Goal: Task Accomplishment & Management: Use online tool/utility

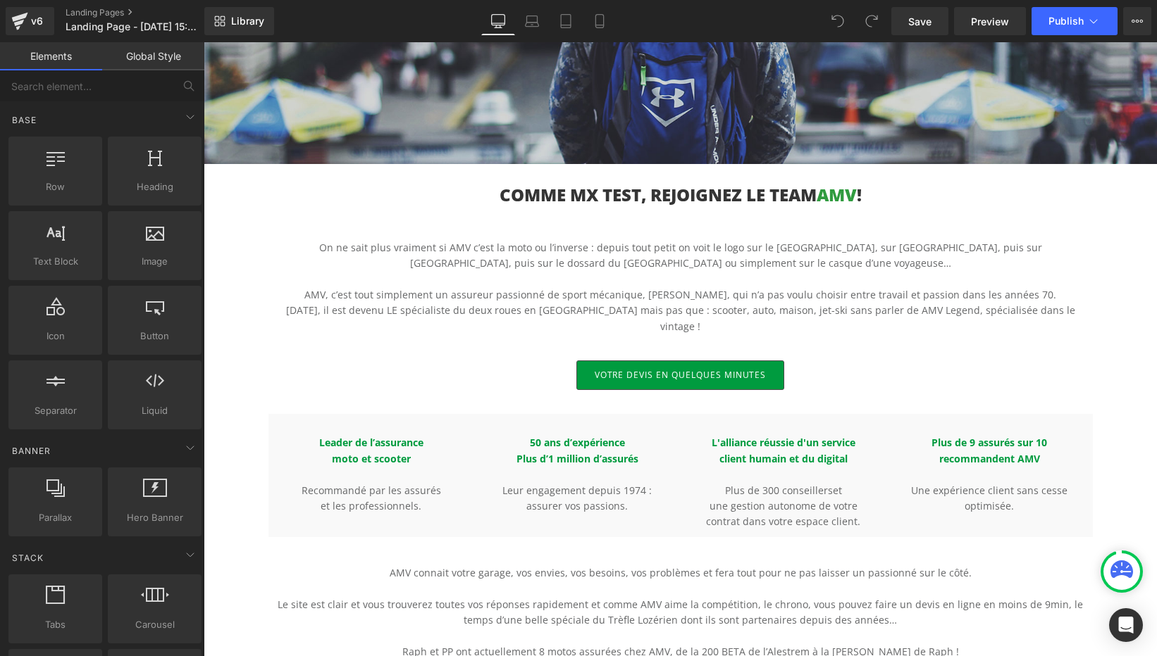
scroll to position [318, 0]
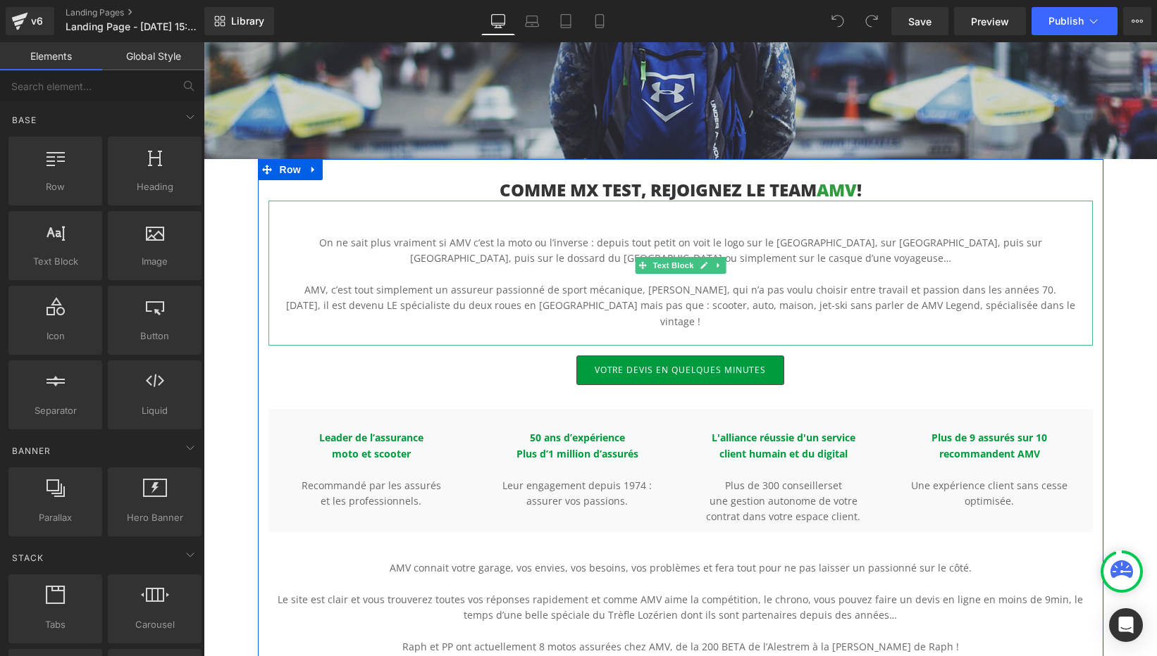
click at [890, 289] on p "AMV, c’est tout simplement un assureur passionné de sport mécanique, Franck All…" at bounding box center [680, 289] width 824 height 15
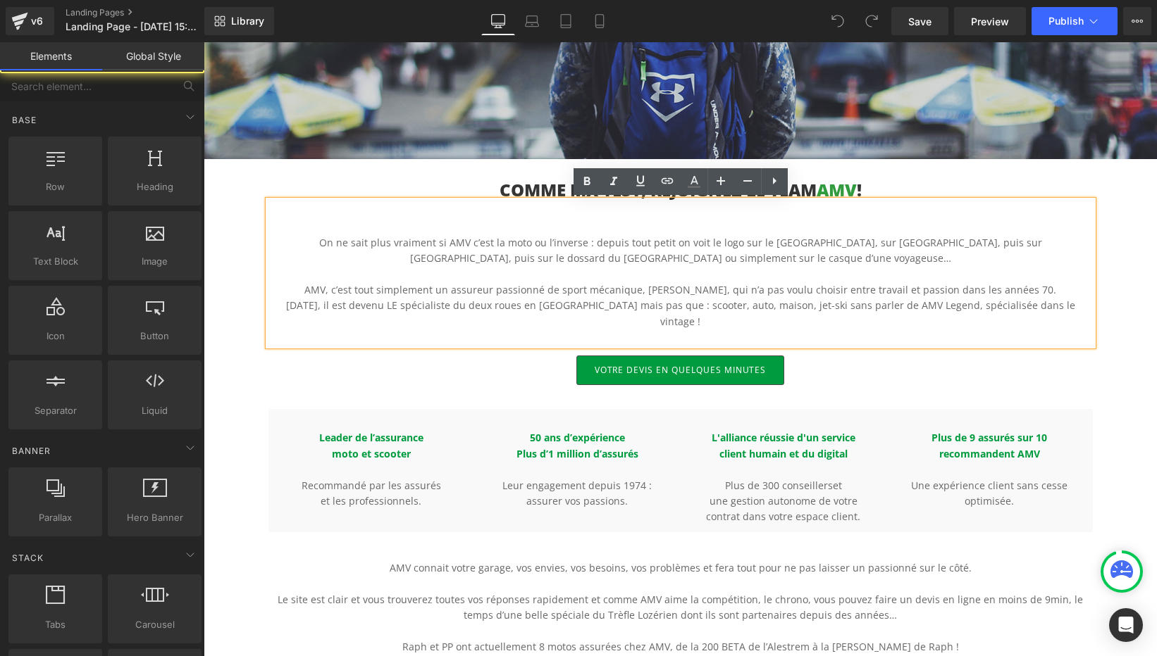
click at [1117, 290] on div "Hero Banner COMME MX TEST, REJOIGNEZ LE TEAM AMV ! Heading On ne sait plus vrai…" at bounding box center [680, 387] width 953 height 1091
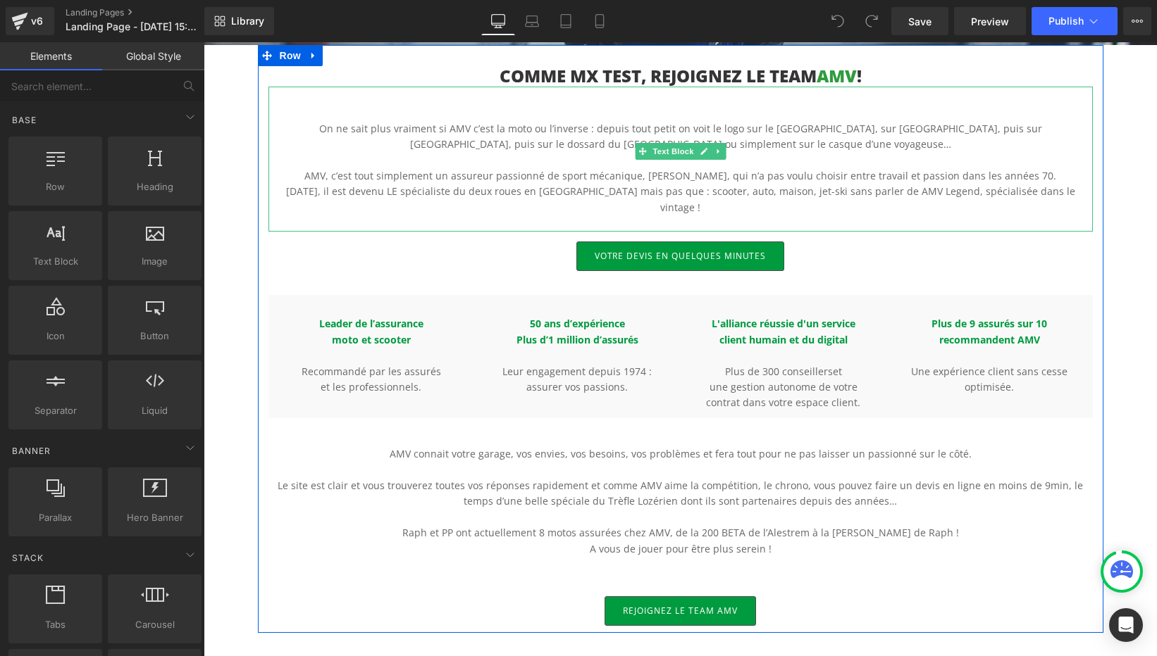
scroll to position [416, 0]
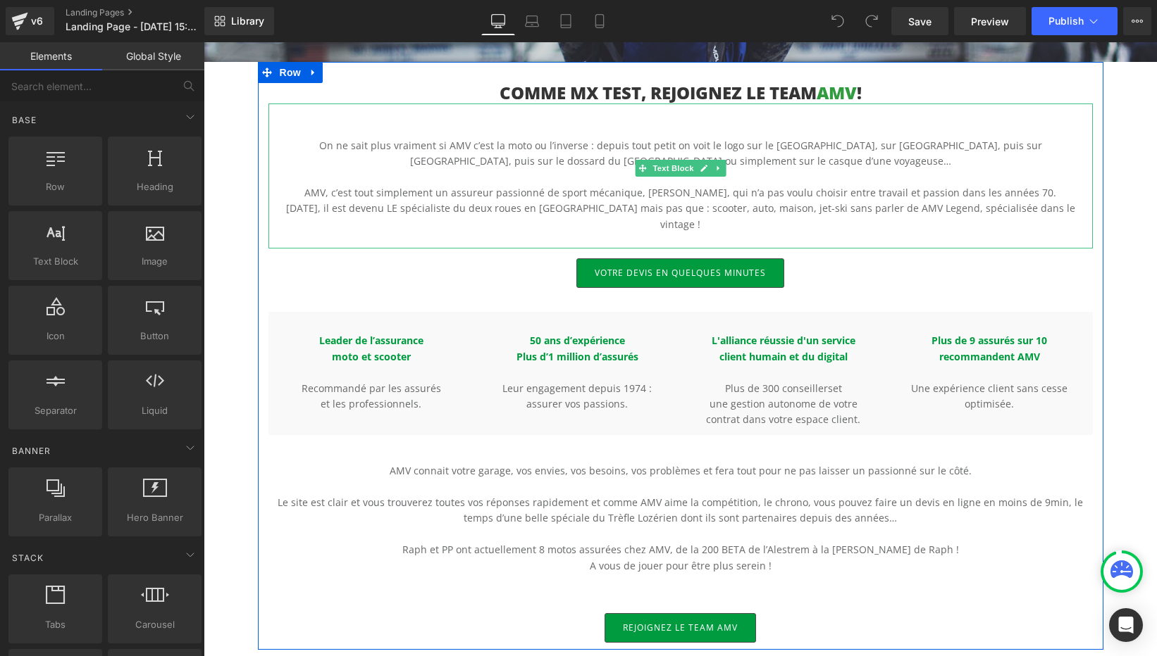
click at [509, 171] on p at bounding box center [680, 177] width 824 height 15
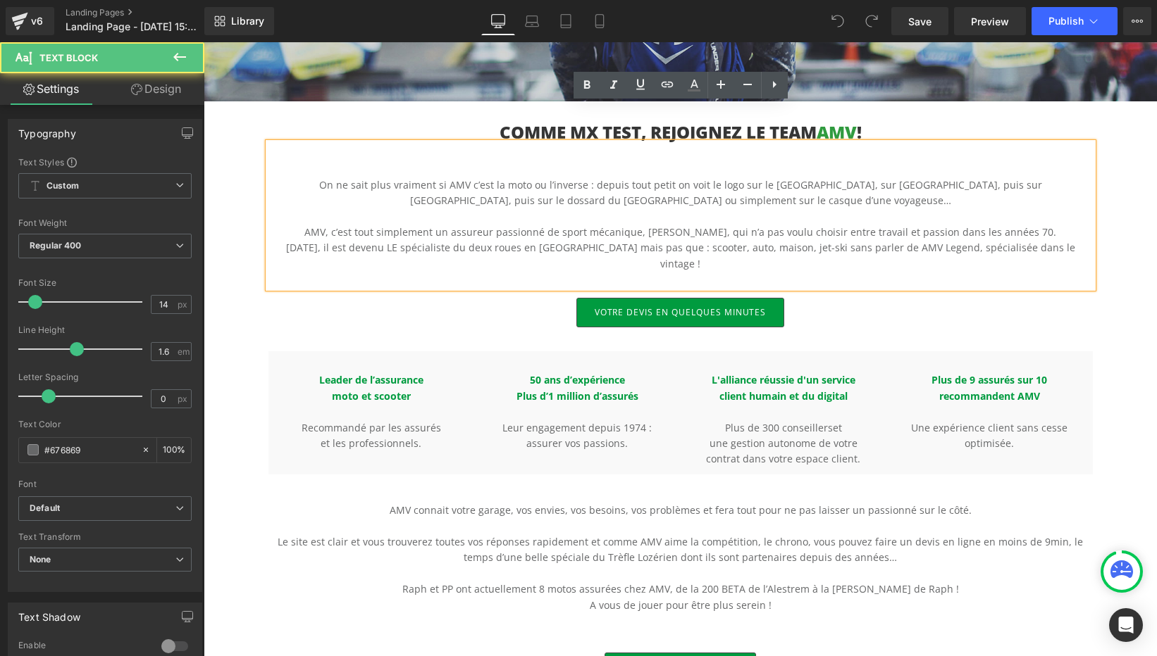
scroll to position [326, 0]
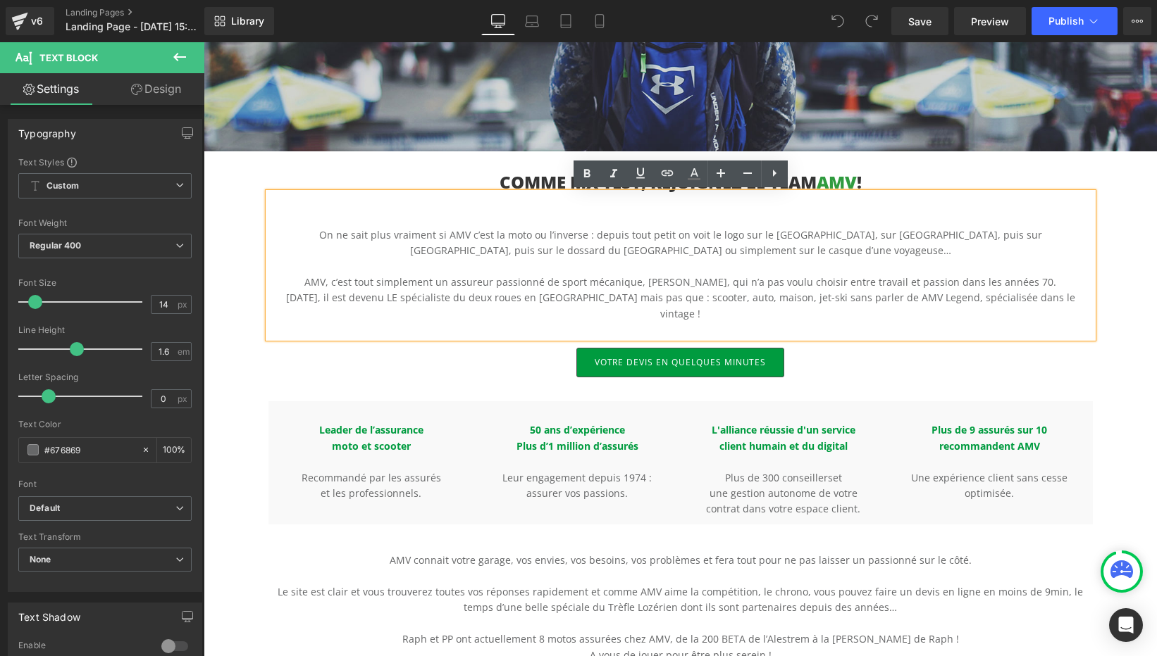
click at [1120, 225] on div "Hero Banner COMME MX TEST, REJOIGNEZ LE TEAM AMV ! Heading On ne sait plus vrai…" at bounding box center [680, 379] width 953 height 1091
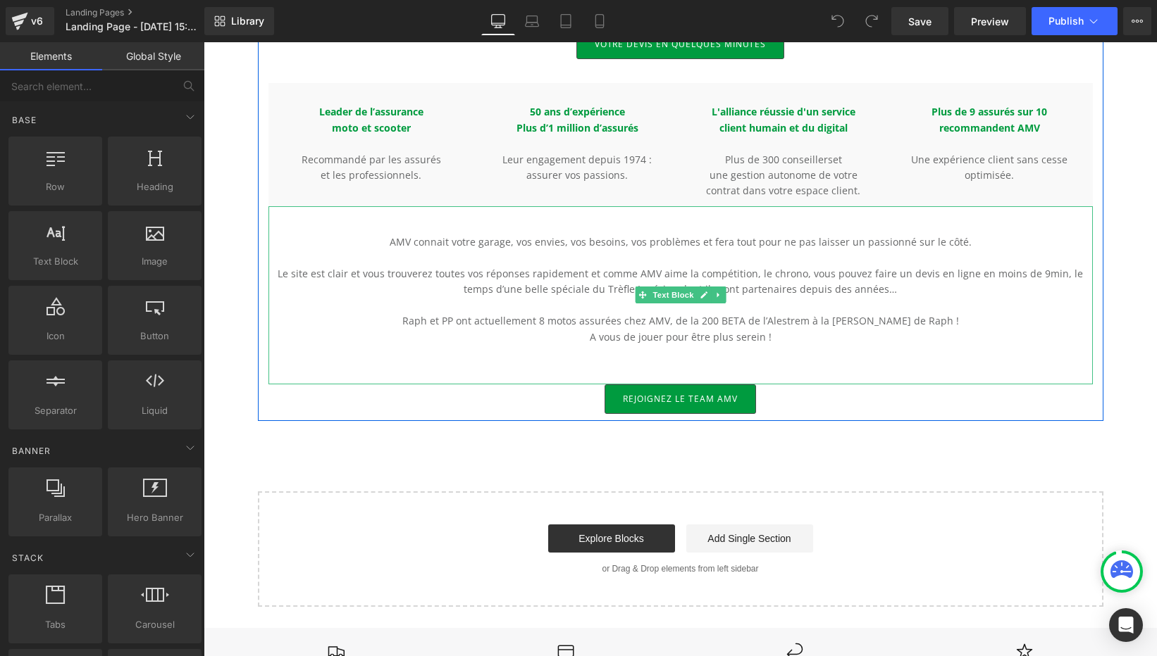
scroll to position [695, 0]
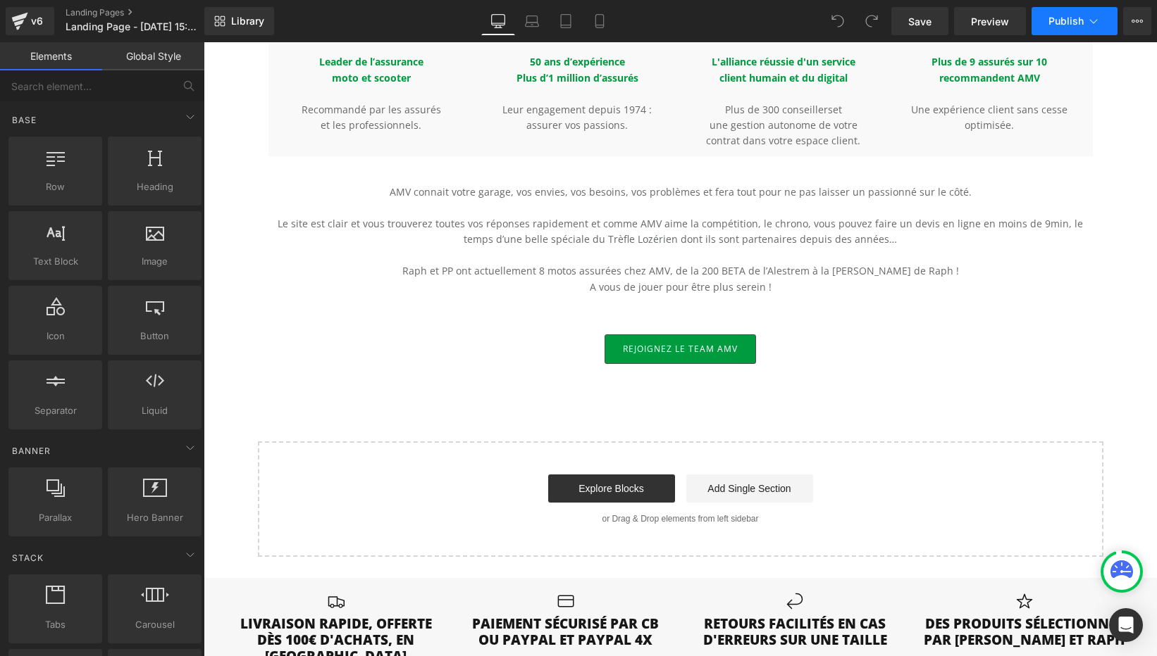
click at [1098, 17] on icon at bounding box center [1093, 21] width 14 height 14
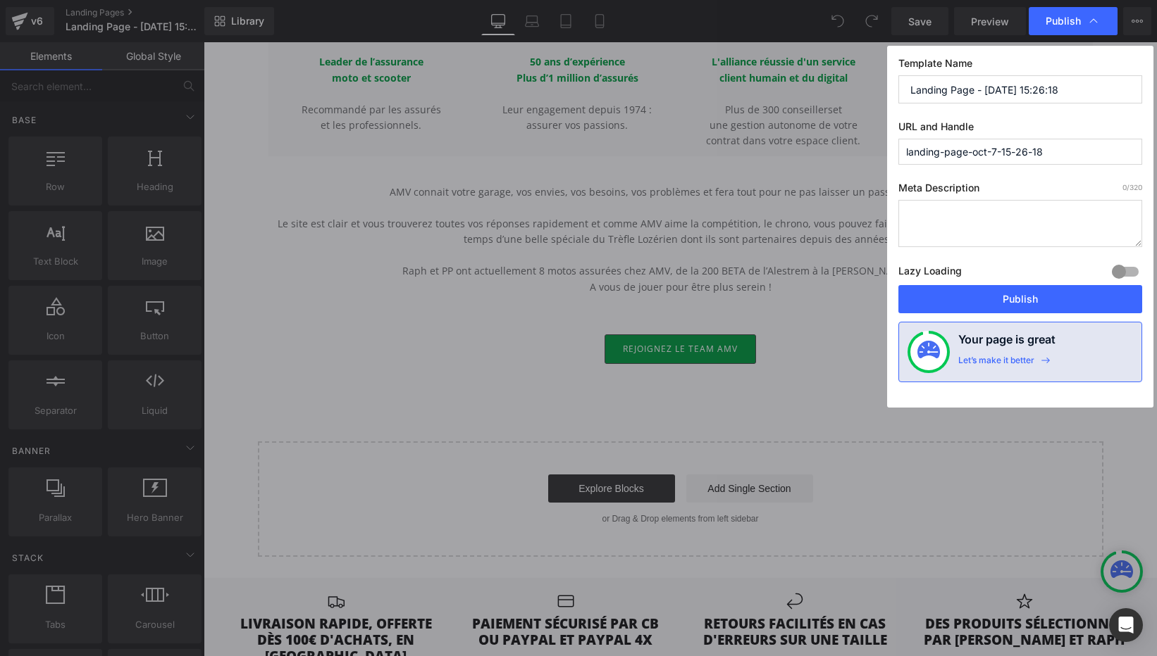
drag, startPoint x: 1052, startPoint y: 153, endPoint x: 856, endPoint y: 153, distance: 196.5
click at [856, 153] on div "Publish Template Name Landing Page - Oct 7, 15:26:18 URL and Handle landing-pag…" at bounding box center [578, 328] width 1157 height 656
type input "amv-assurance"
click at [1090, 94] on input "Landing Page - Oct 7, 15:26:18" at bounding box center [1020, 89] width 244 height 28
type input "AMV Assurance x MX TEST"
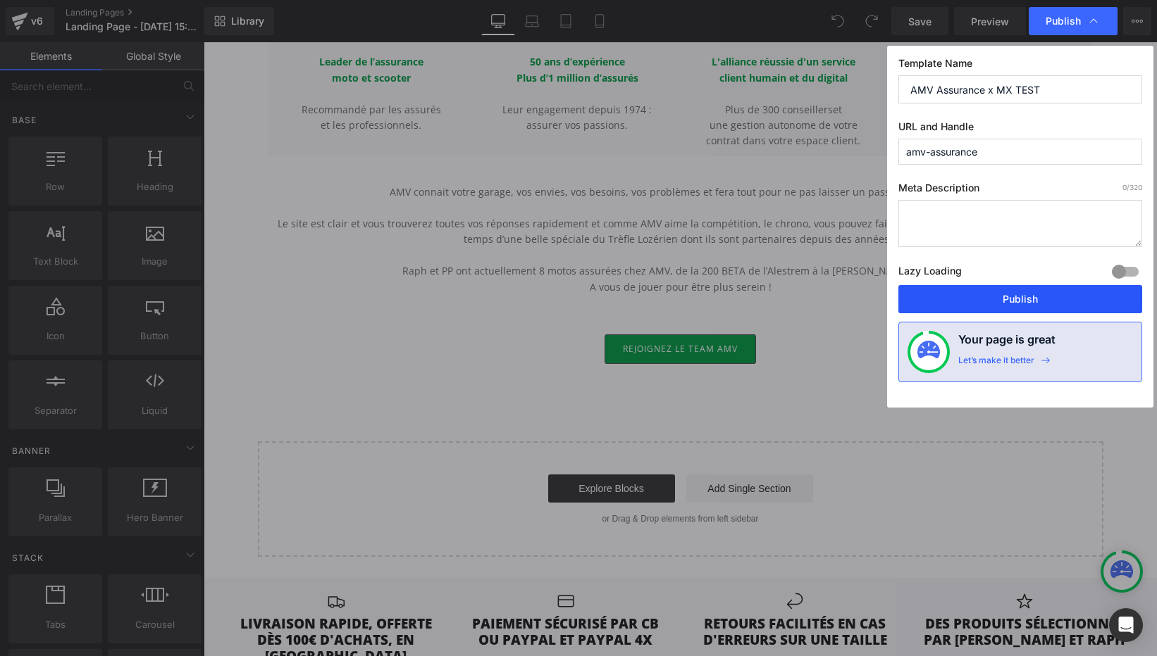
click at [1032, 292] on button "Publish" at bounding box center [1020, 299] width 244 height 28
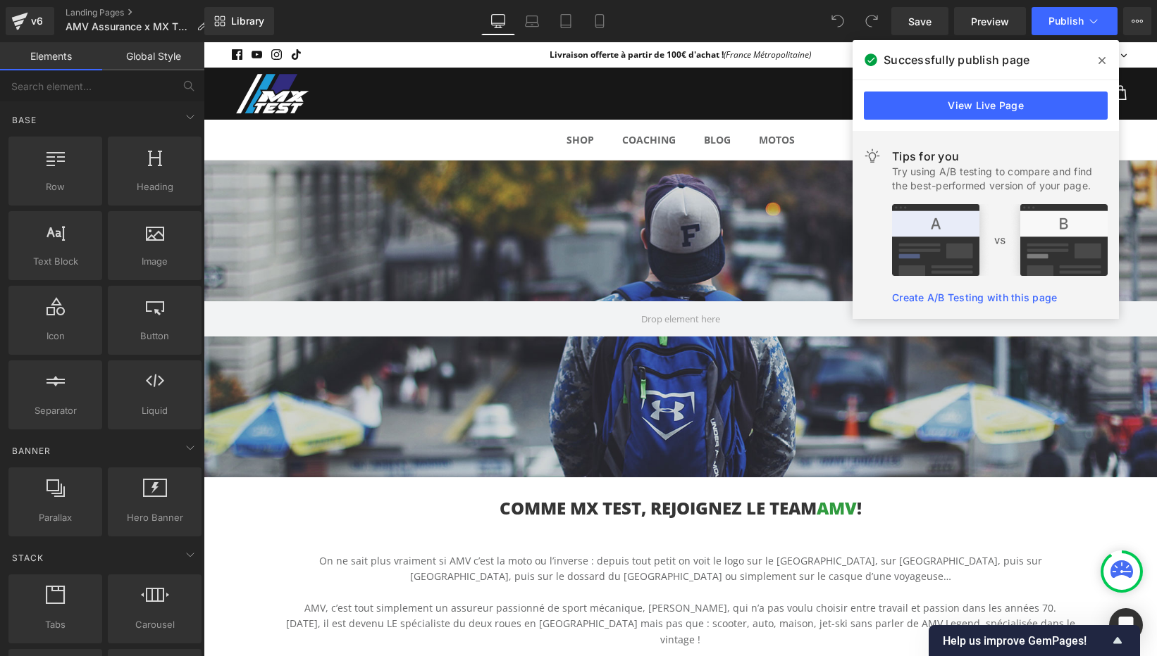
click at [1148, 37] on div "Library Desktop Desktop Laptop Tablet Mobile Save Preview Publish Scheduled Vie…" at bounding box center [680, 21] width 952 height 42
click at [1101, 63] on icon at bounding box center [1101, 60] width 7 height 11
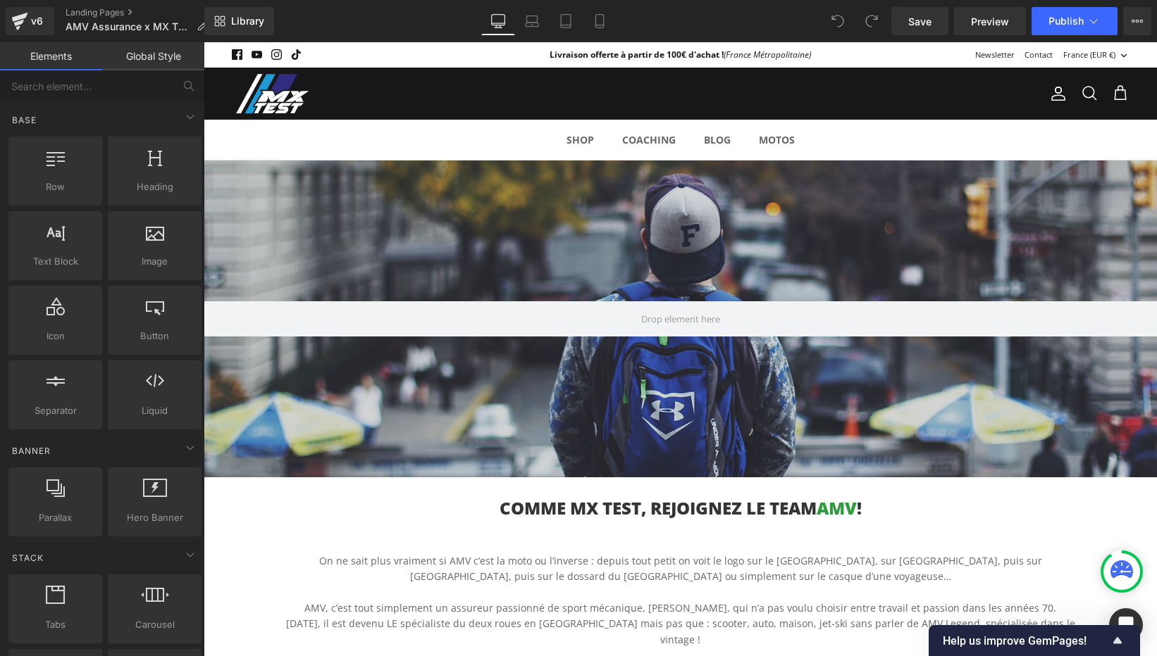
click at [773, 23] on div "Library Desktop Desktop Laptop Tablet Mobile Save Preview Publish Scheduled Vie…" at bounding box center [680, 21] width 952 height 28
click at [662, 107] on div at bounding box center [449, 94] width 434 height 52
click at [637, 170] on icon at bounding box center [637, 171] width 10 height 10
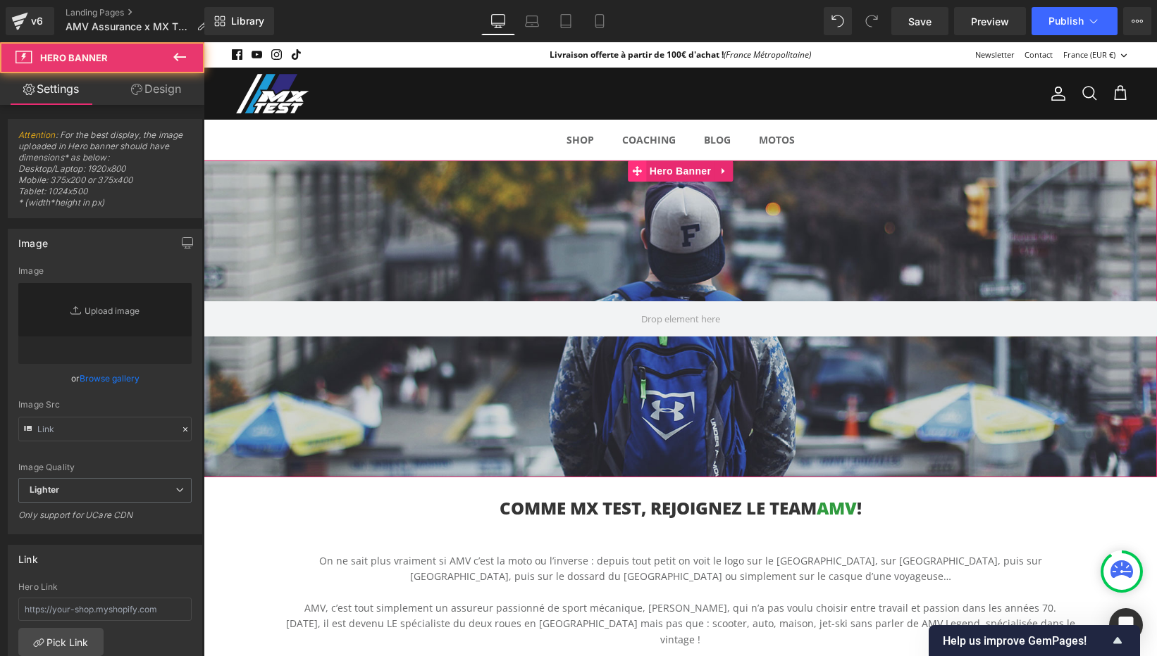
type input "https://d1um8515vdn9kb.cloudfront.net/images/hero.jpg"
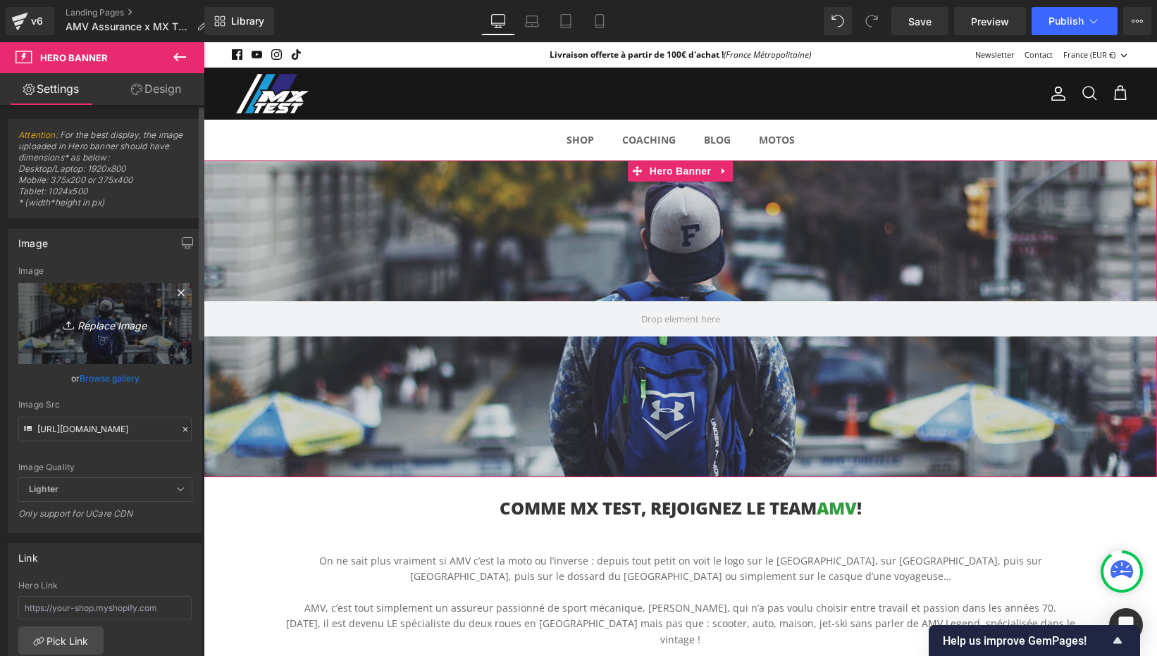
click at [117, 326] on icon "Replace Image" at bounding box center [105, 324] width 113 height 18
type input "C:\fakepath\header-amv-mxtest.jpg"
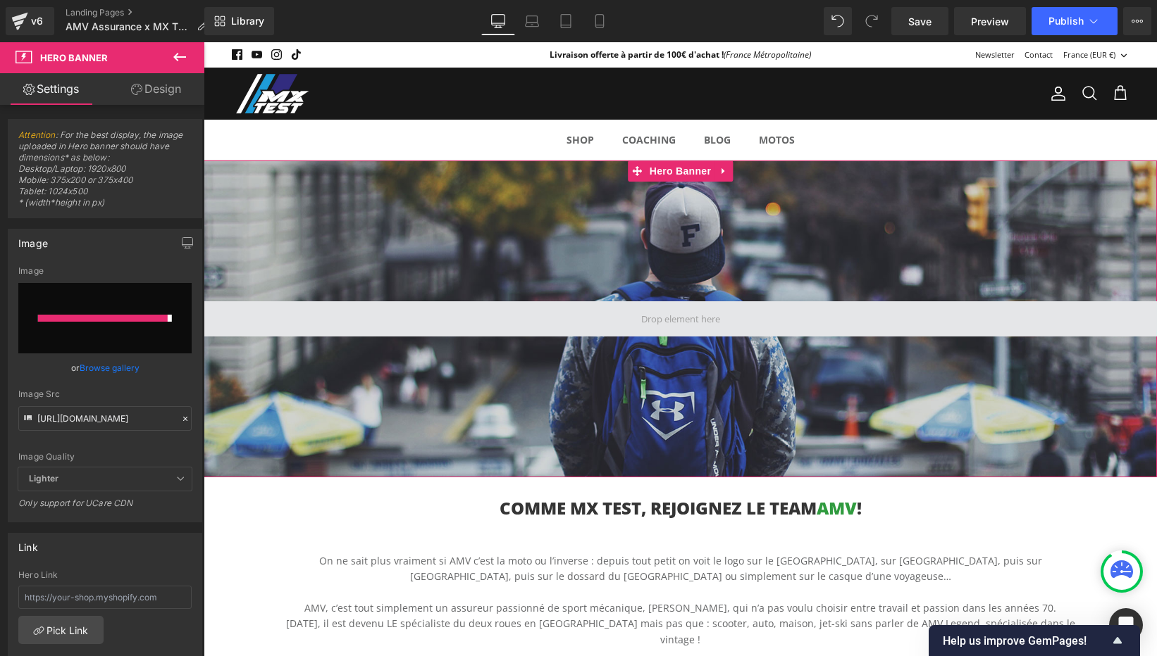
type input "https://ucarecdn.com/4b135f20-93e0-4de7-91b9-f69652e5f12d/-/format/auto/-/previ…"
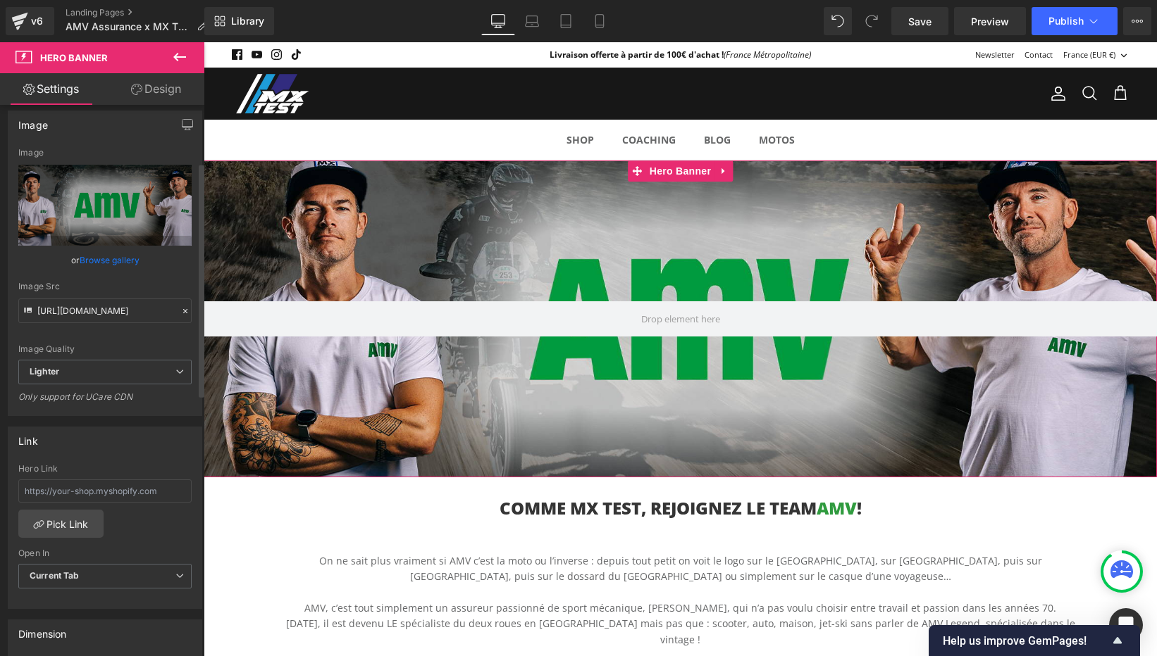
scroll to position [135, 0]
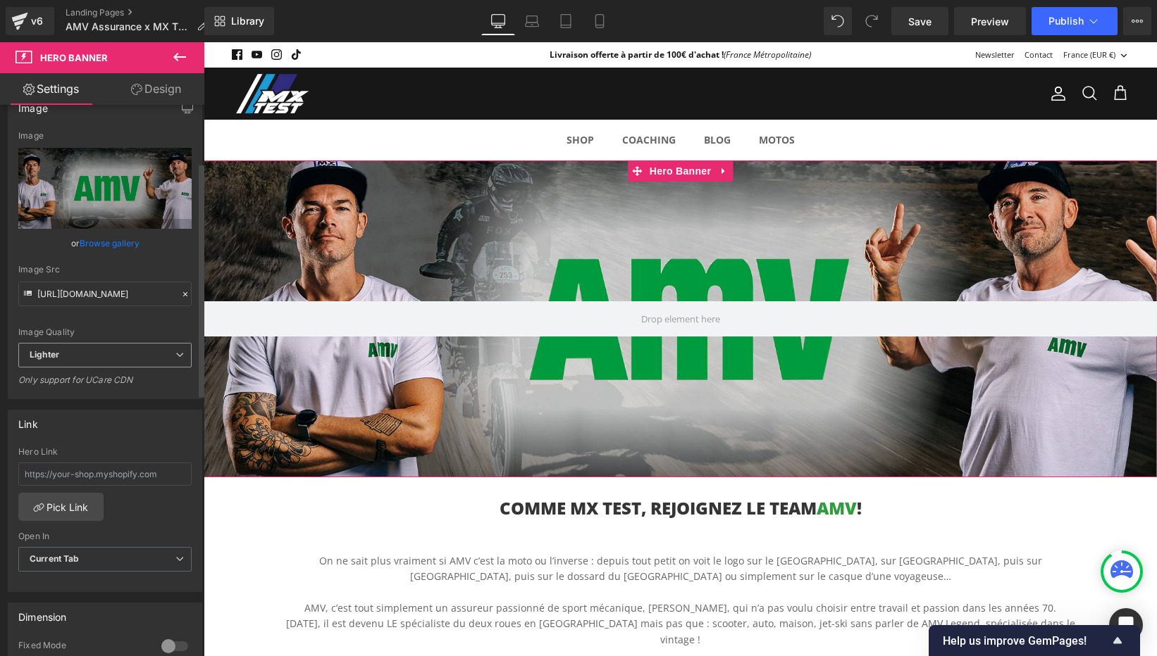
click at [156, 348] on span "Lighter" at bounding box center [104, 355] width 173 height 25
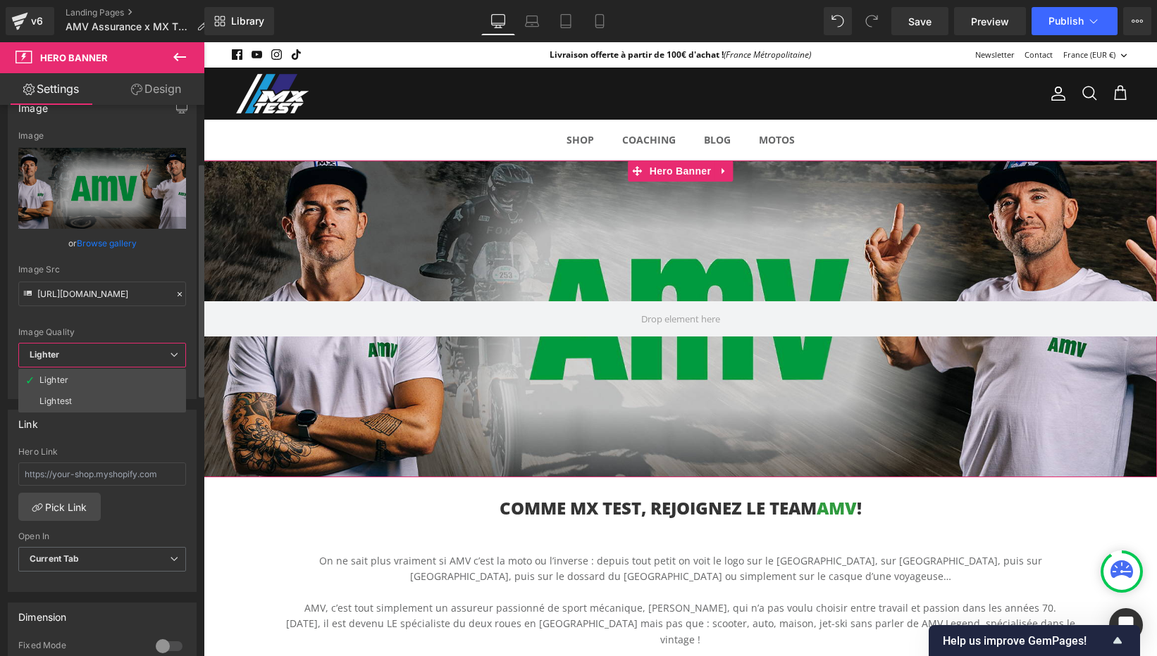
click at [173, 328] on div "Image Quality" at bounding box center [102, 333] width 168 height 10
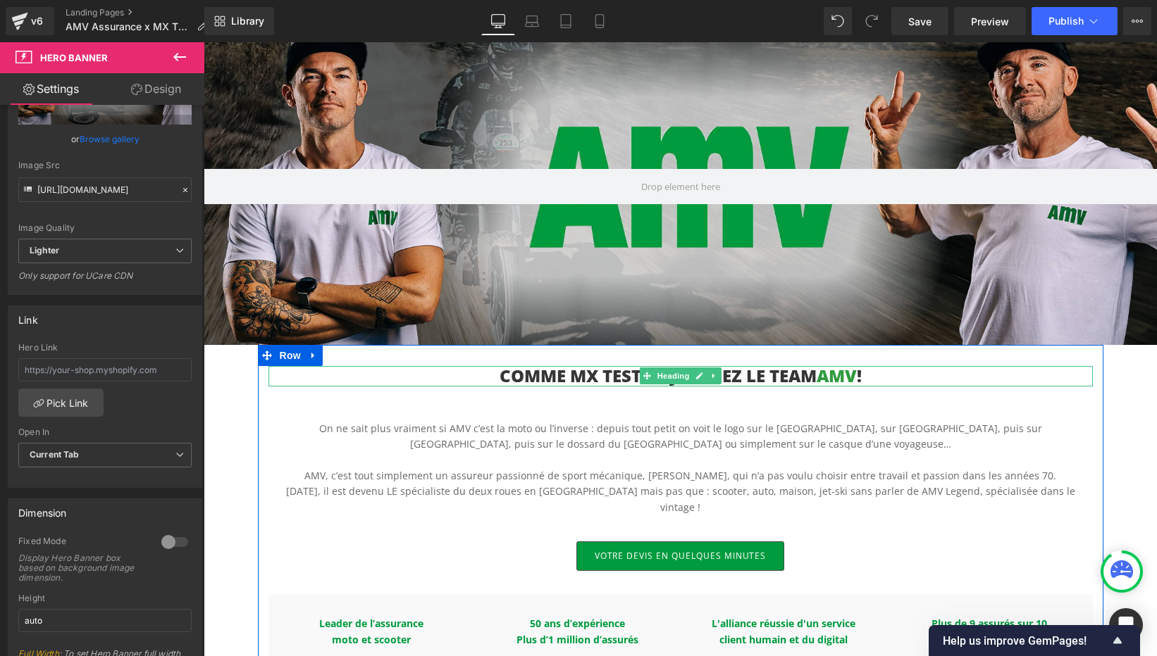
scroll to position [215, 0]
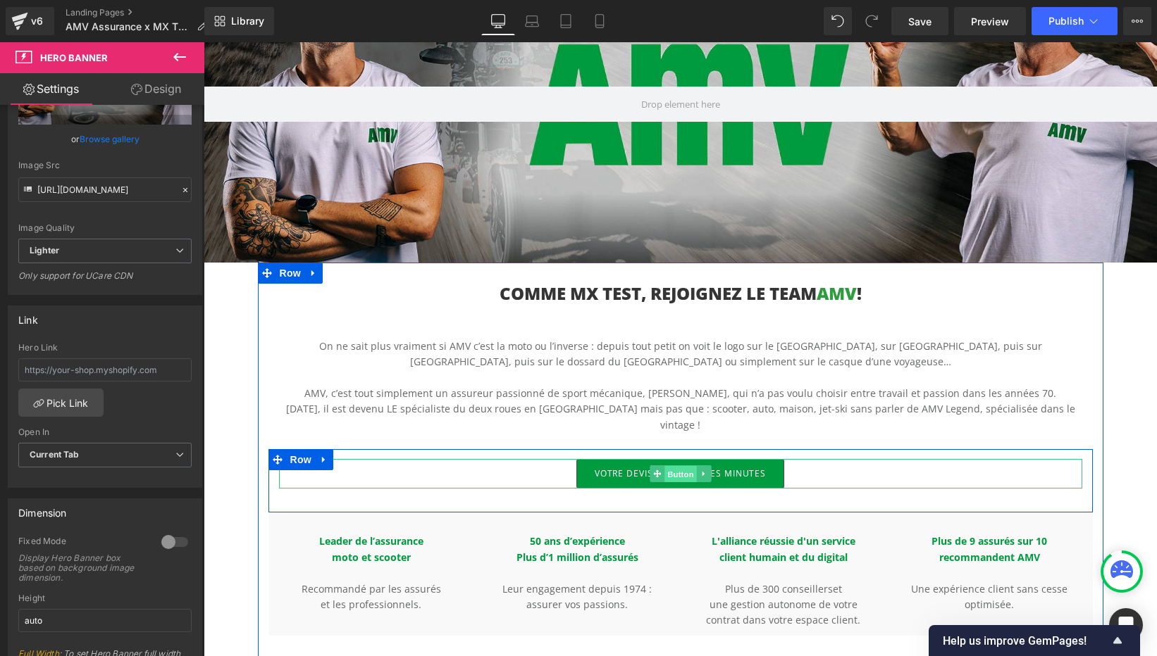
click at [680, 466] on span "Button" at bounding box center [680, 474] width 32 height 17
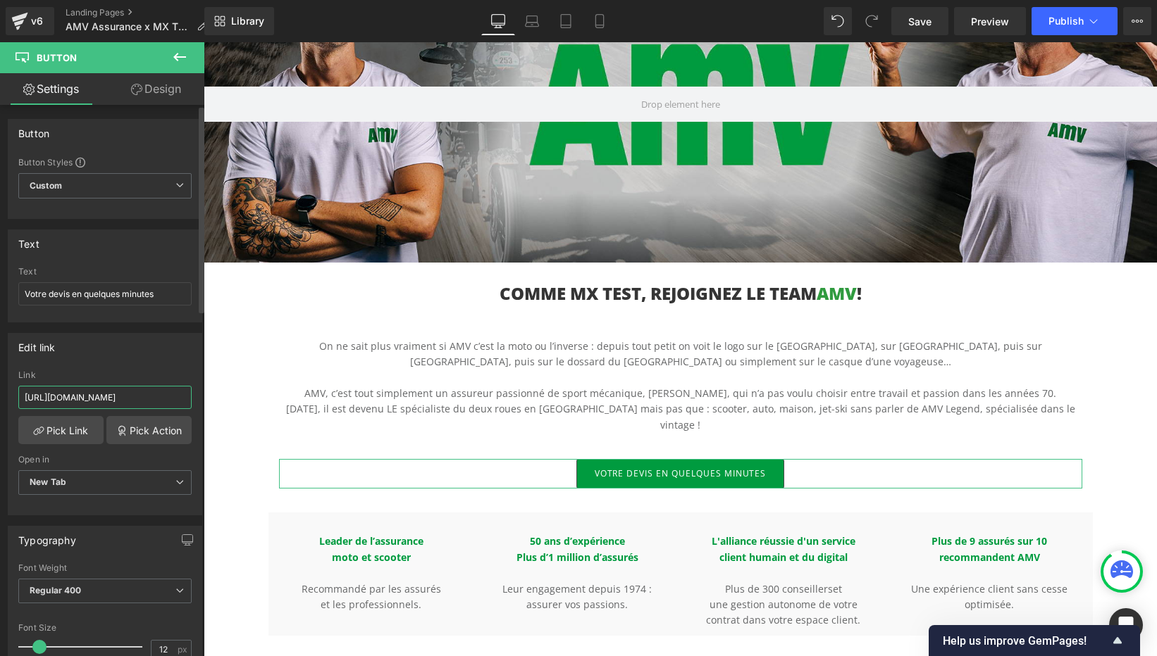
click at [127, 392] on input "https://www.amv.fr/?at_medium=social&at_campaign=annuel2025&at_creation=MXTest&…" at bounding box center [104, 397] width 173 height 23
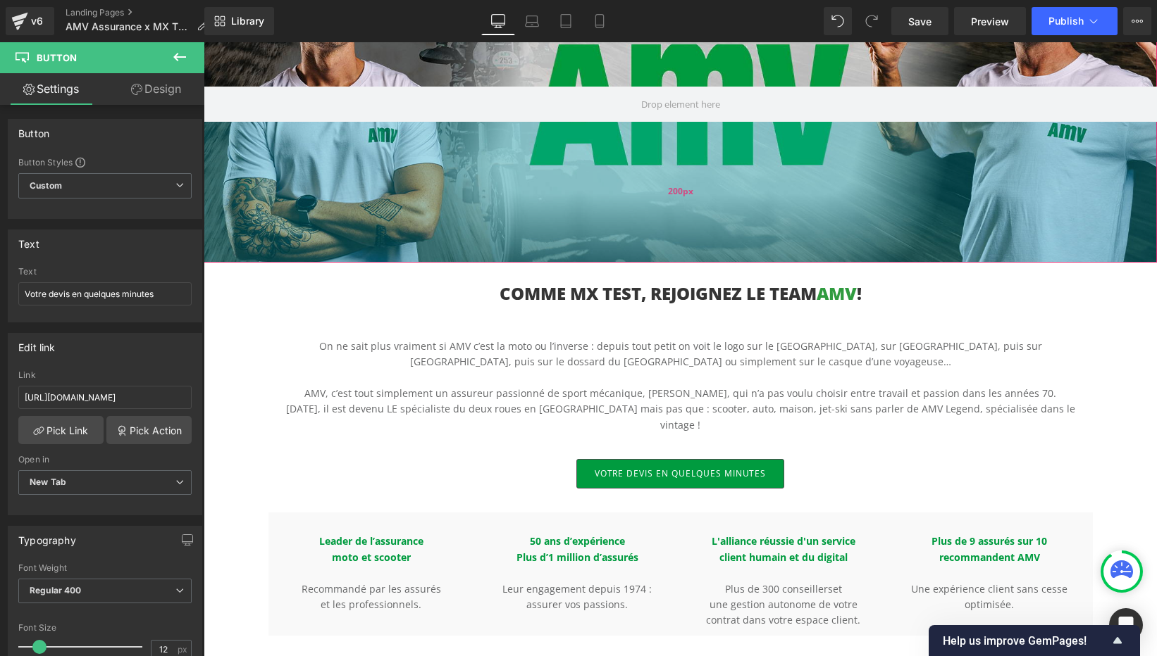
click at [571, 170] on div "200px" at bounding box center [680, 192] width 953 height 141
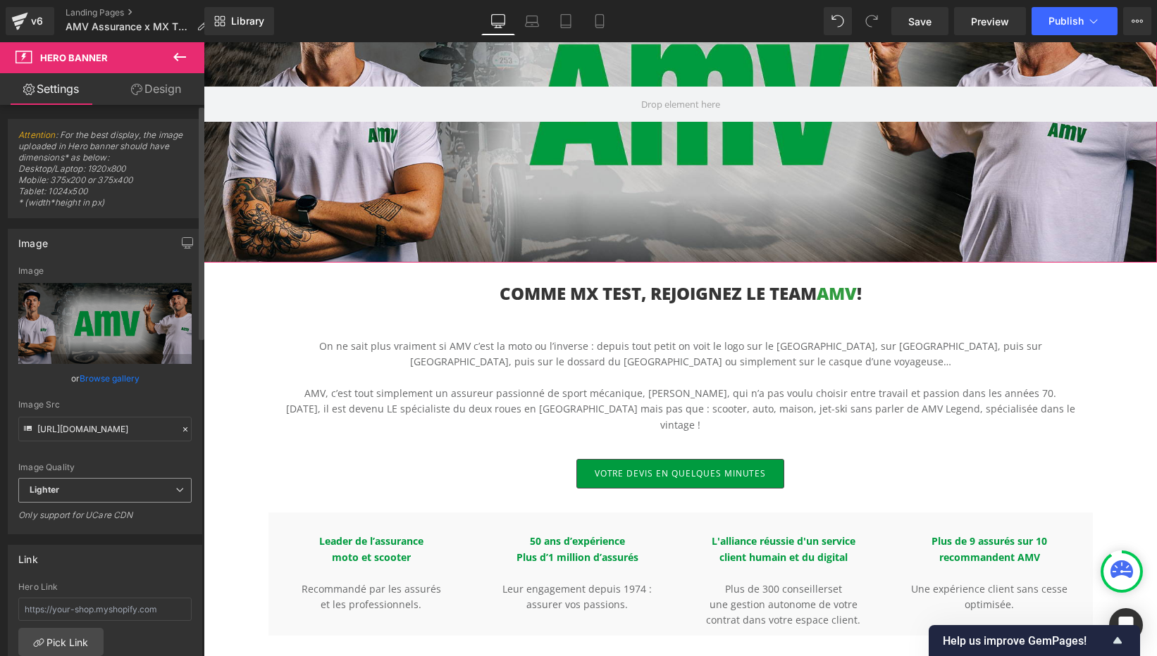
scroll to position [127, 0]
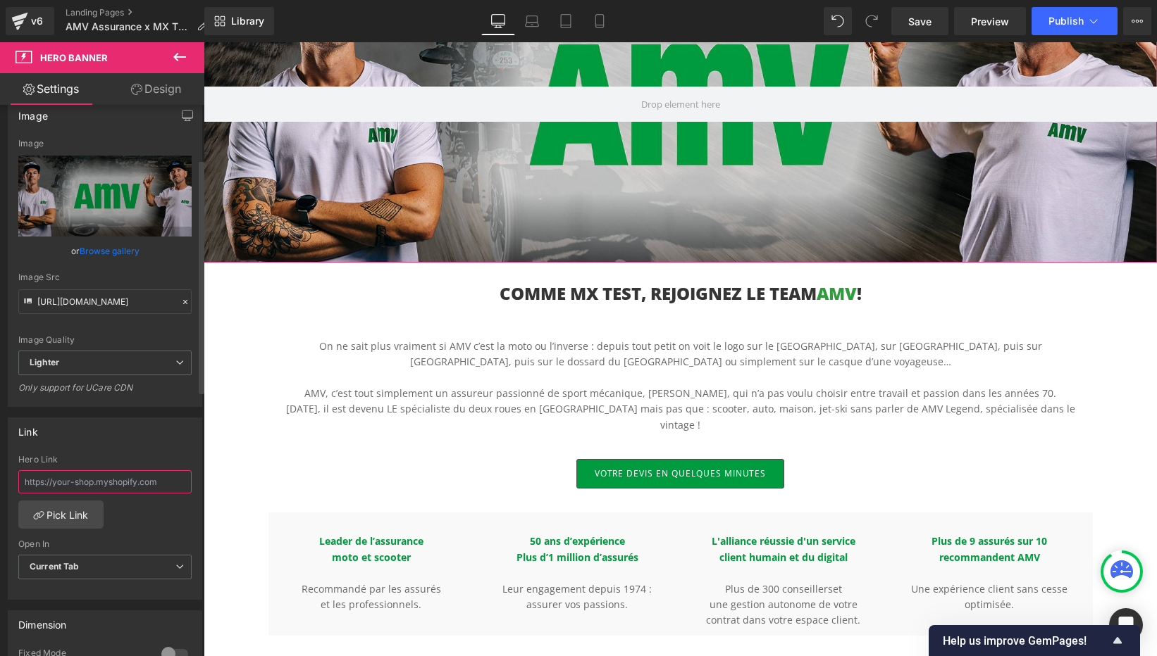
click at [84, 480] on input "text" at bounding box center [104, 482] width 173 height 23
paste input "https://www.amv.fr/?at_medium=social&at_campaign=annuel2025&at_creation=MXTest&…"
type input "https://www.amv.fr/?at_medium=social&at_campaign=annuel2025&at_creation=MXTest&…"
click at [132, 452] on div "Link https://www.amv.fr/?at_medium=social&at_campaign=annuel2025&at_creation=MX…" at bounding box center [105, 509] width 194 height 182
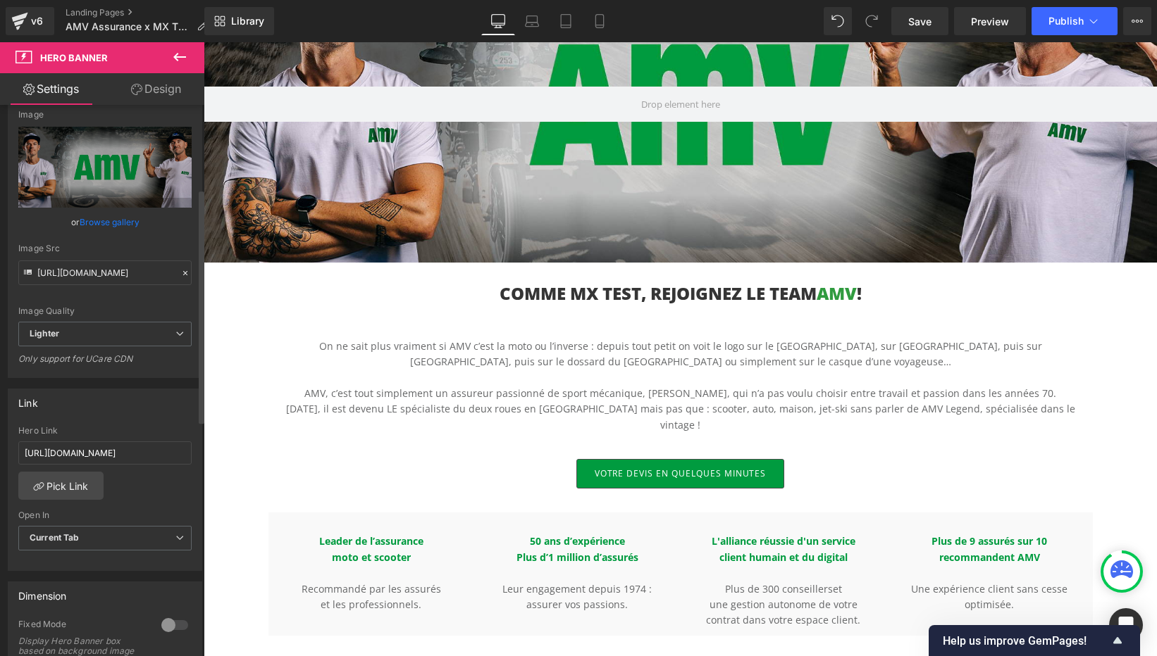
scroll to position [204, 0]
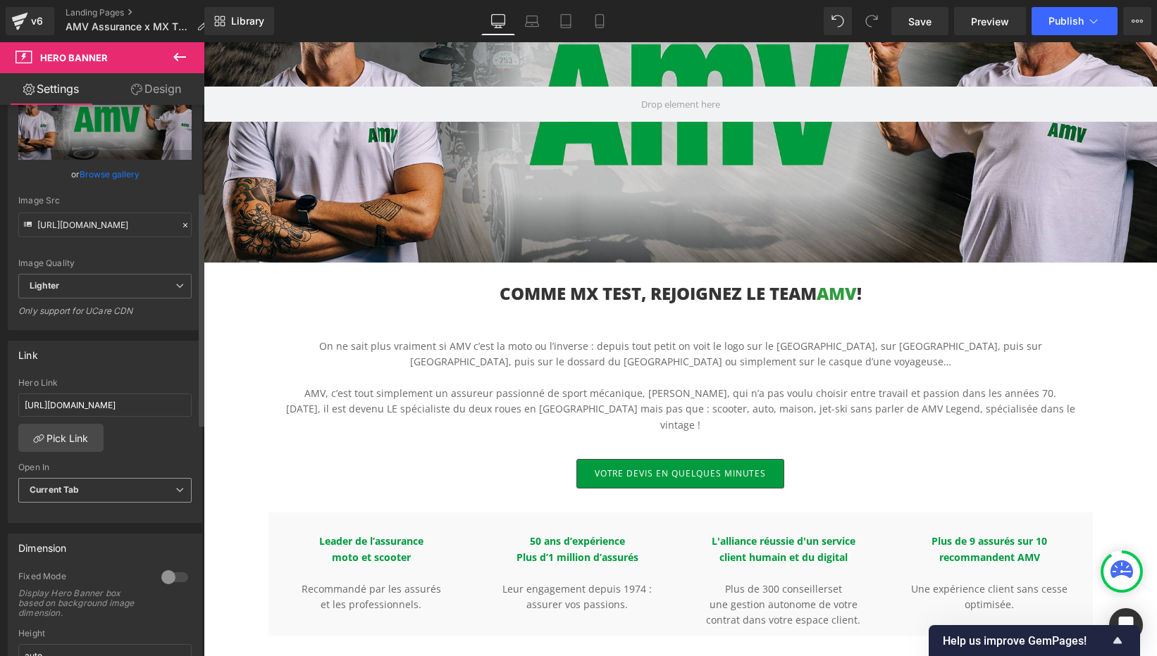
click at [126, 495] on span "Current Tab" at bounding box center [104, 490] width 173 height 25
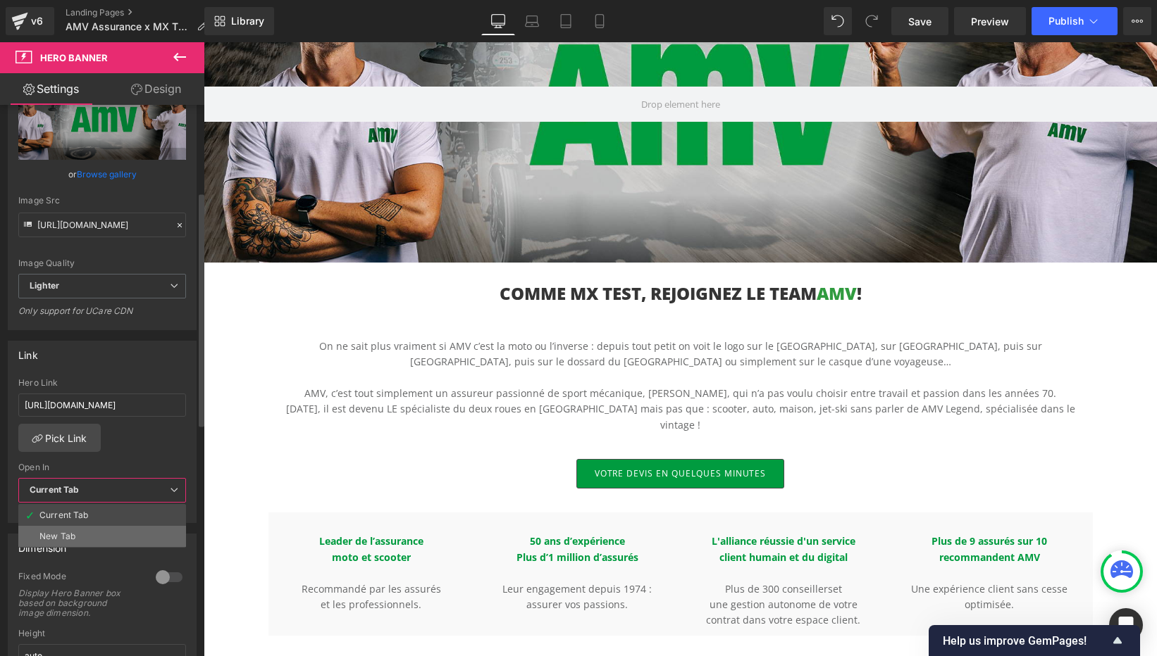
click at [65, 528] on li "New Tab" at bounding box center [102, 536] width 168 height 21
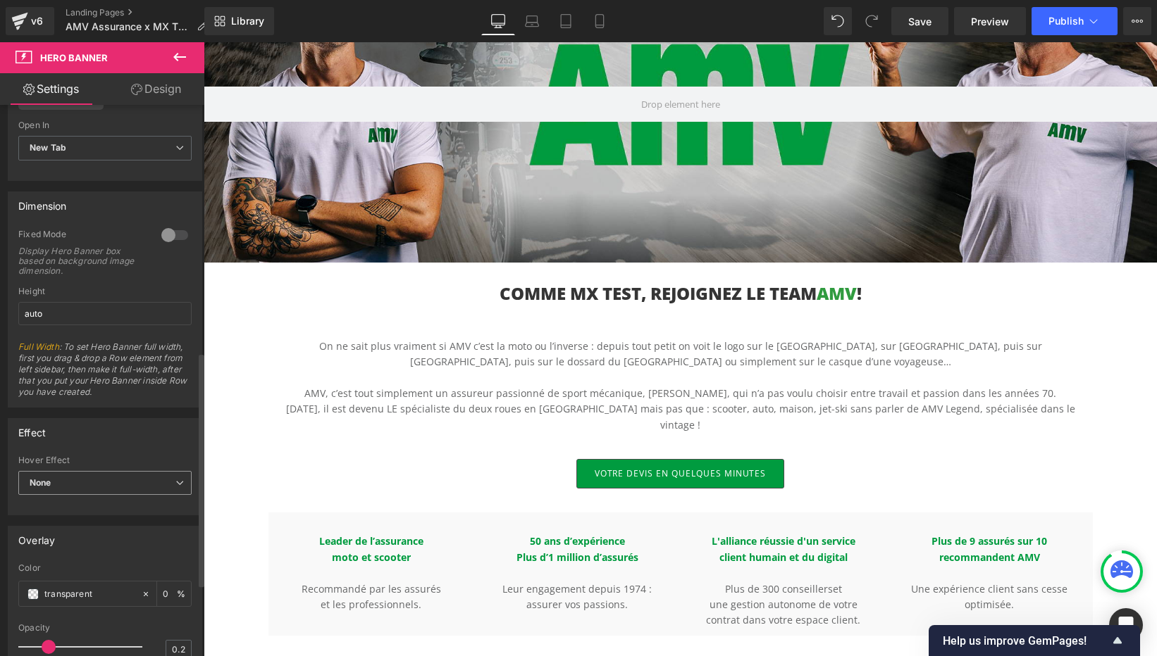
scroll to position [587, 0]
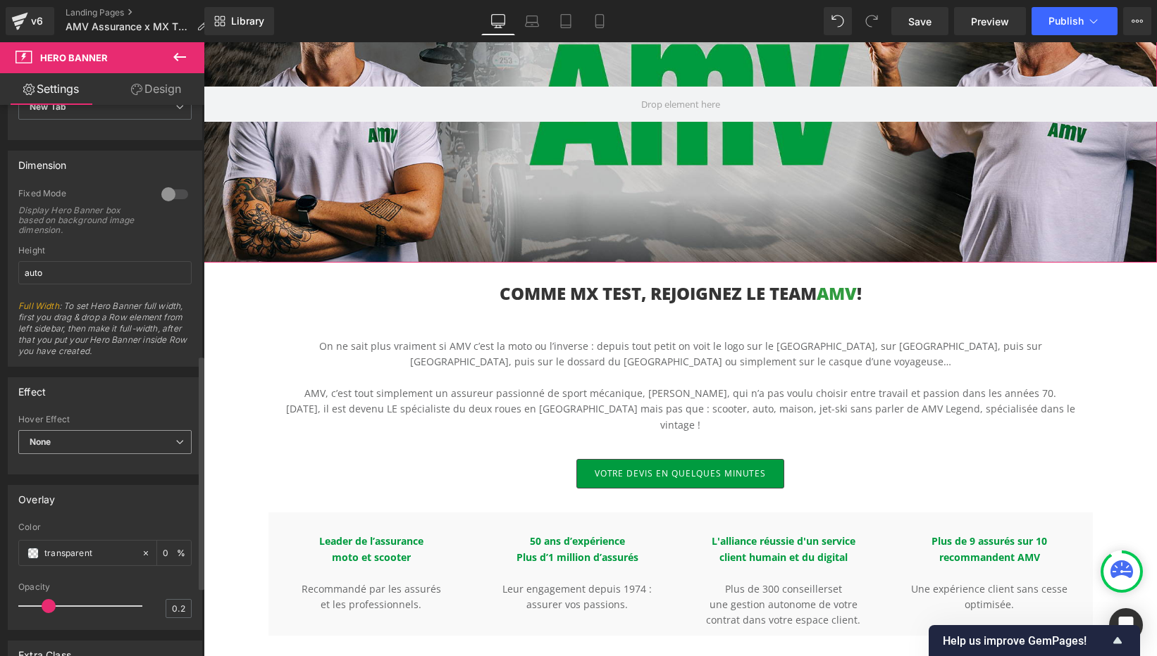
click at [116, 440] on span "None" at bounding box center [104, 442] width 173 height 25
click at [60, 488] on div "Zoom" at bounding box center [51, 488] width 24 height 10
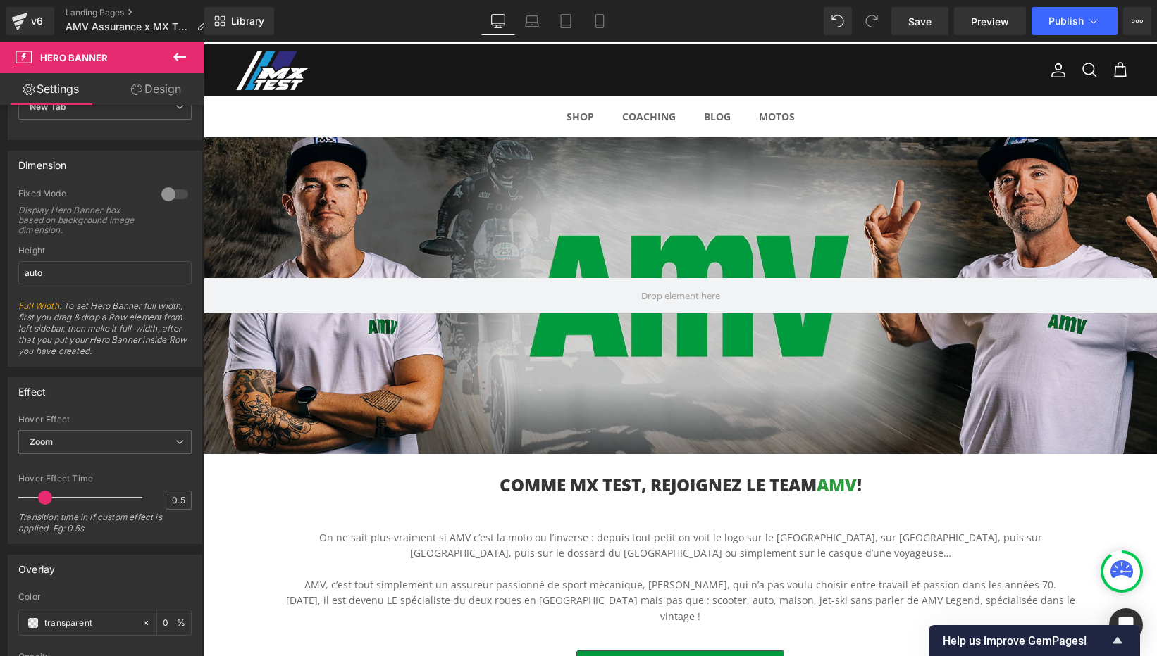
scroll to position [0, 0]
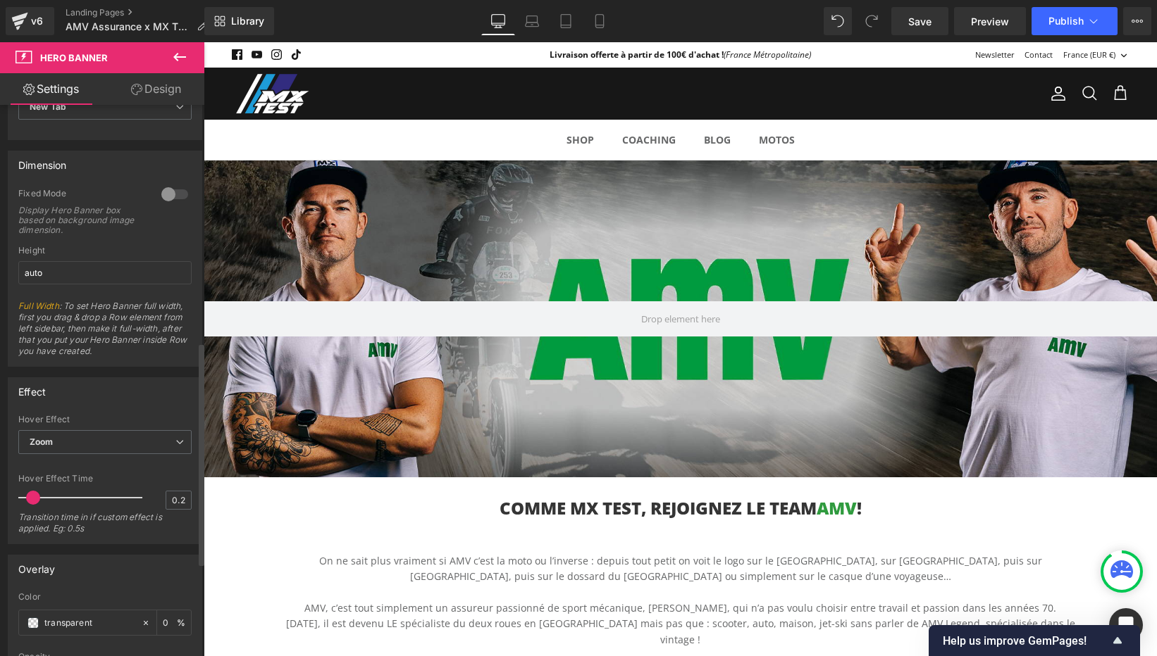
drag, startPoint x: 43, startPoint y: 501, endPoint x: 31, endPoint y: 499, distance: 12.2
click at [31, 499] on span at bounding box center [33, 498] width 14 height 14
type input "0.1"
click at [32, 496] on span at bounding box center [30, 498] width 14 height 14
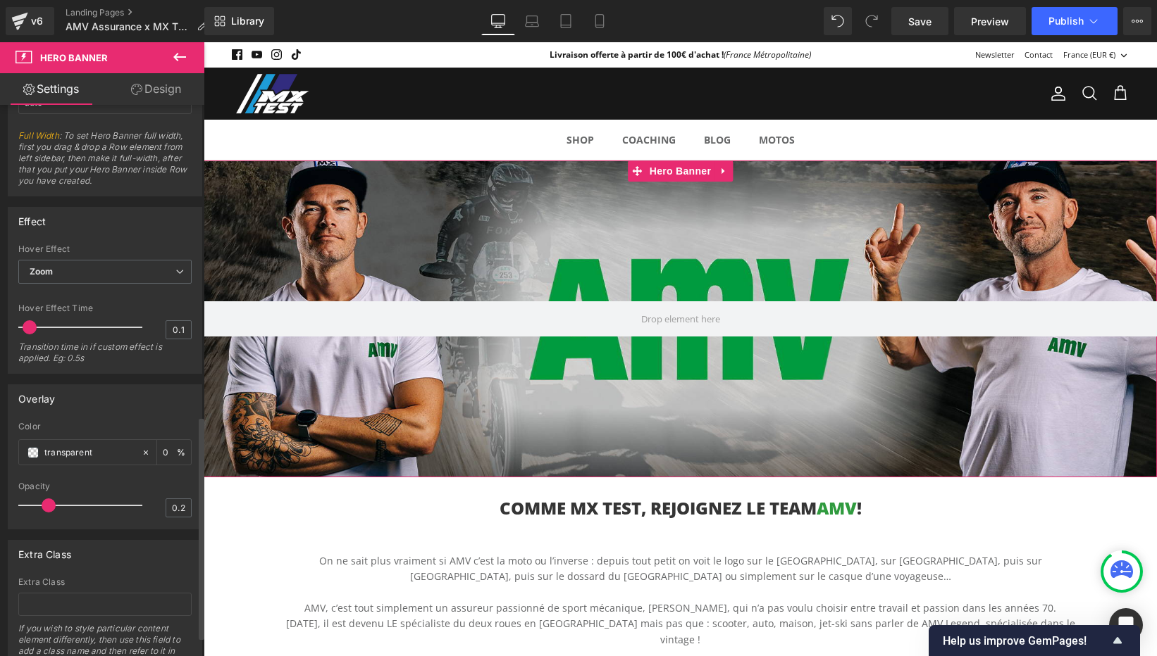
scroll to position [820, 0]
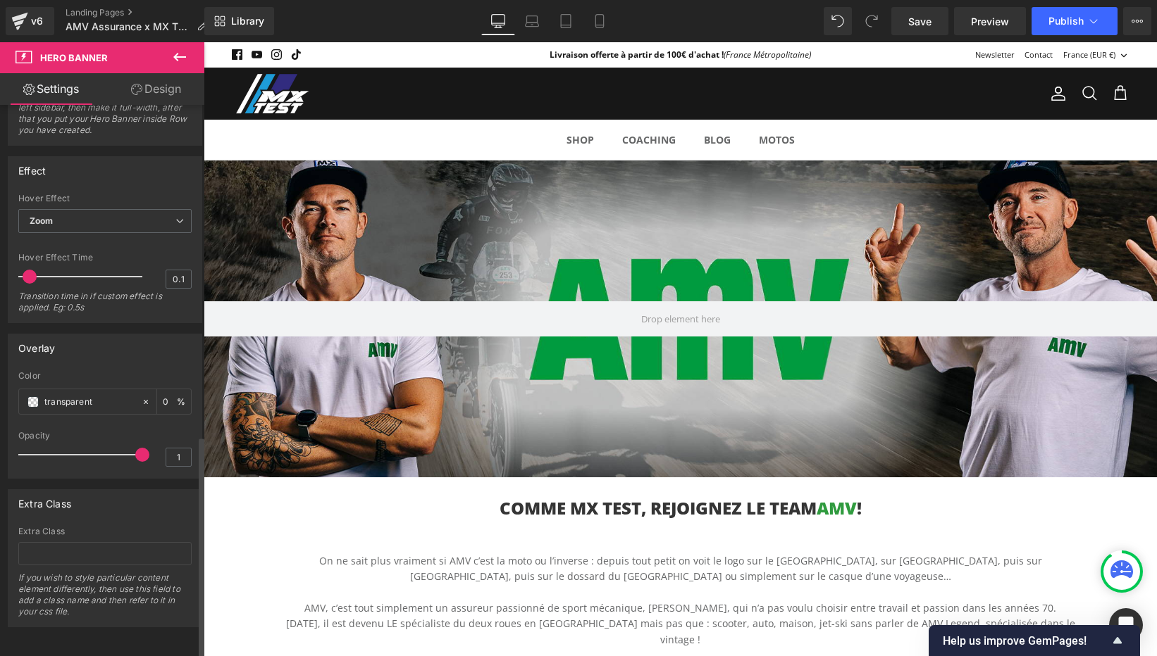
drag, startPoint x: 45, startPoint y: 443, endPoint x: 137, endPoint y: 443, distance: 91.6
click at [137, 448] on span at bounding box center [142, 455] width 14 height 14
type input "0"
drag, startPoint x: 138, startPoint y: 443, endPoint x: 196, endPoint y: 492, distance: 75.9
click at [0, 443] on html "Button You are previewing how the will restyle your page. You can not edit Elem…" at bounding box center [578, 328] width 1157 height 656
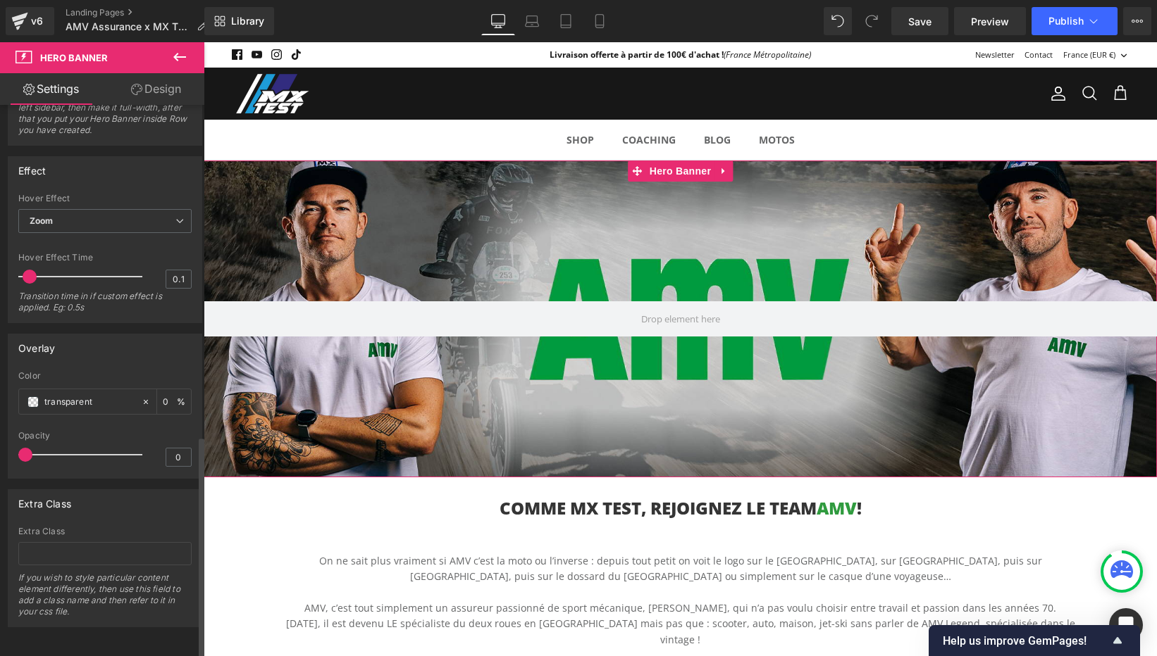
drag, startPoint x: 27, startPoint y: 264, endPoint x: 58, endPoint y: 264, distance: 30.3
click at [8, 264] on div "Effect None Zoom Hover Effect Zoom None Zoom 0.1 Hover Effect Time 0.1 Transiti…" at bounding box center [105, 240] width 194 height 168
drag, startPoint x: 175, startPoint y: 268, endPoint x: 54, endPoint y: 245, distance: 123.4
click at [175, 270] on input "0" at bounding box center [178, 279] width 25 height 18
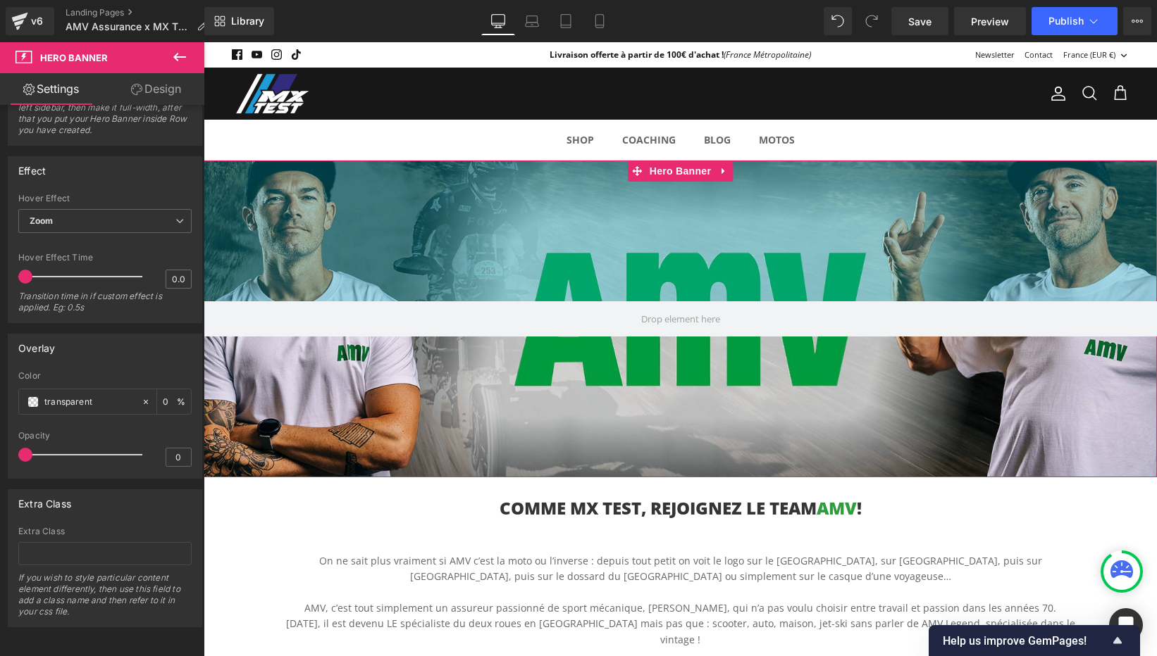
type input "0.01"
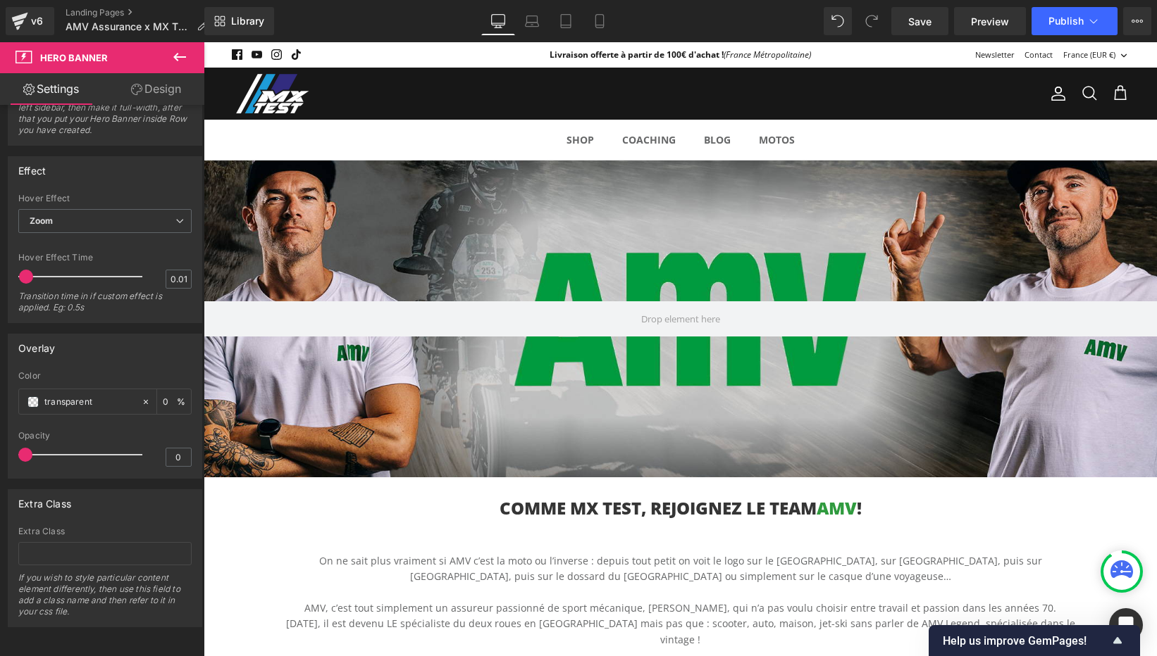
click at [386, 577] on p "On ne sait plus vraiment si AMV c’est la moto ou l’inverse : depuis tout petit …" at bounding box center [680, 570] width 824 height 32
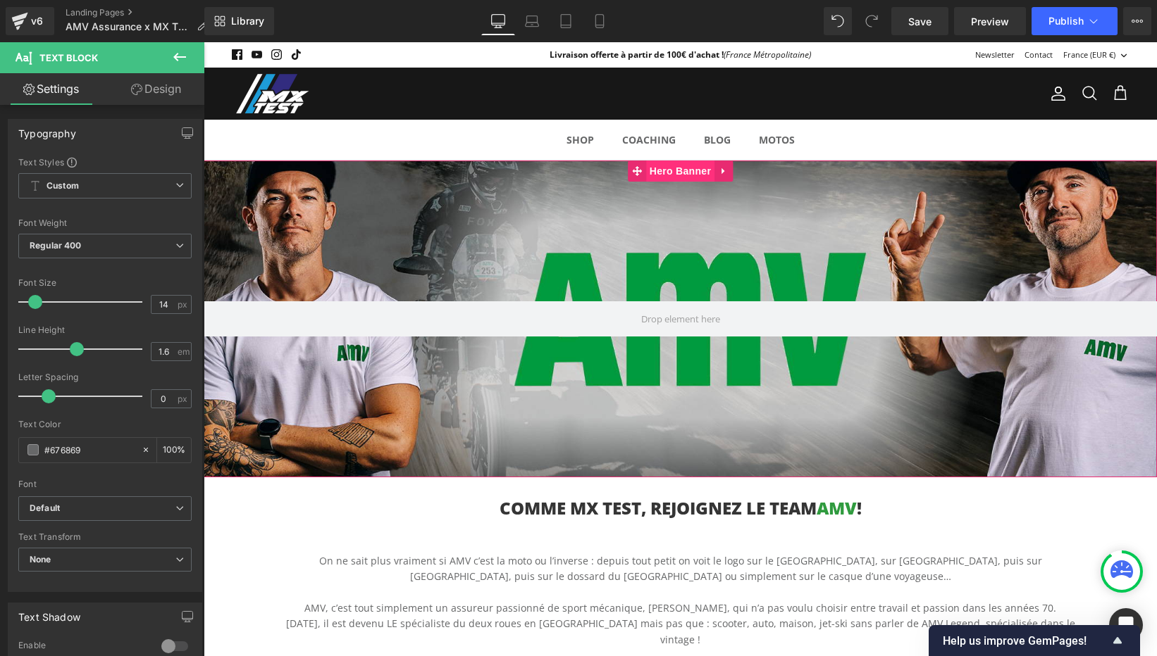
click at [684, 172] on span "Hero Banner" at bounding box center [680, 171] width 68 height 21
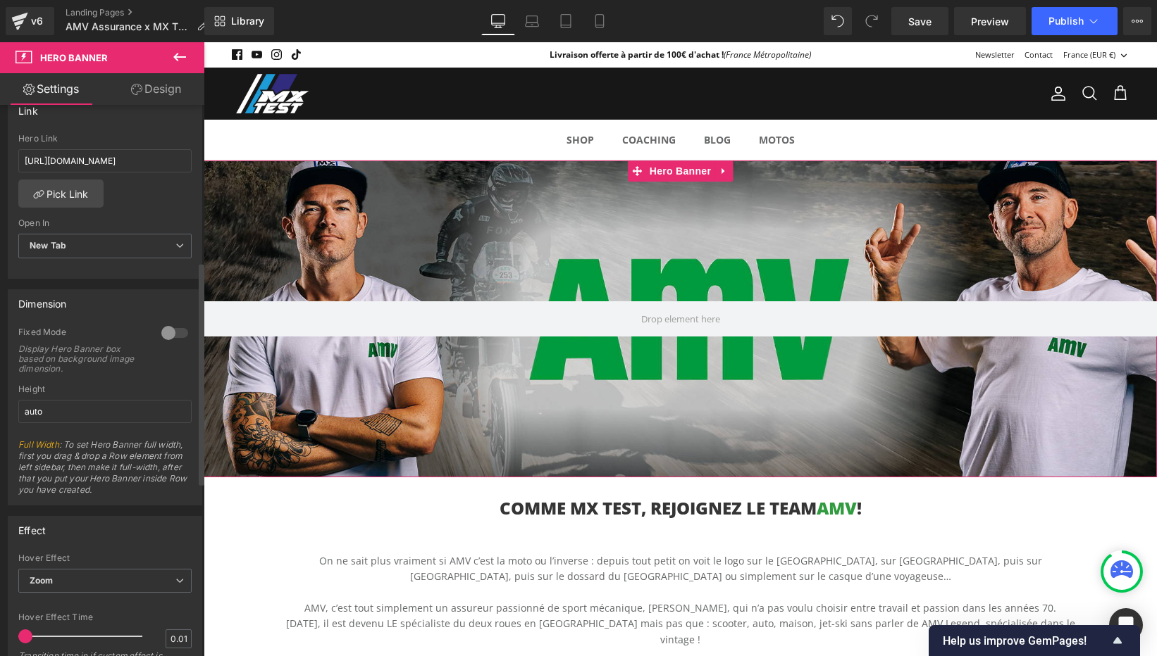
scroll to position [521, 0]
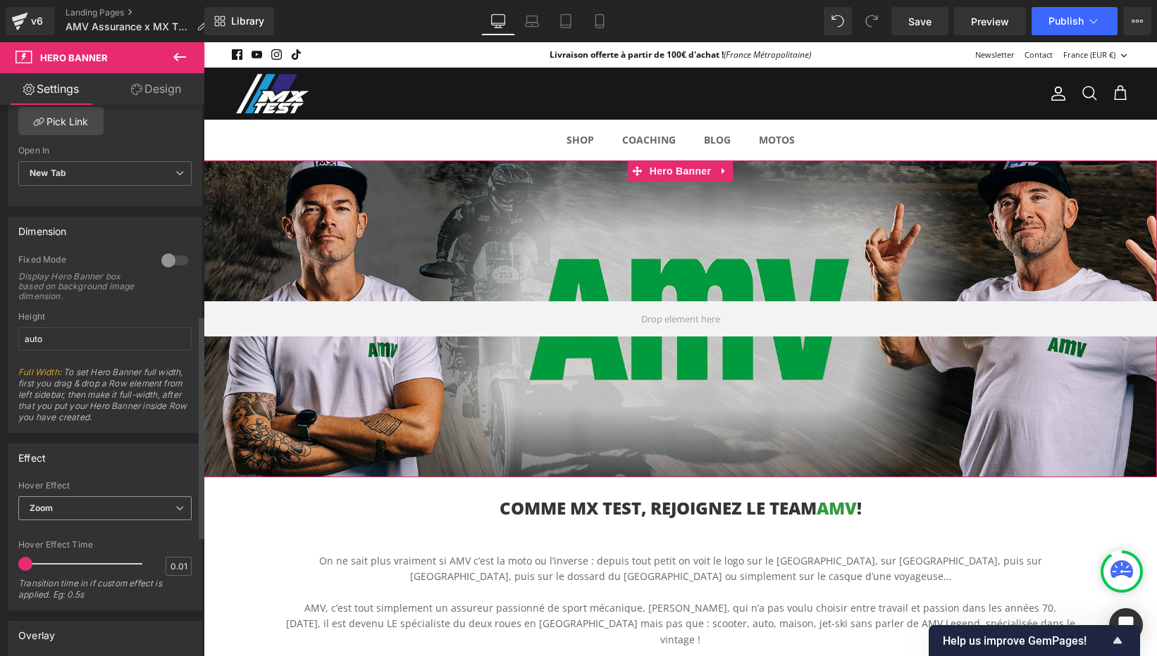
click at [94, 511] on span "Zoom" at bounding box center [104, 509] width 173 height 25
click at [44, 540] on li "None" at bounding box center [102, 533] width 168 height 21
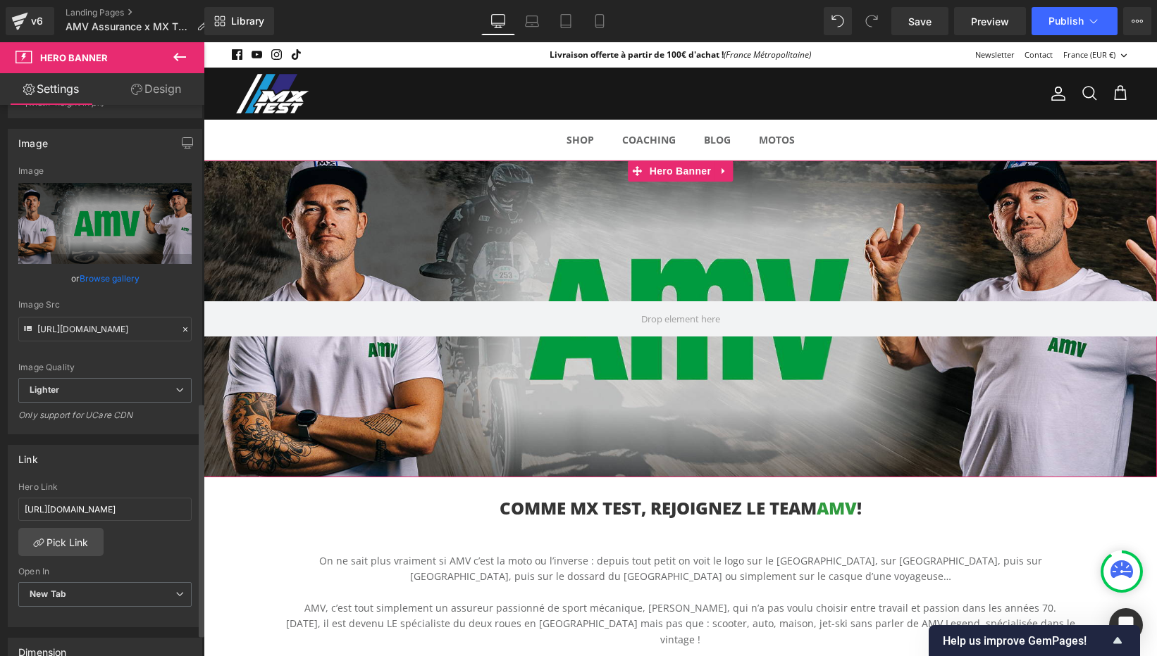
scroll to position [0, 0]
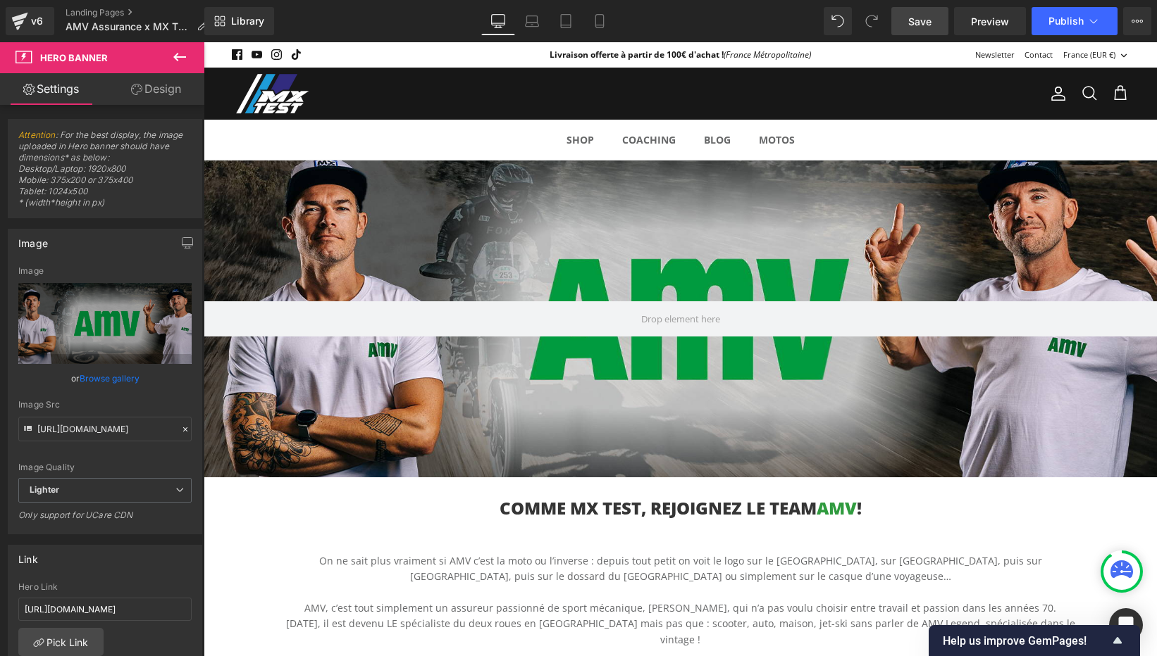
click at [922, 12] on link "Save" at bounding box center [919, 21] width 57 height 28
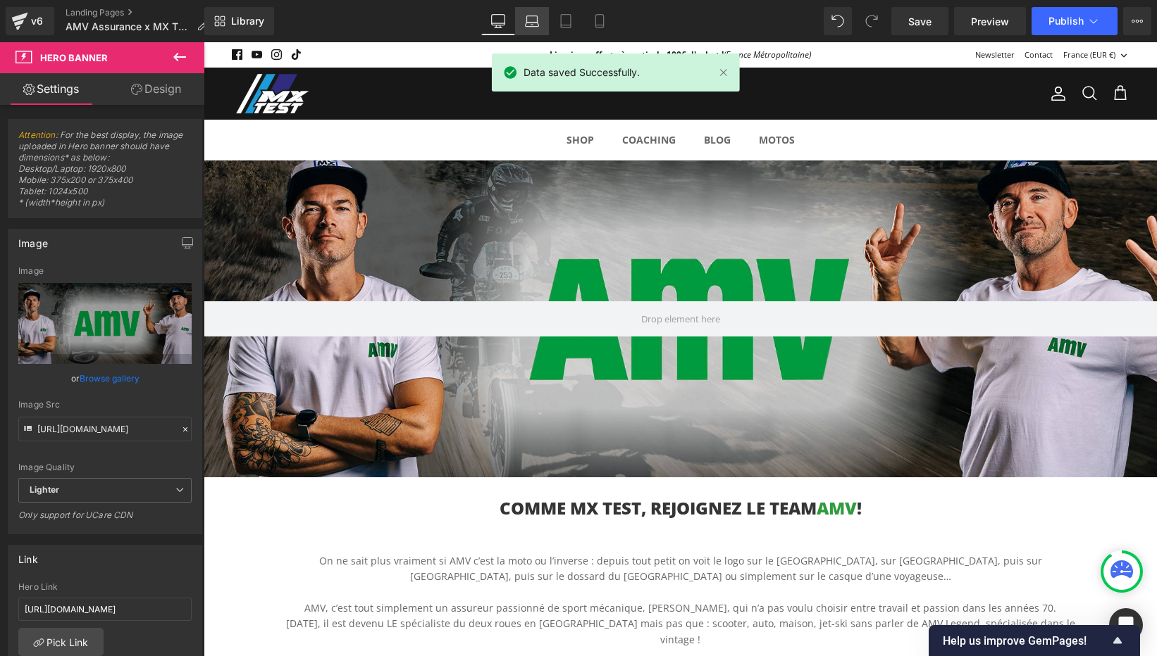
click at [525, 25] on icon at bounding box center [531, 25] width 13 height 4
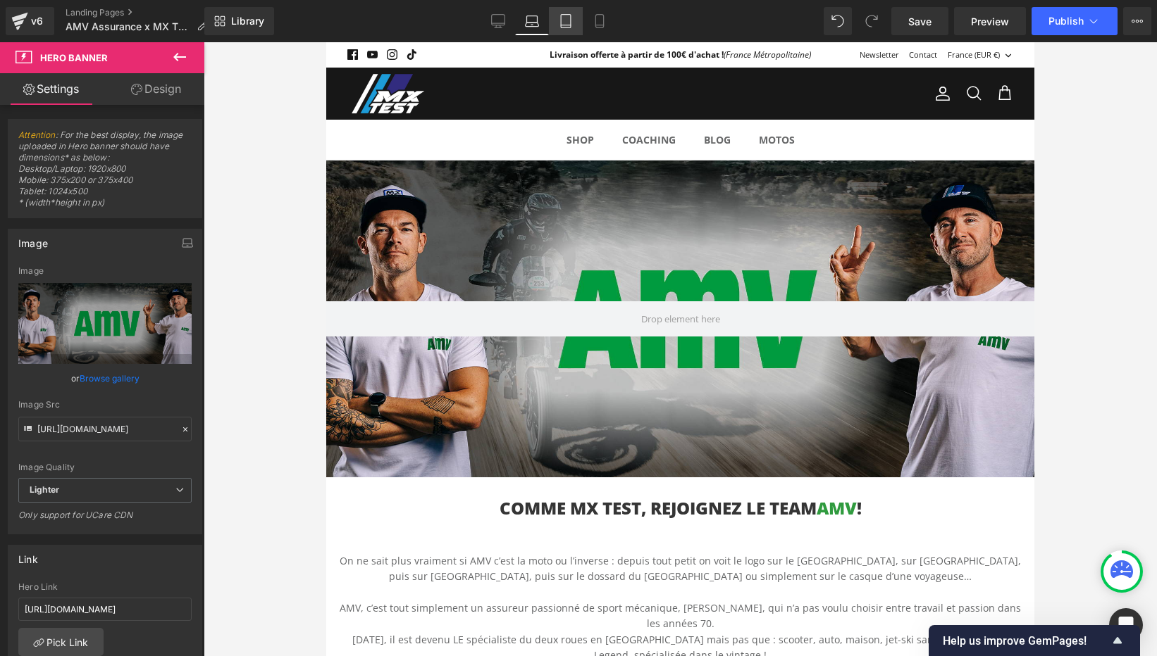
click at [566, 15] on icon at bounding box center [566, 21] width 14 height 14
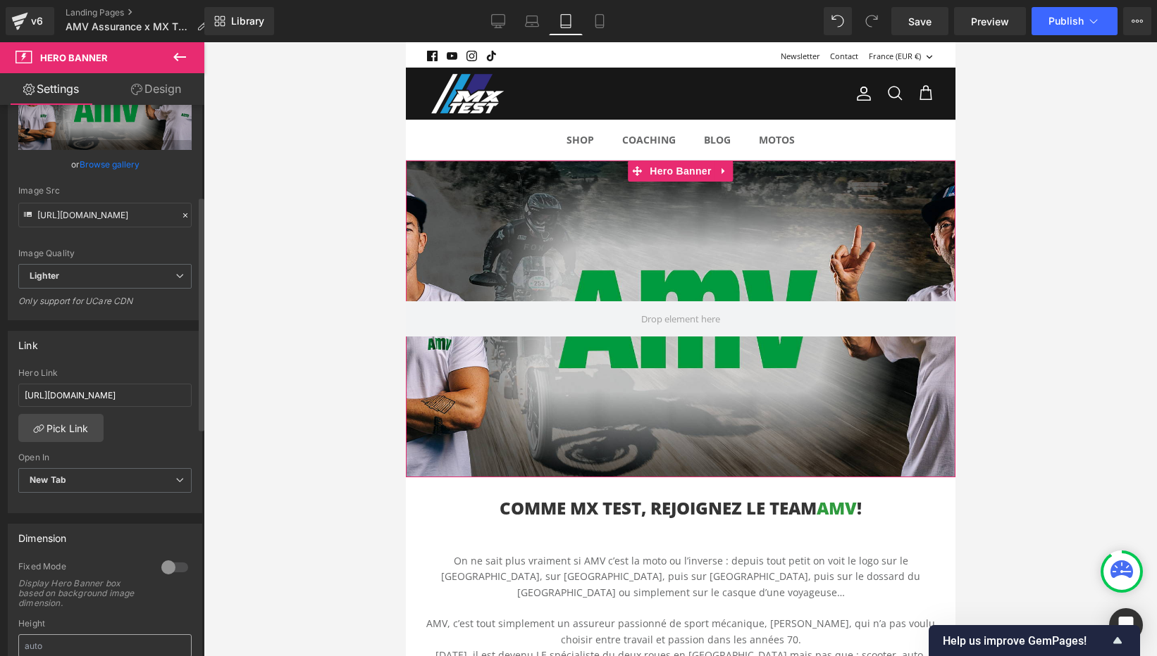
scroll to position [359, 0]
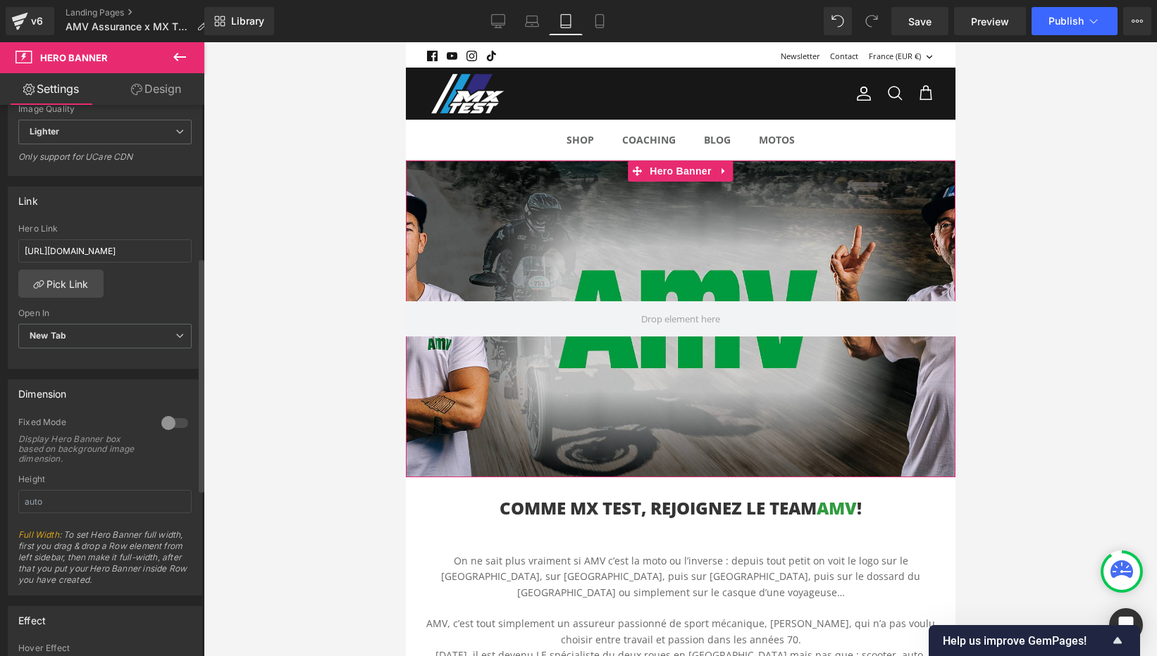
click at [168, 423] on div at bounding box center [175, 423] width 34 height 23
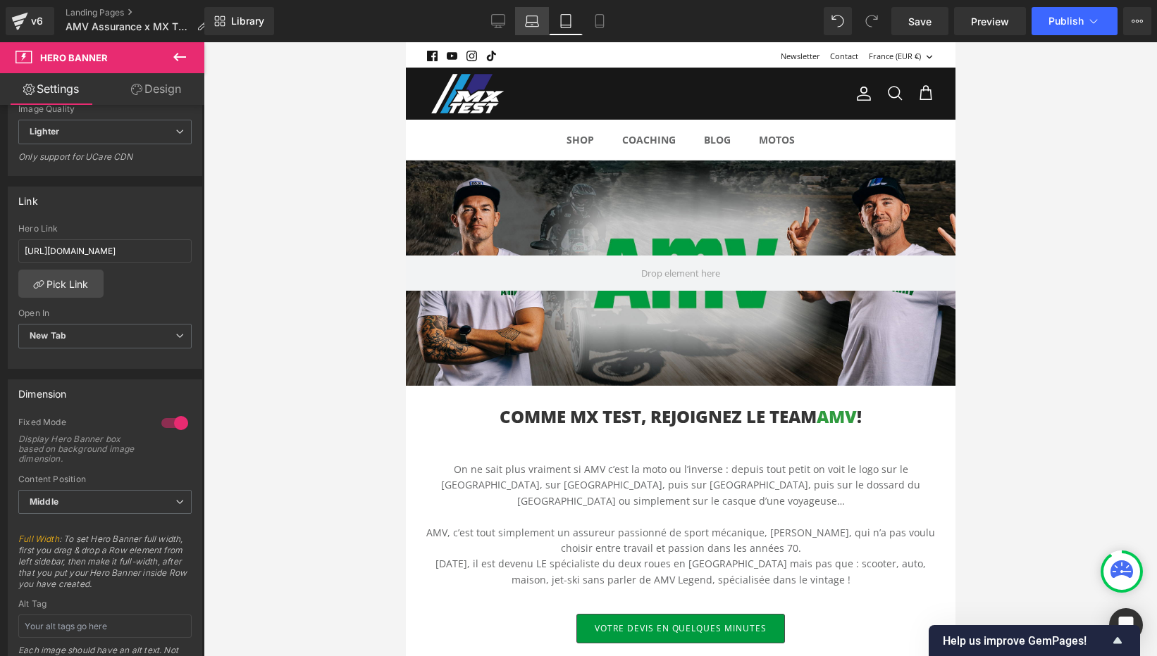
click at [537, 31] on link "Laptop" at bounding box center [532, 21] width 34 height 28
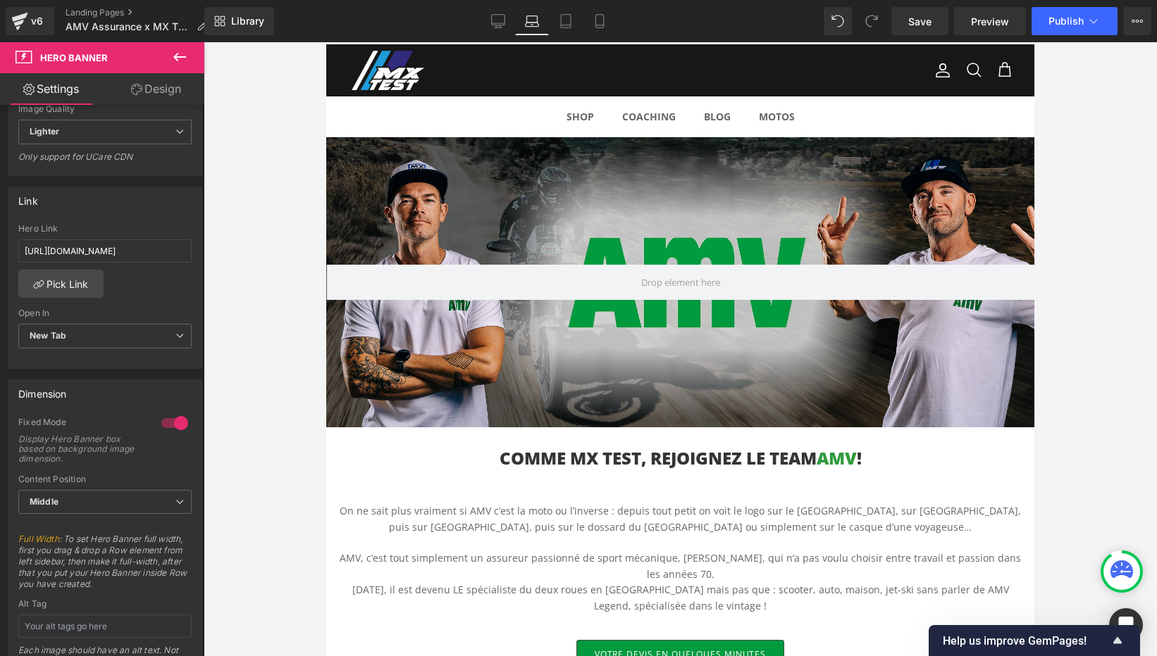
scroll to position [0, 0]
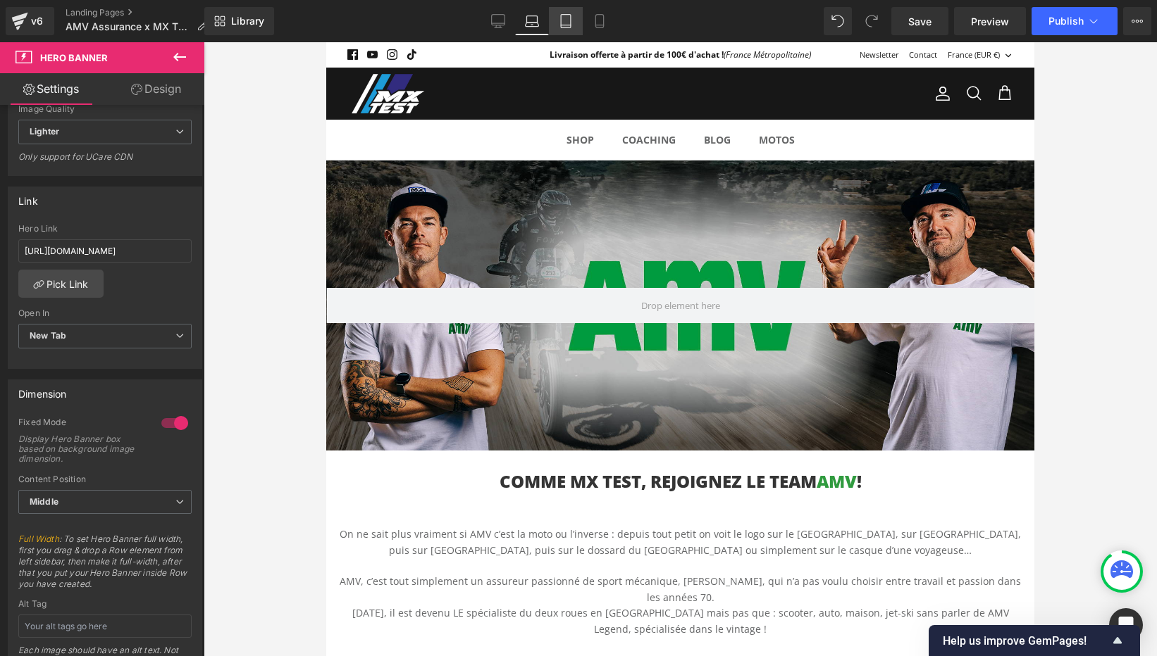
click at [569, 24] on icon at bounding box center [566, 21] width 14 height 14
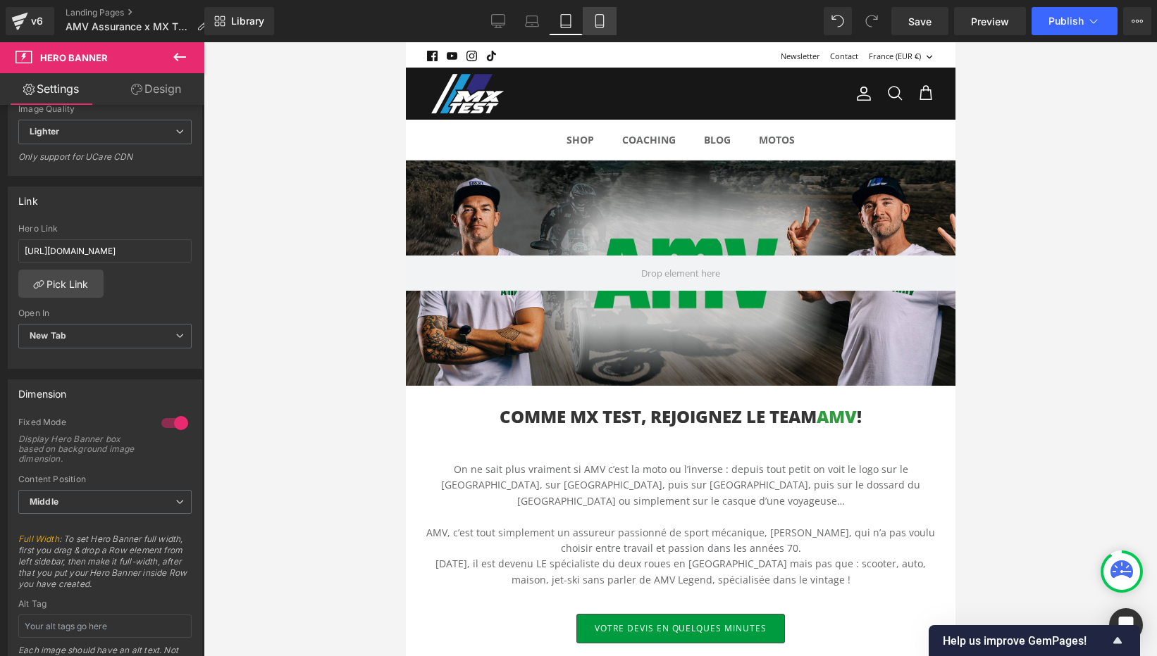
click at [604, 27] on icon at bounding box center [599, 21] width 14 height 14
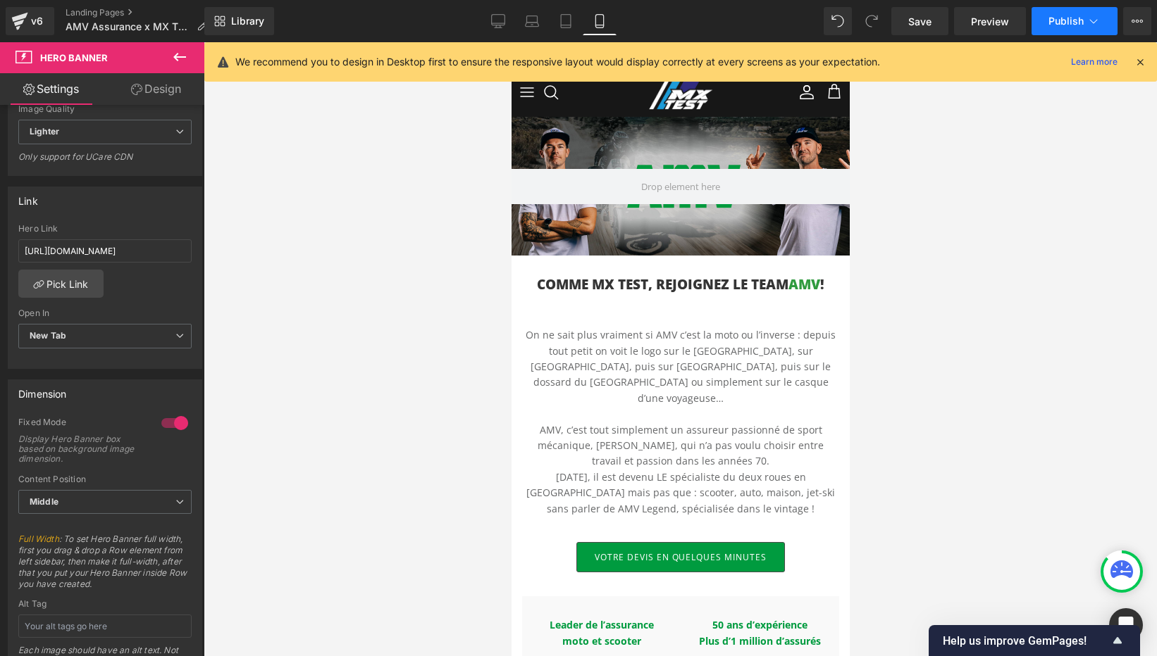
click at [1071, 15] on span "Publish" at bounding box center [1065, 20] width 35 height 11
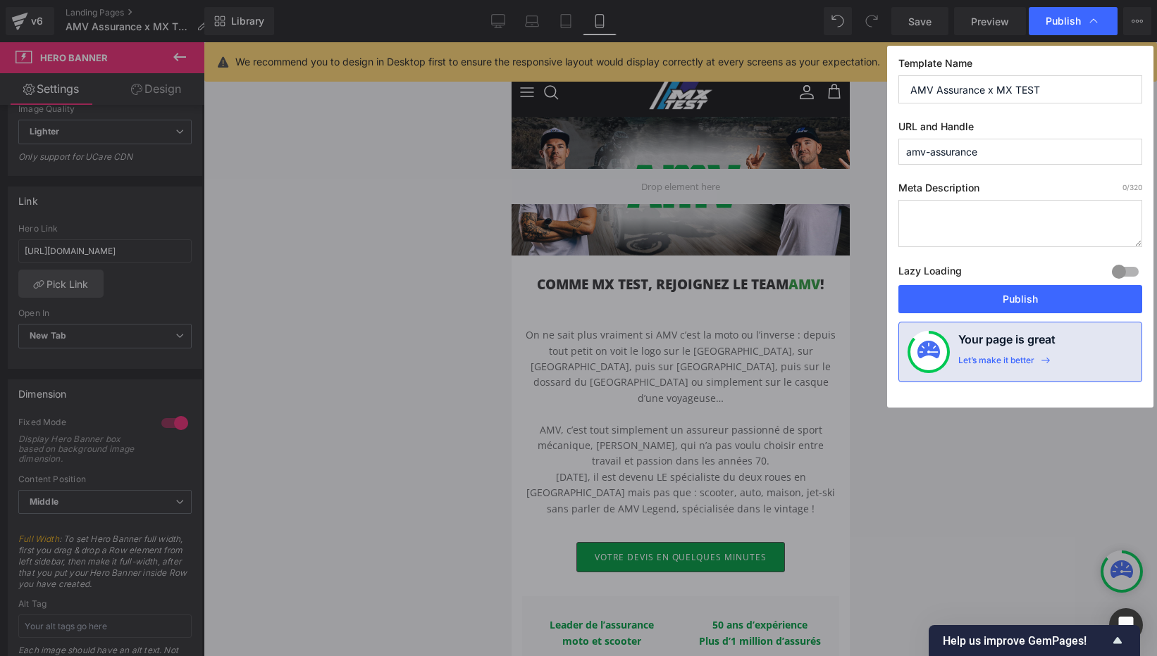
click at [1126, 269] on div at bounding box center [1125, 272] width 34 height 23
click at [1032, 285] on div "Lazy Loading Build Upgrade plan to unlock" at bounding box center [1020, 273] width 244 height 23
click at [1021, 293] on button "Publish" at bounding box center [1020, 299] width 244 height 28
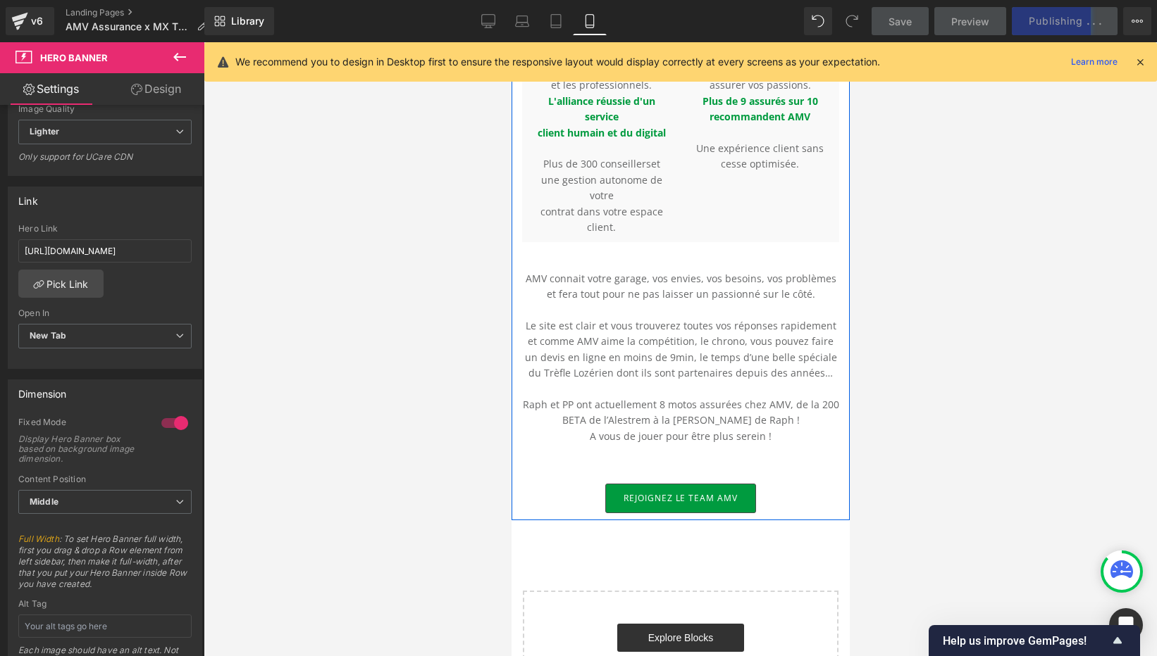
scroll to position [351, 0]
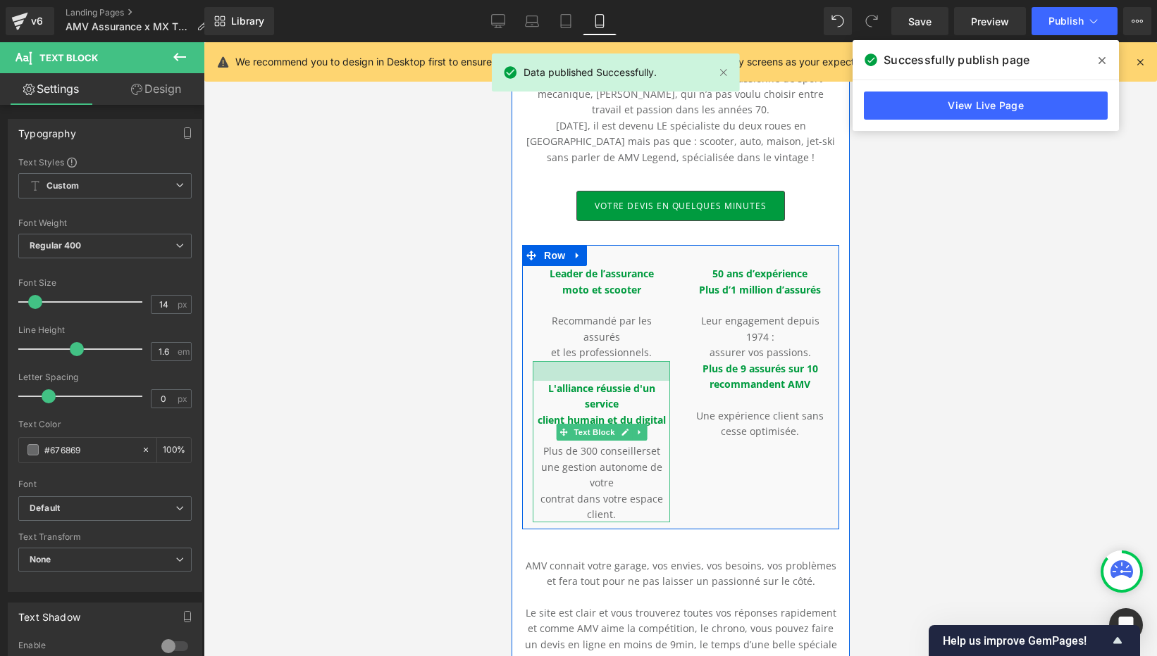
drag, startPoint x: 628, startPoint y: 347, endPoint x: 752, endPoint y: 366, distance: 124.7
click at [628, 366] on div "L'alliance réussie d'un service client humain et du digital Plus de 300 conseil…" at bounding box center [600, 442] width 137 height 162
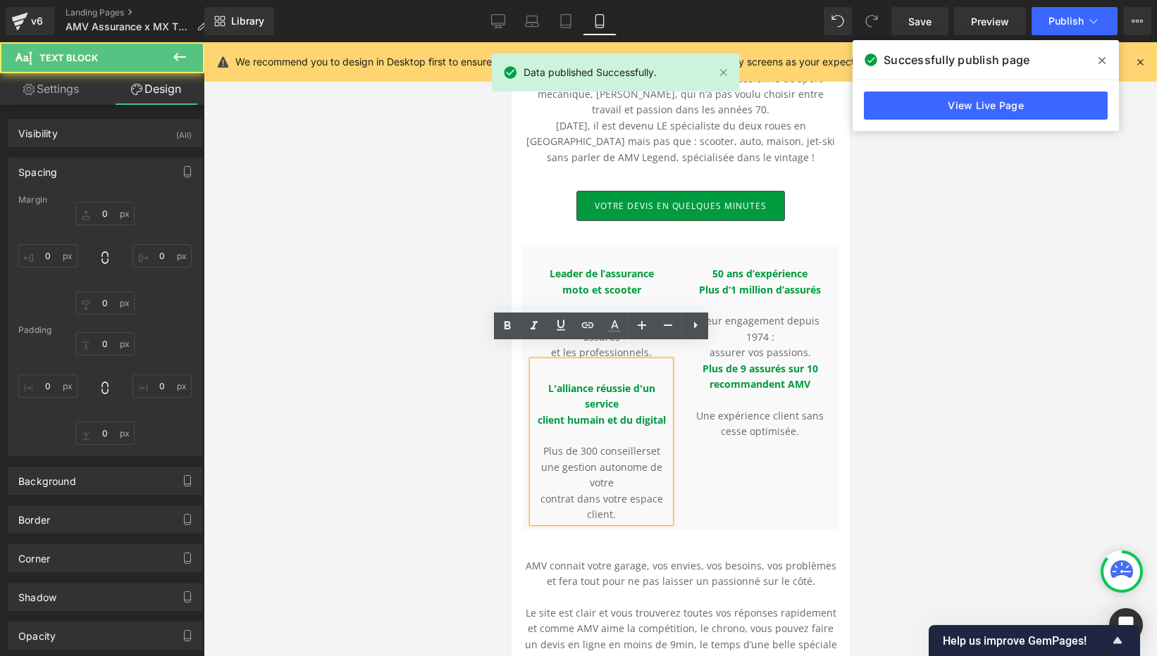
click at [774, 362] on span "Plus de 9 assurés sur 10" at bounding box center [760, 368] width 116 height 13
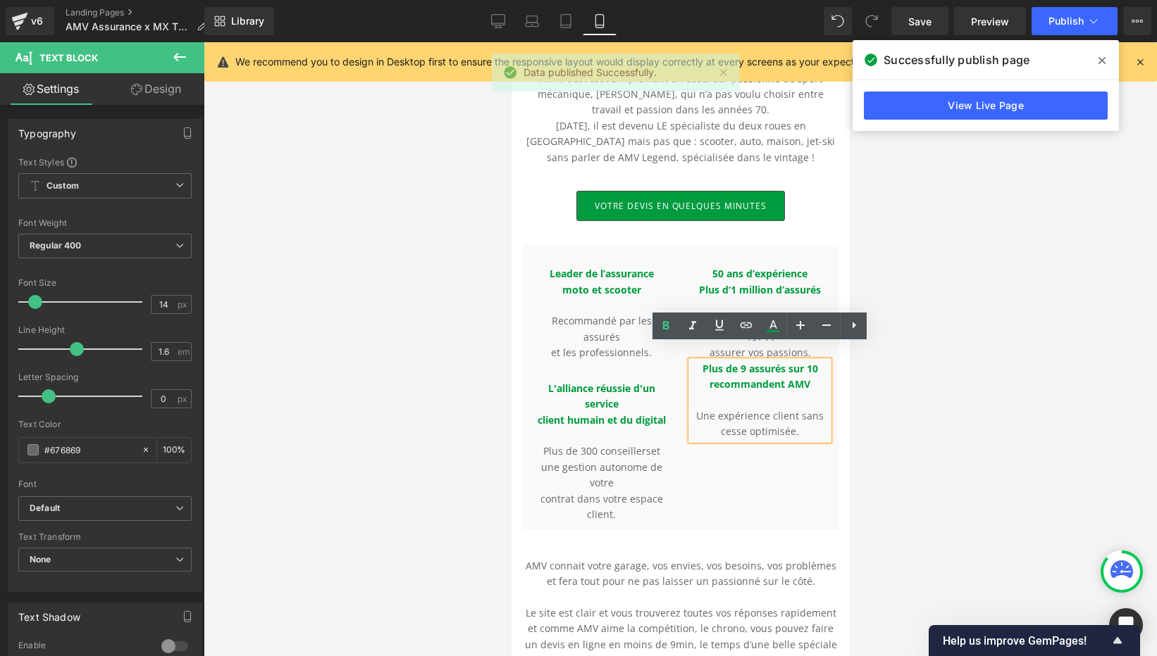
click at [954, 444] on div at bounding box center [680, 349] width 953 height 614
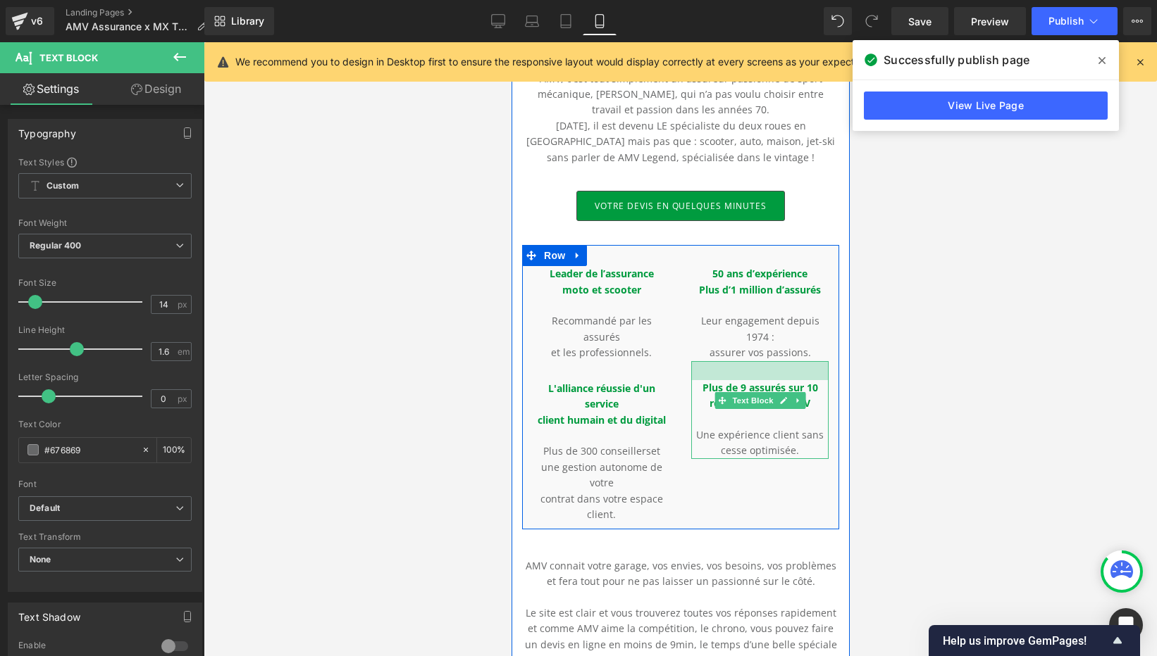
drag, startPoint x: 775, startPoint y: 347, endPoint x: 774, endPoint y: 366, distance: 19.0
click at [774, 366] on div "Plus de 9 assurés sur 10 recommandent AMV Une expérience client sans cesse opti…" at bounding box center [758, 410] width 137 height 98
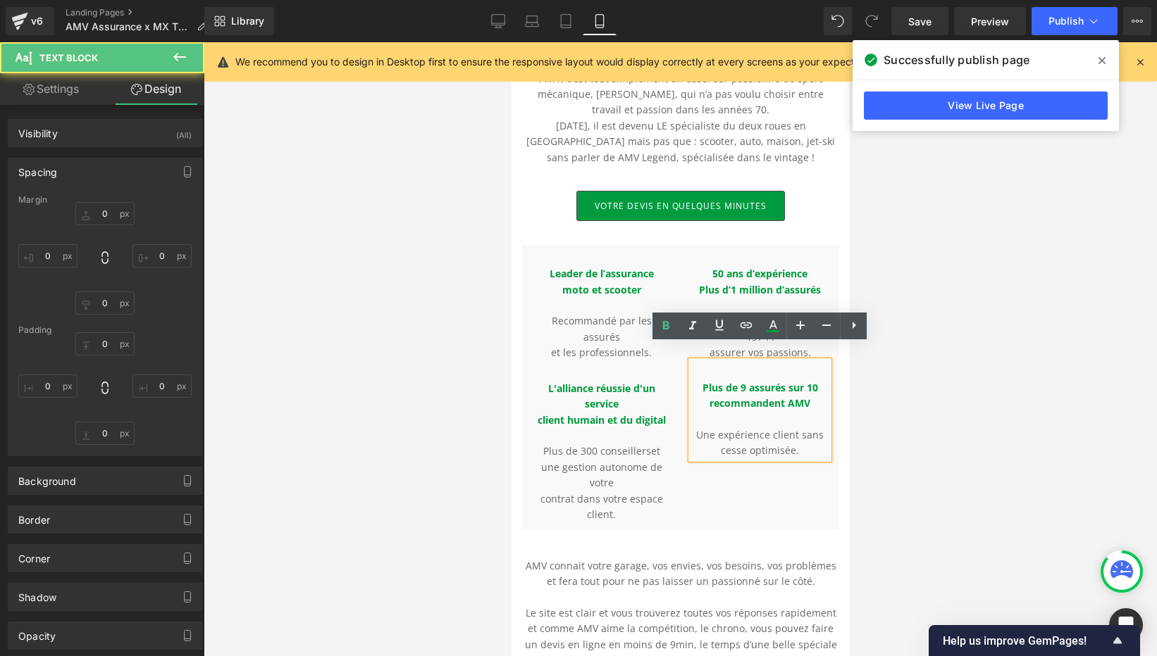
type input "0"
type input "27"
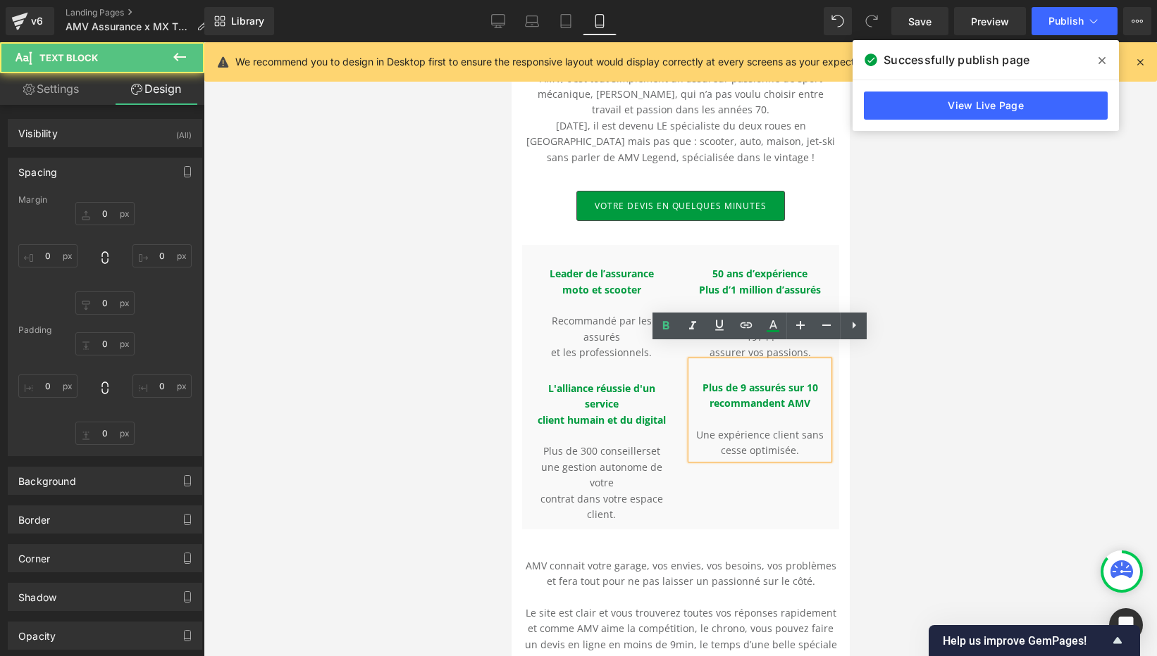
type input "0"
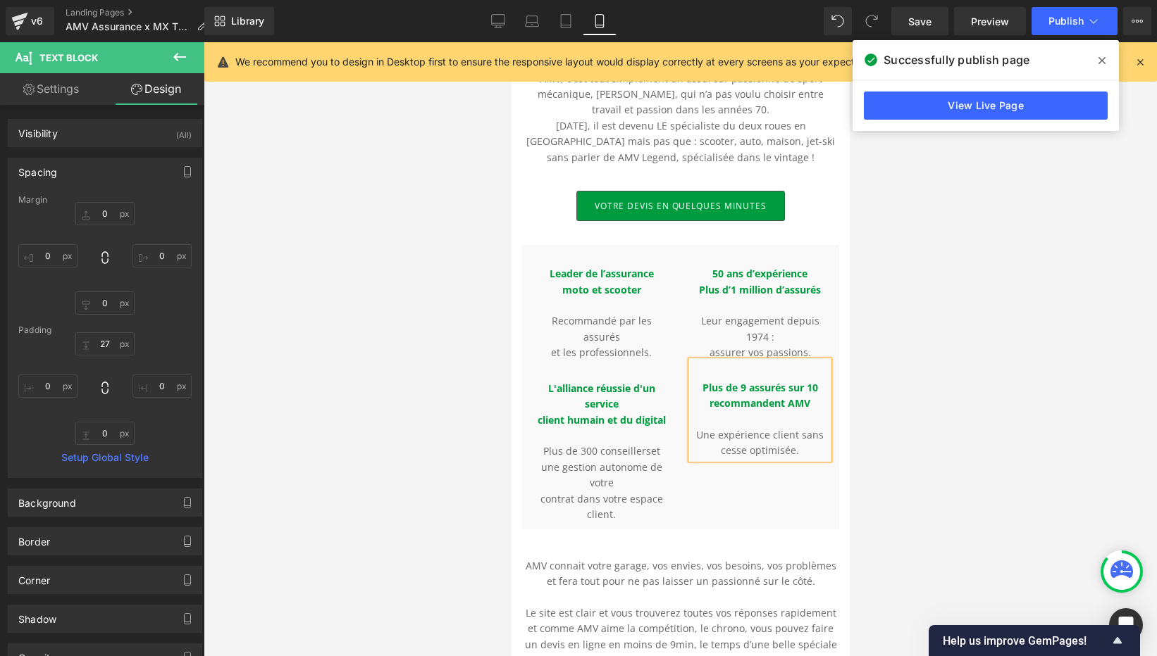
click at [1105, 59] on span at bounding box center [1101, 60] width 23 height 23
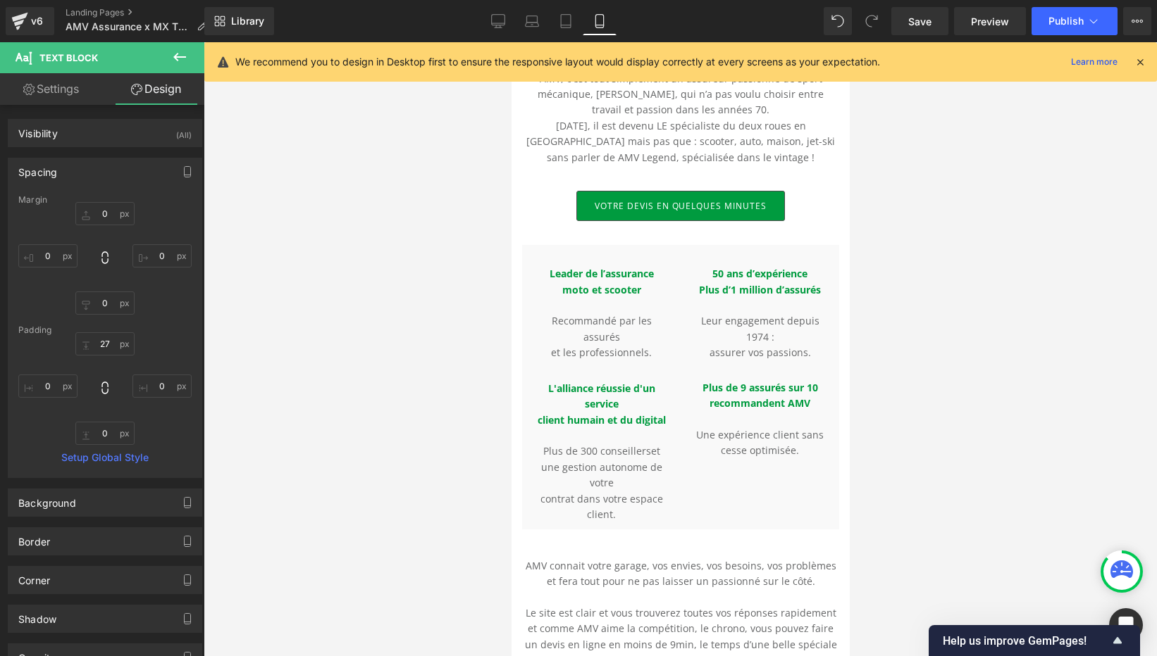
click at [925, 39] on div "Library Mobile Desktop Laptop Tablet Mobile Save Preview Publish Scheduled View…" at bounding box center [680, 21] width 952 height 42
click at [929, 18] on span "Save" at bounding box center [919, 21] width 23 height 15
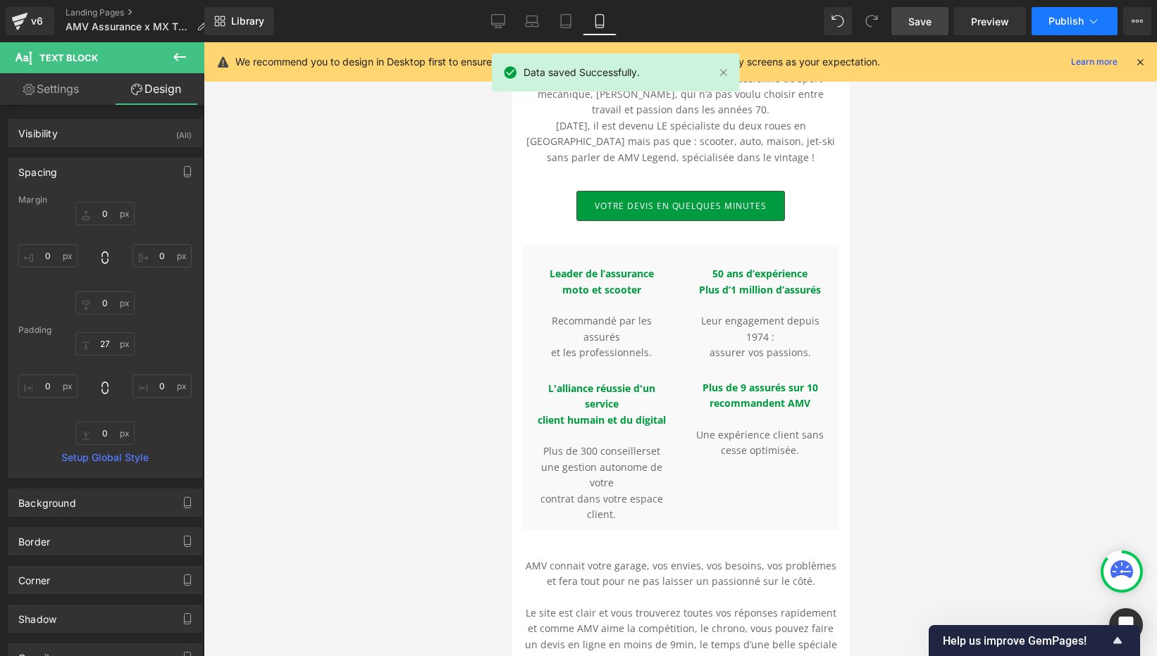
click at [1062, 27] on button "Publish" at bounding box center [1074, 21] width 86 height 28
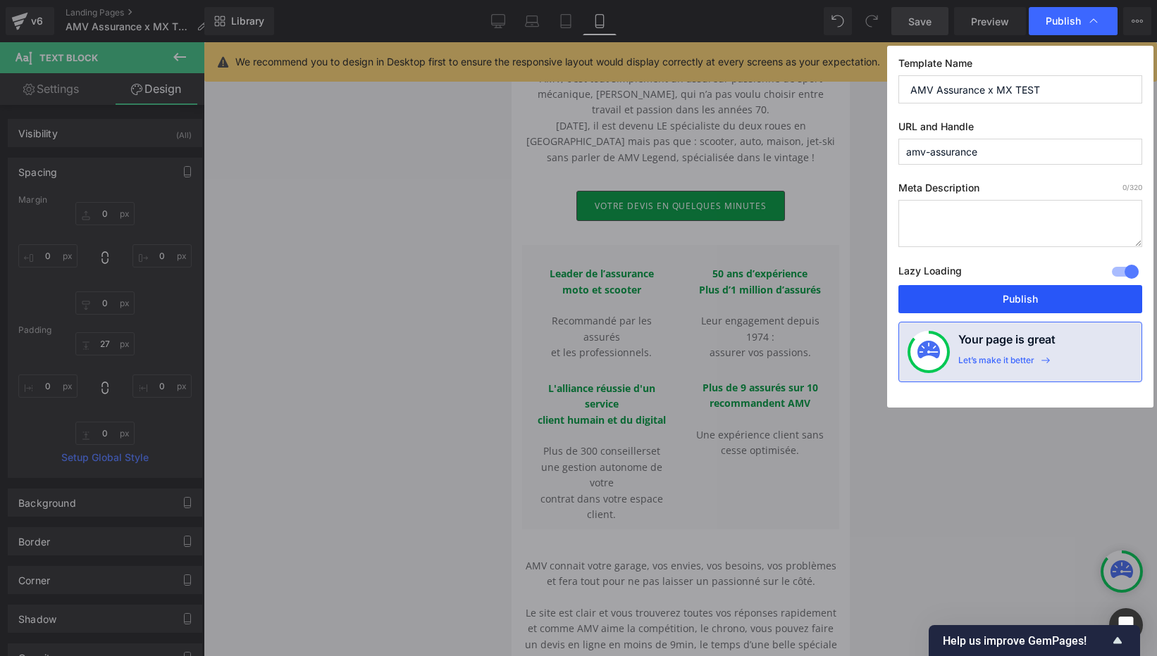
click at [1023, 300] on button "Publish" at bounding box center [1020, 299] width 244 height 28
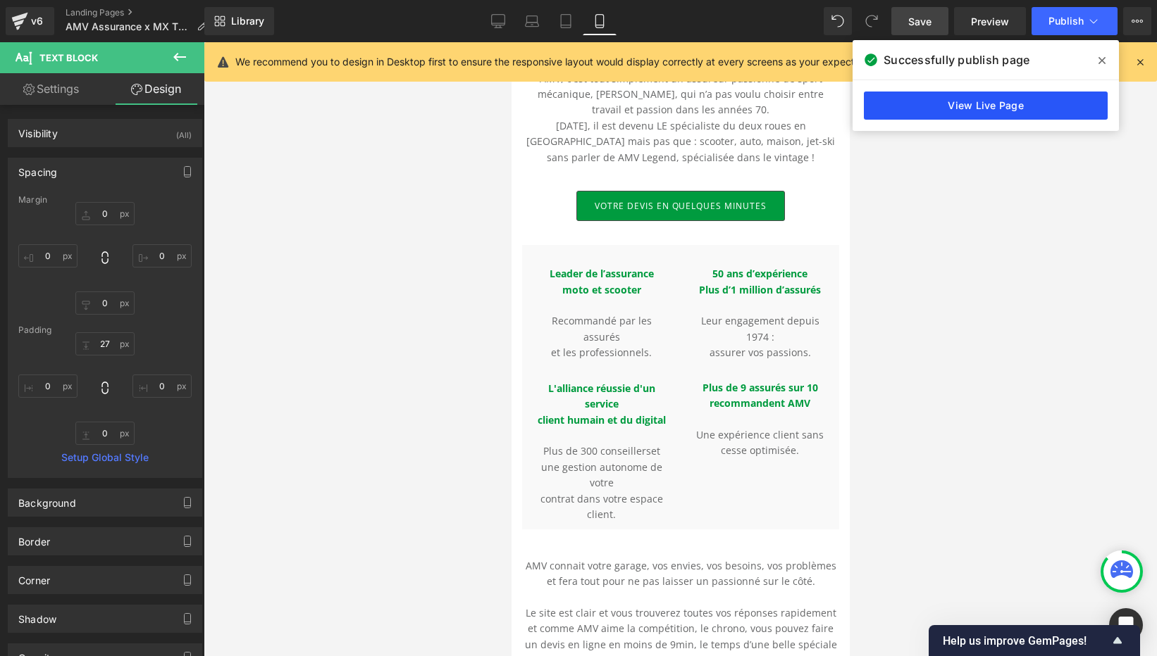
click at [997, 115] on link "View Live Page" at bounding box center [986, 106] width 244 height 28
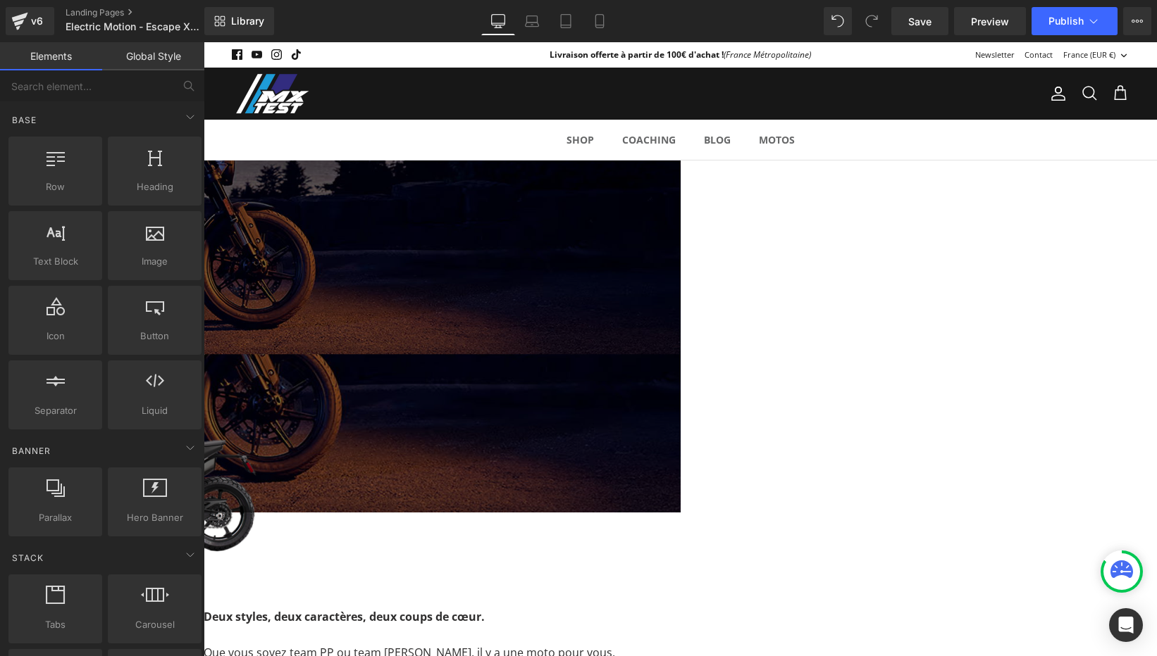
click at [204, 42] on span "Image" at bounding box center [204, 42] width 0 height 0
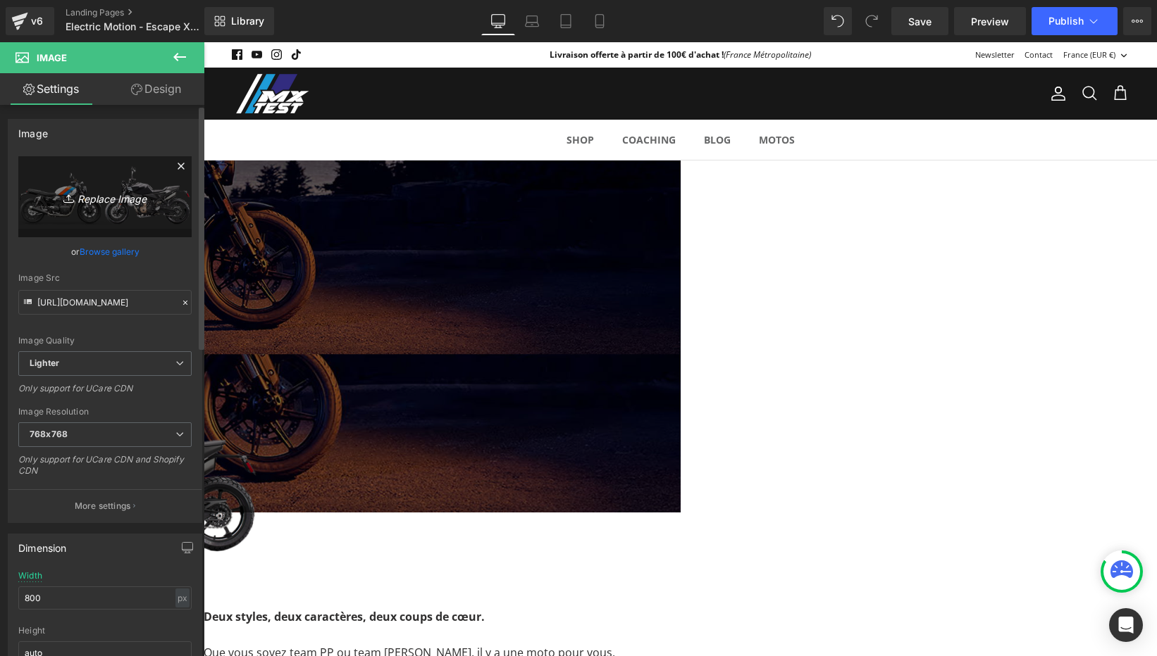
click at [110, 197] on icon "Replace Image" at bounding box center [105, 197] width 113 height 18
type input "C:\fakepath\escape-x-main-4200x2760_750x500.webp"
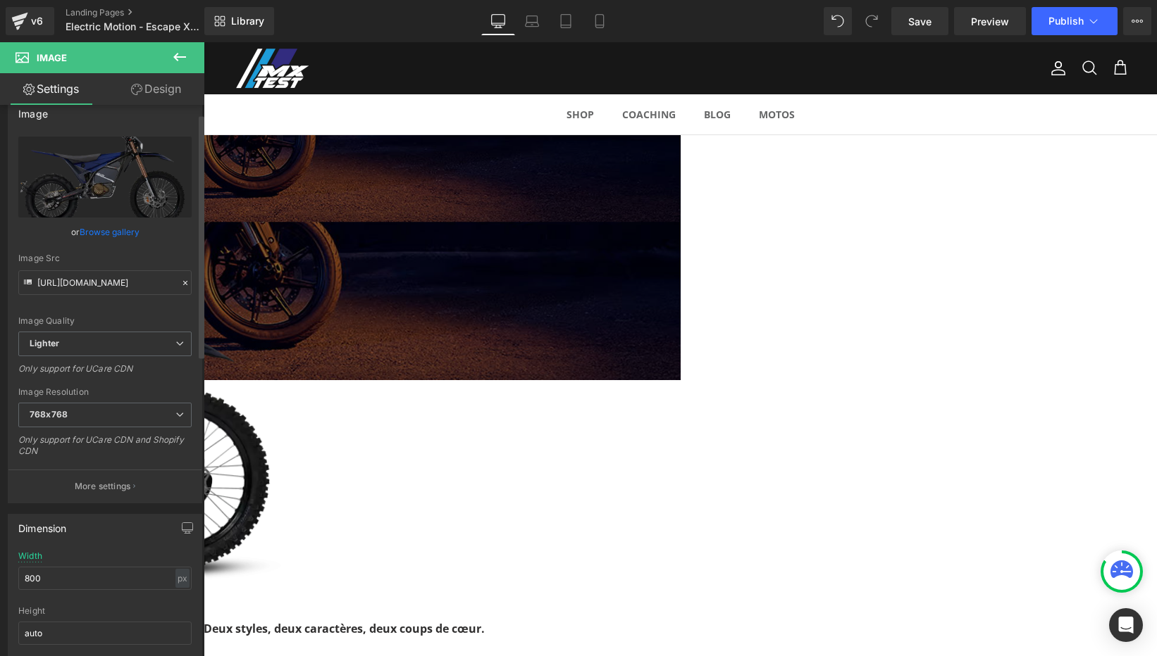
scroll to position [37, 0]
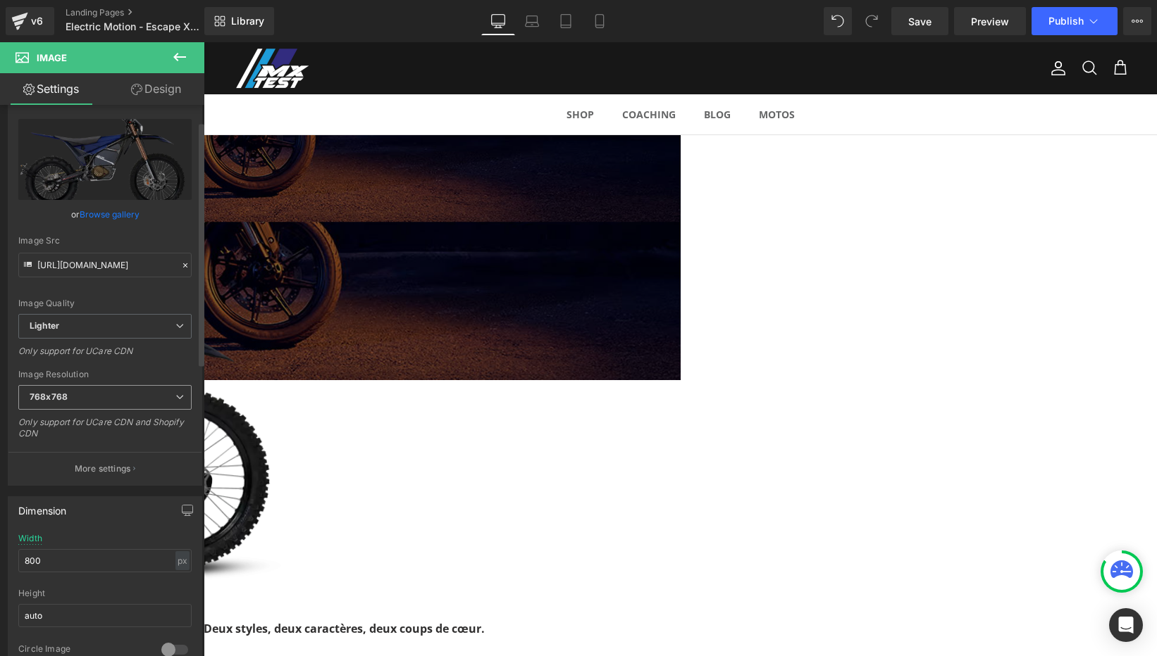
click at [143, 404] on span "768x768" at bounding box center [104, 397] width 173 height 25
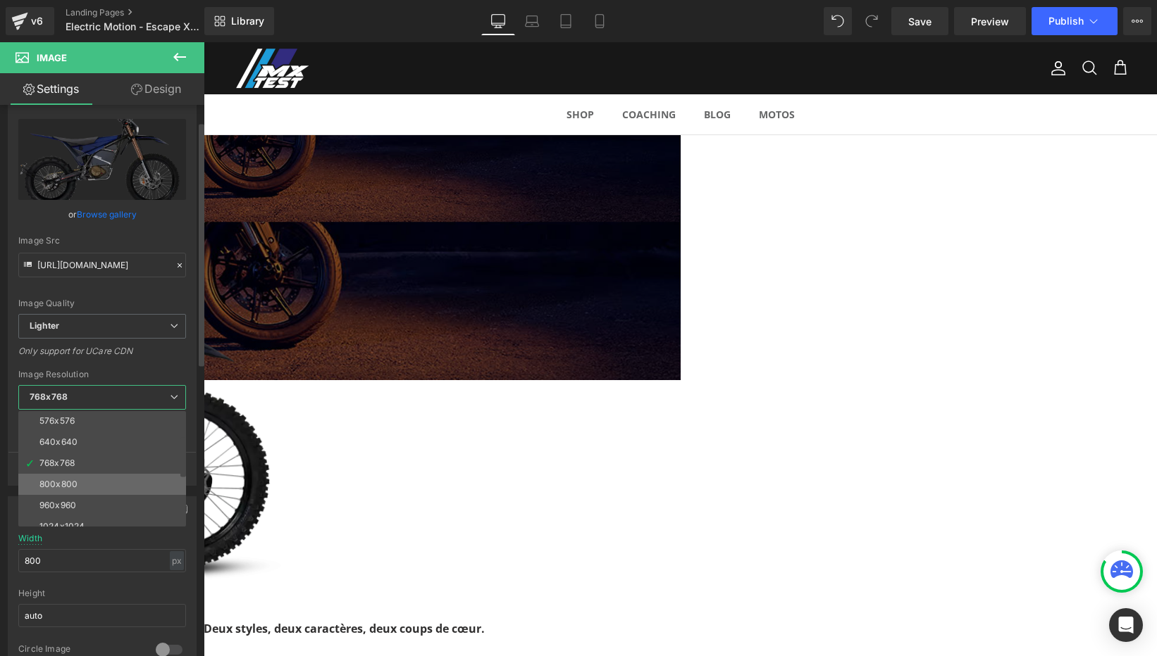
scroll to position [70, 0]
click at [66, 497] on div "960x960" at bounding box center [57, 500] width 37 height 10
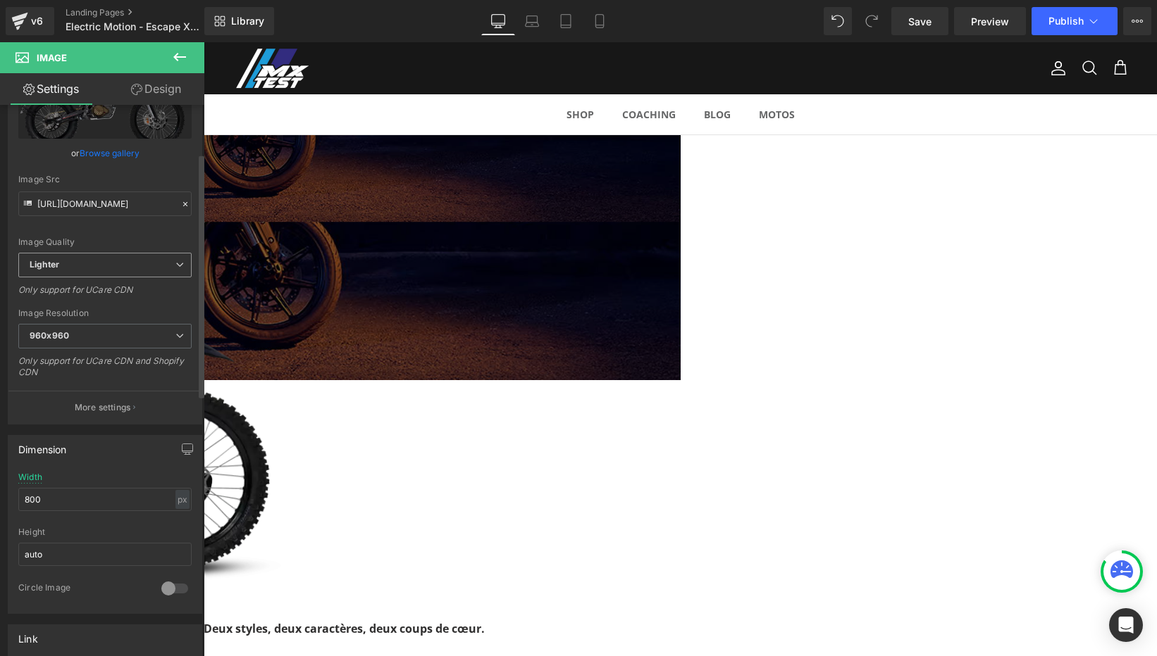
scroll to position [113, 0]
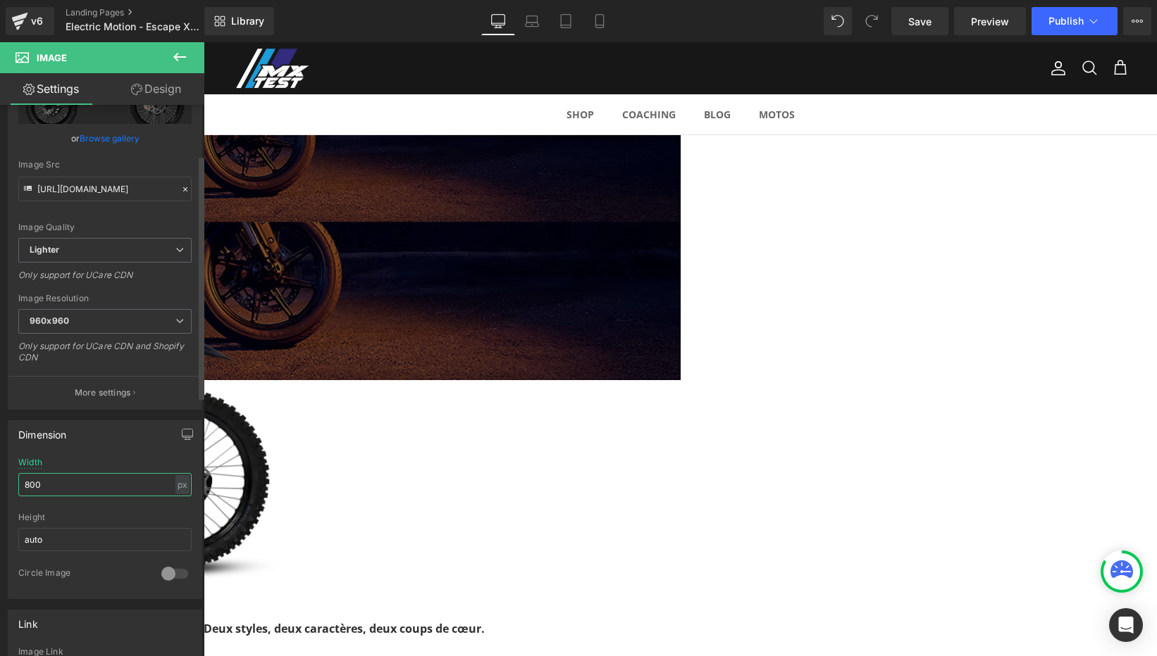
click at [114, 482] on input "800" at bounding box center [104, 484] width 173 height 23
drag, startPoint x: 98, startPoint y: 486, endPoint x: 13, endPoint y: 487, distance: 85.2
click at [13, 487] on div "800px Width 800 px % px auto Height auto 0 Circle Image" at bounding box center [104, 528] width 193 height 141
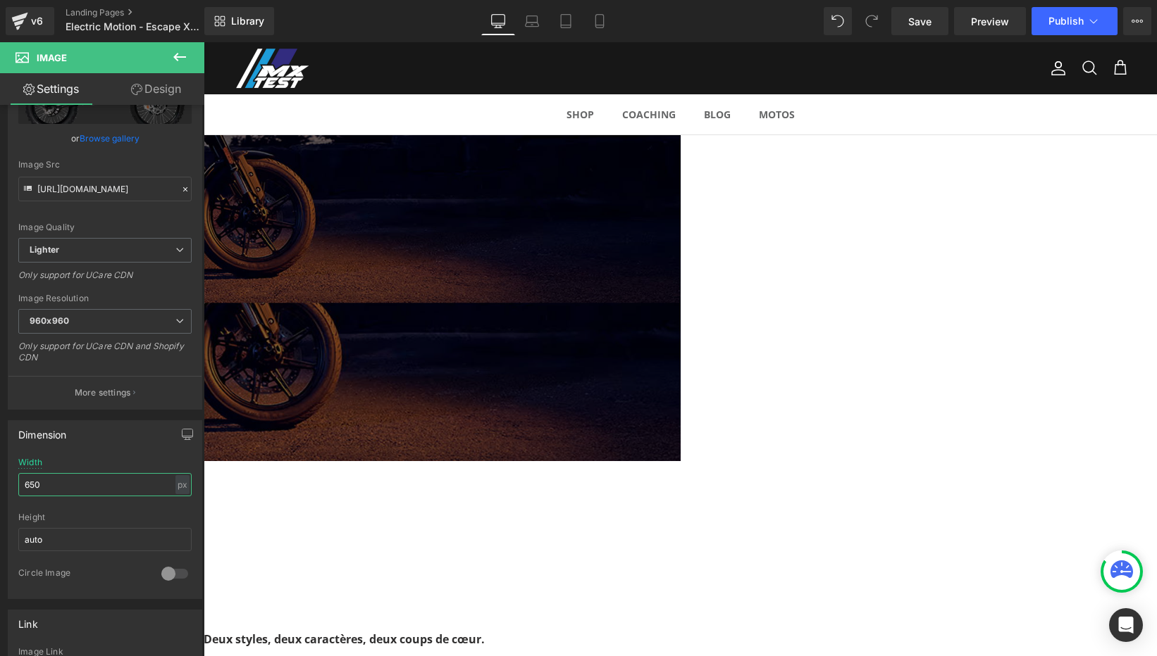
scroll to position [25, 0]
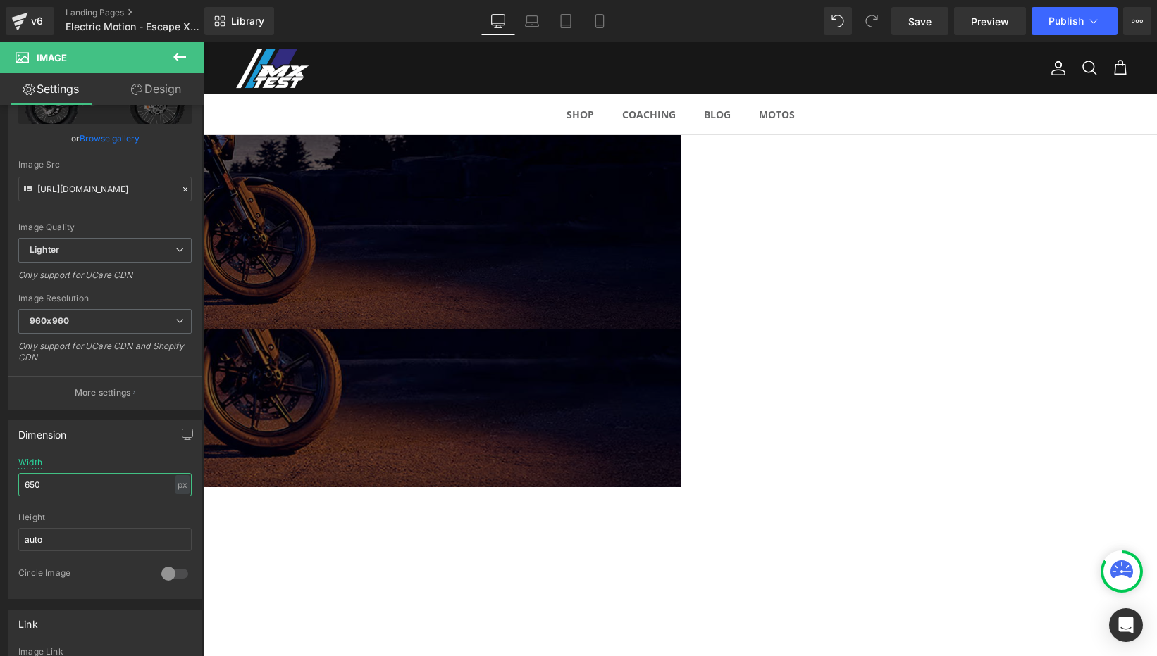
type input "650"
click at [204, 42] on span "Image" at bounding box center [204, 42] width 0 height 0
drag, startPoint x: 685, startPoint y: 330, endPoint x: 687, endPoint y: 342, distance: 12.9
click at [680, 342] on div "Image" at bounding box center [203, 486] width 953 height 313
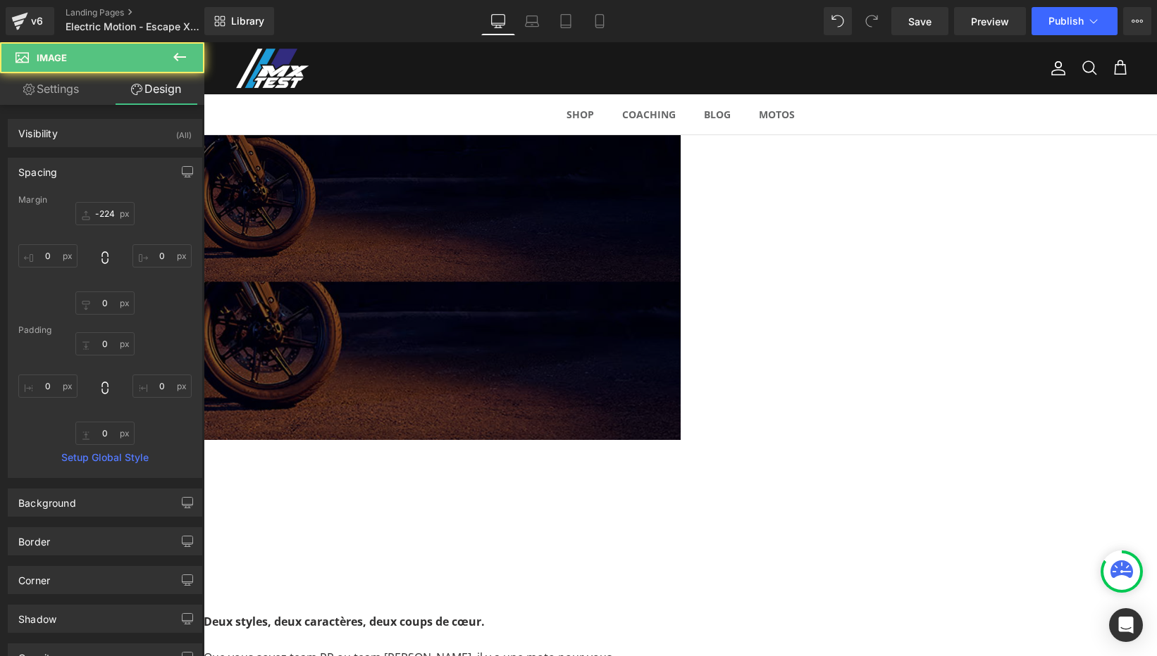
scroll to position [148, 0]
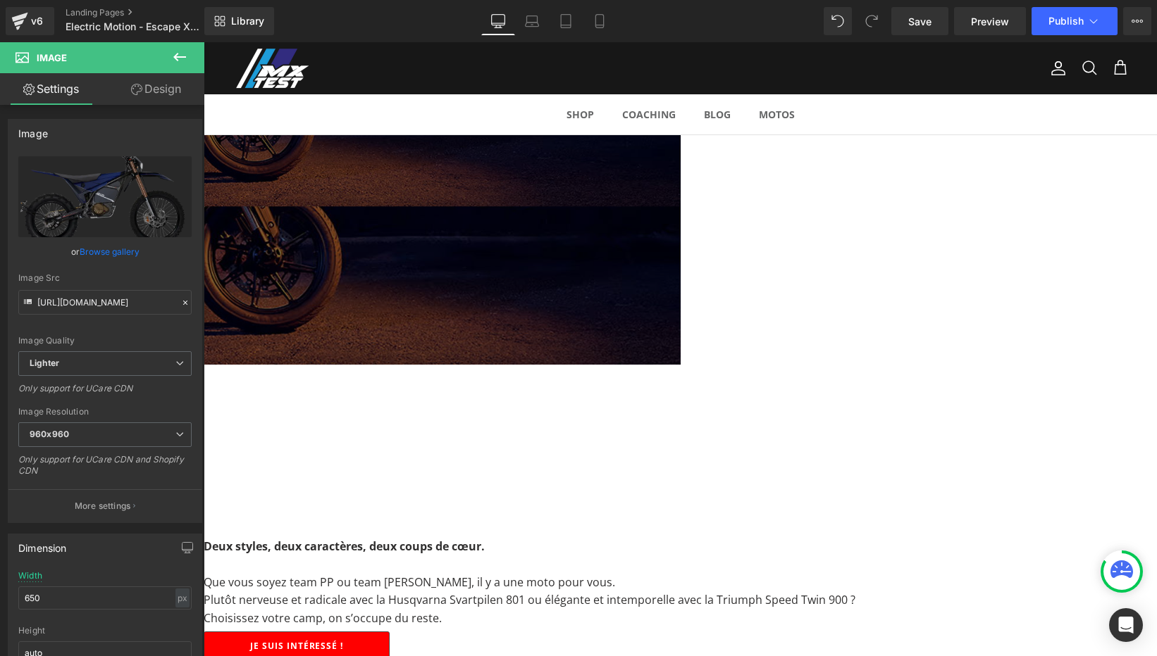
click at [160, 85] on link "Design" at bounding box center [156, 89] width 102 height 32
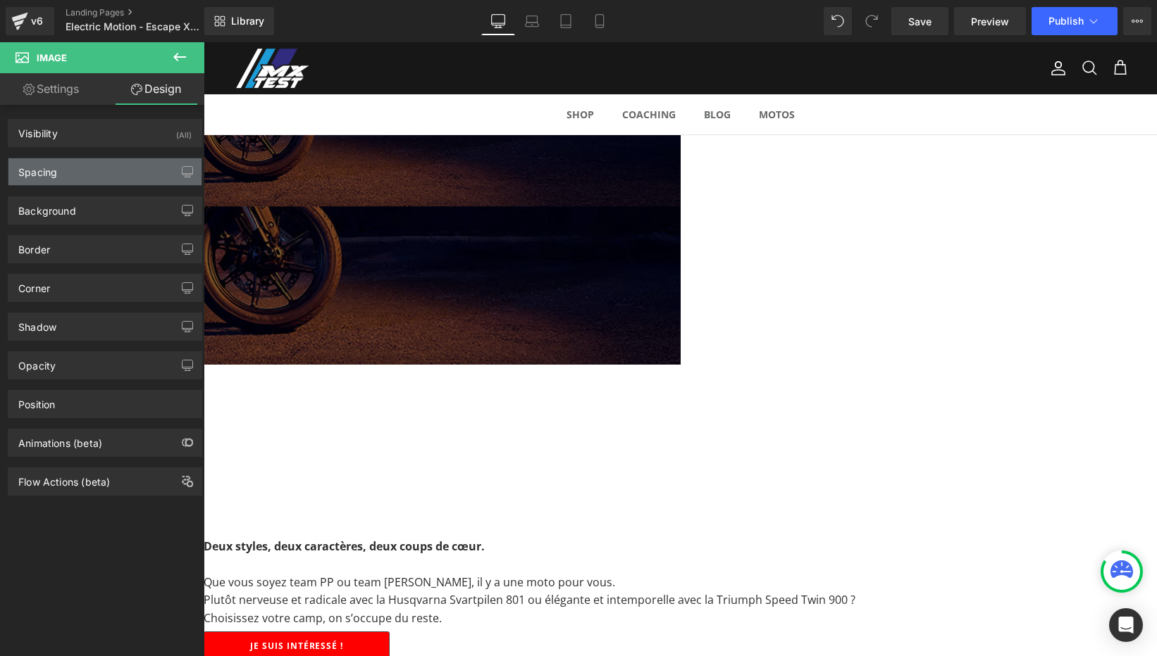
click at [82, 170] on div "Spacing" at bounding box center [104, 171] width 193 height 27
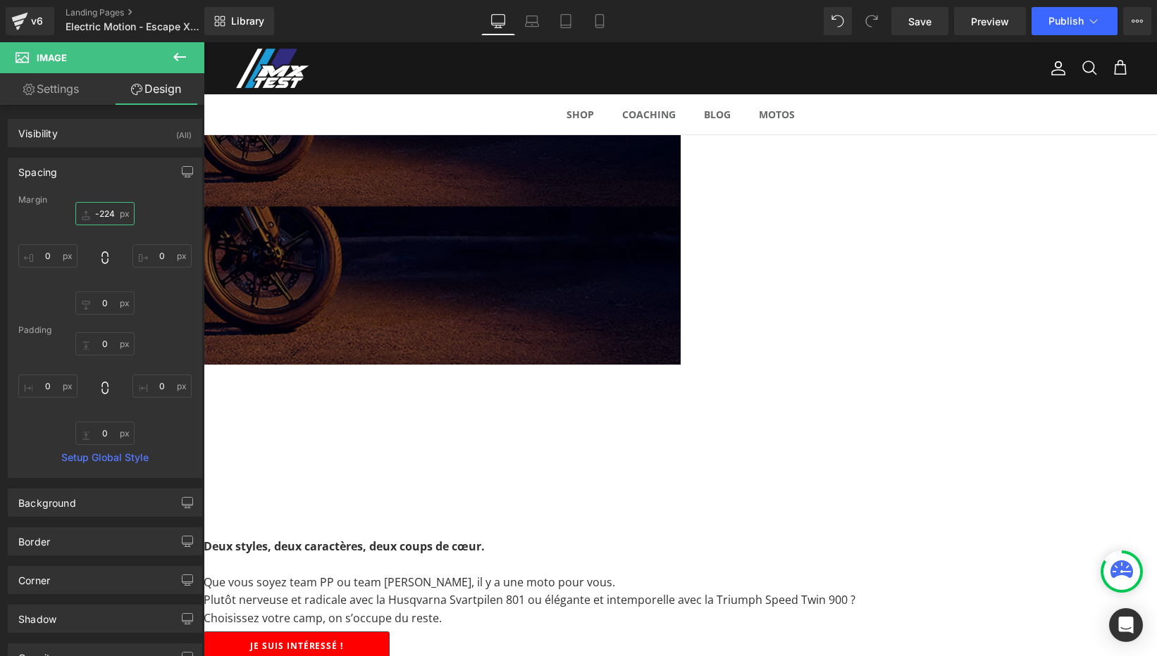
click at [104, 210] on input "-224" at bounding box center [104, 213] width 59 height 23
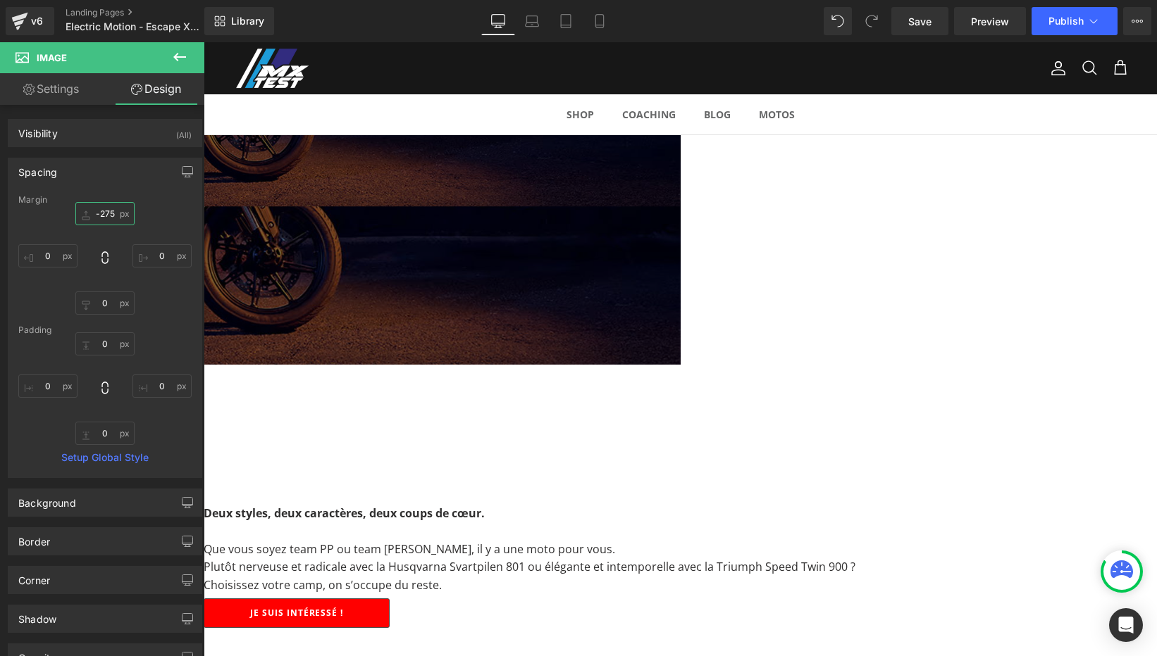
type input "-276"
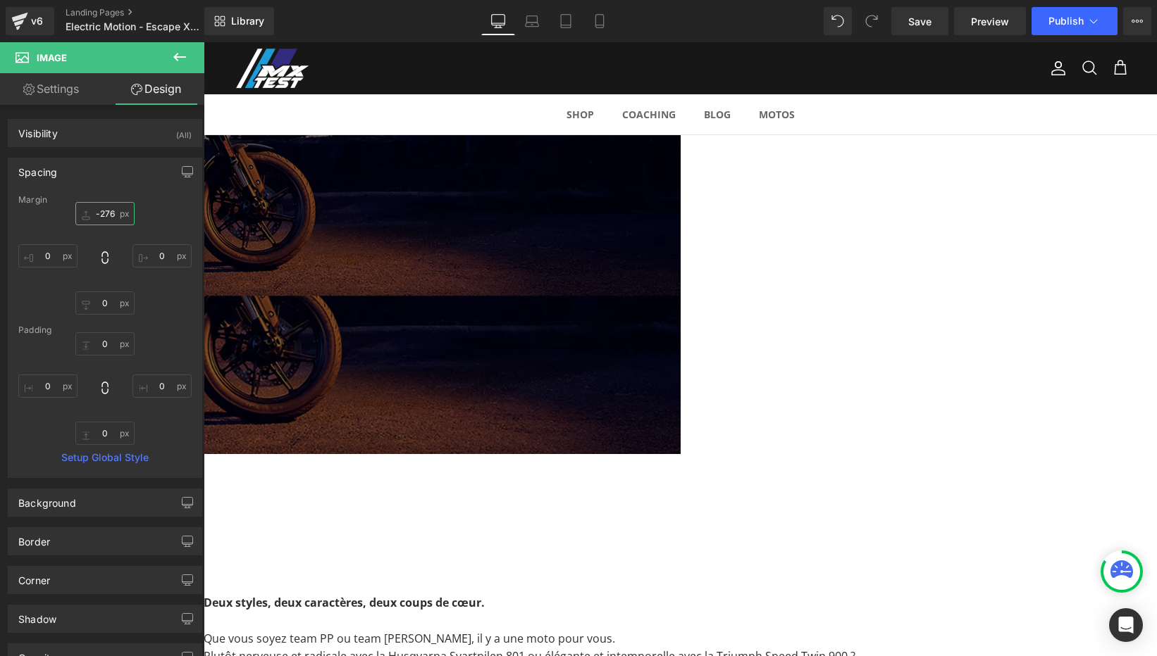
scroll to position [39, 0]
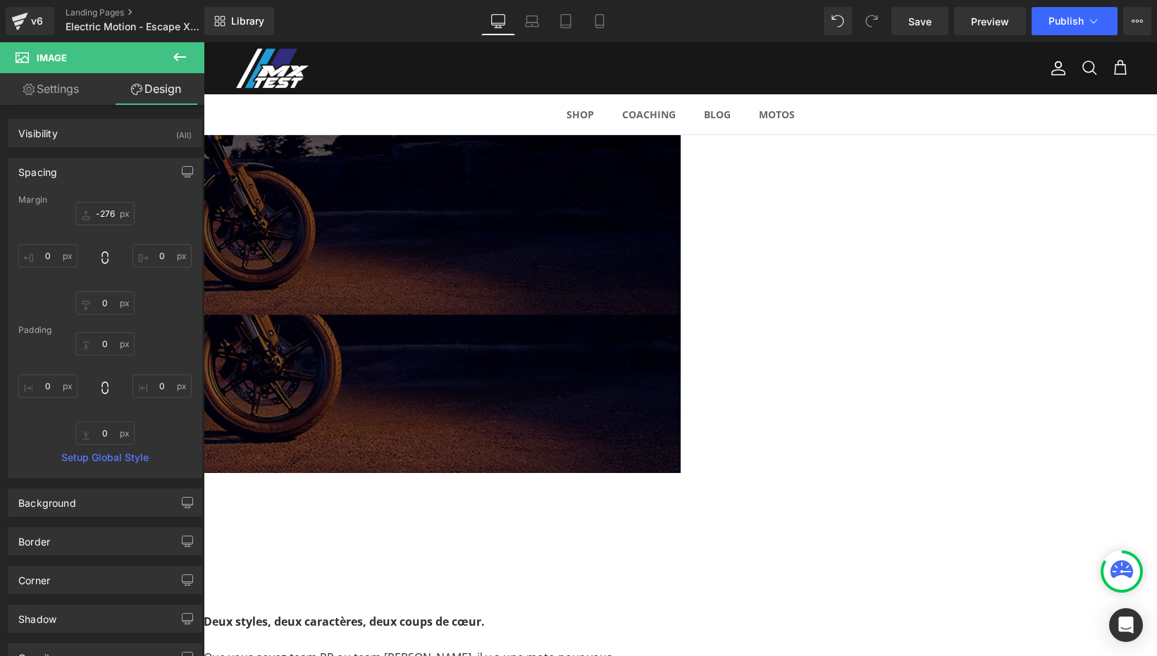
click at [361, 229] on h1 "Speed Twin 900 vs Svartpilen 801 L" at bounding box center [44, 236] width 634 height 75
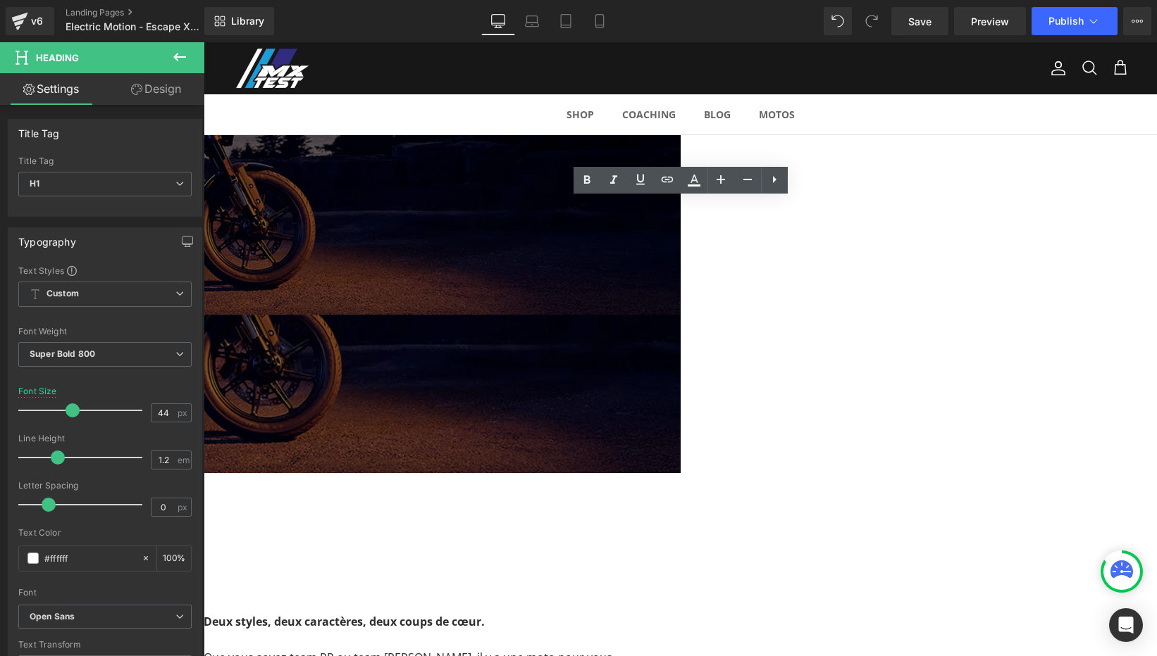
click at [511, 95] on ul "Shop Basculer le menu Pilote Basculer le menu Casquettes & Bonnets T-shirts Pul…" at bounding box center [680, 114] width 953 height 40
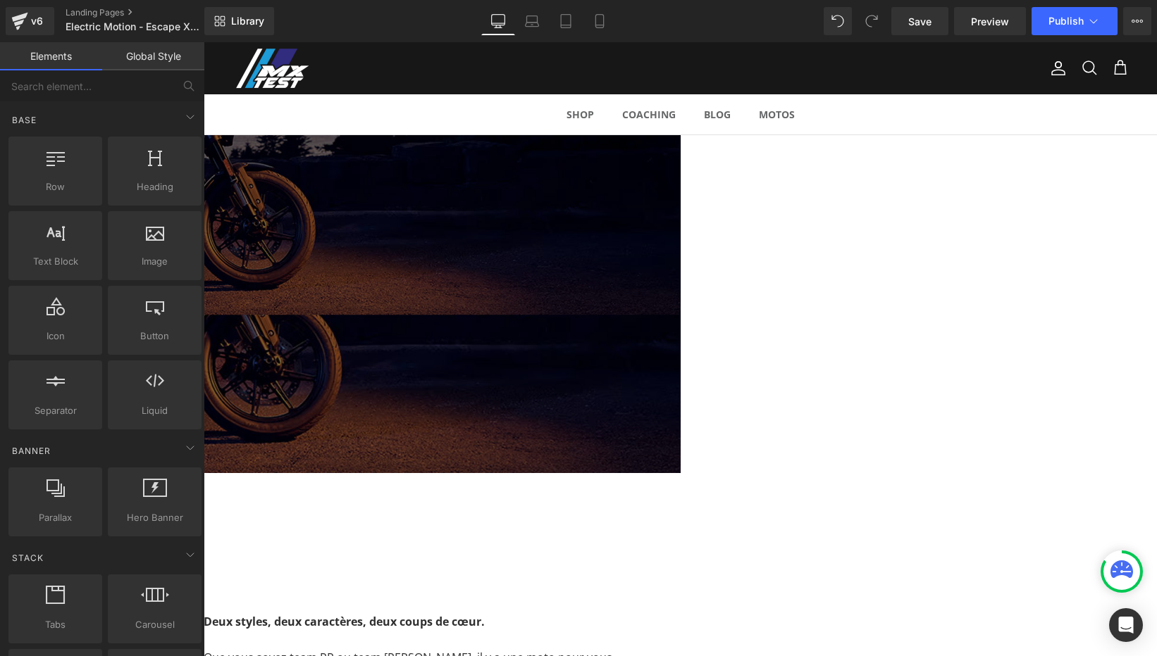
click at [204, 42] on span "Row" at bounding box center [204, 42] width 0 height 0
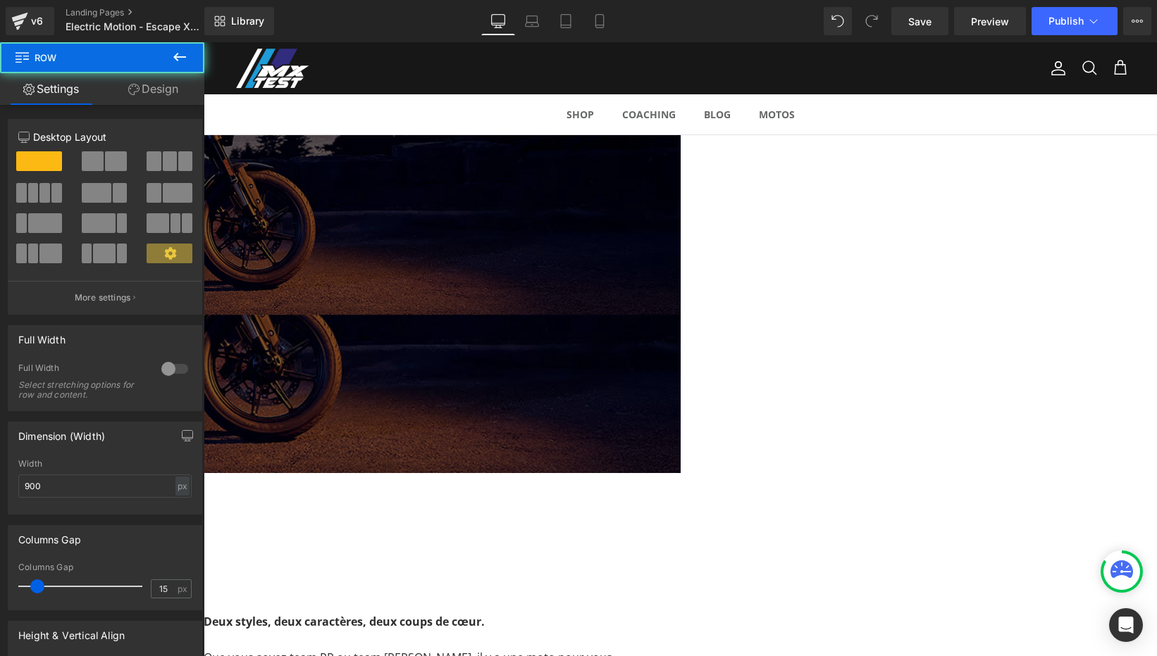
click at [157, 88] on link "Design" at bounding box center [153, 89] width 102 height 32
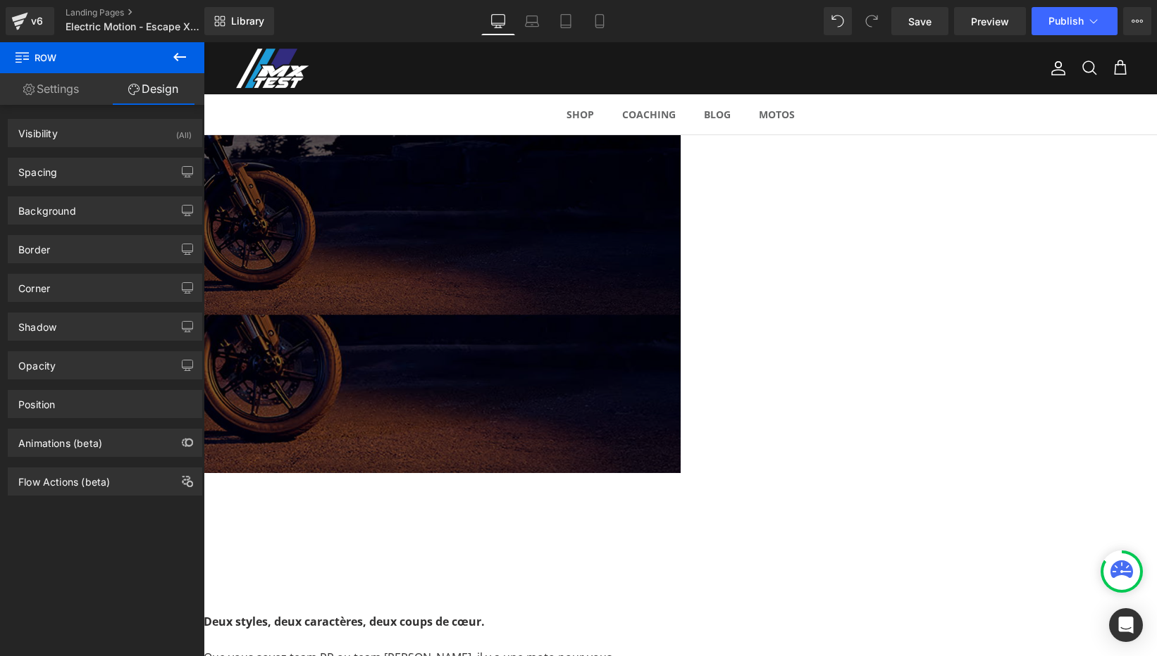
click at [72, 158] on div "Spacing [GEOGRAPHIC_DATA] 0 auto 0 auto [GEOGRAPHIC_DATA] 61 0 10 0 Setup Globa…" at bounding box center [105, 172] width 194 height 28
click at [73, 167] on div "Spacing" at bounding box center [104, 171] width 193 height 27
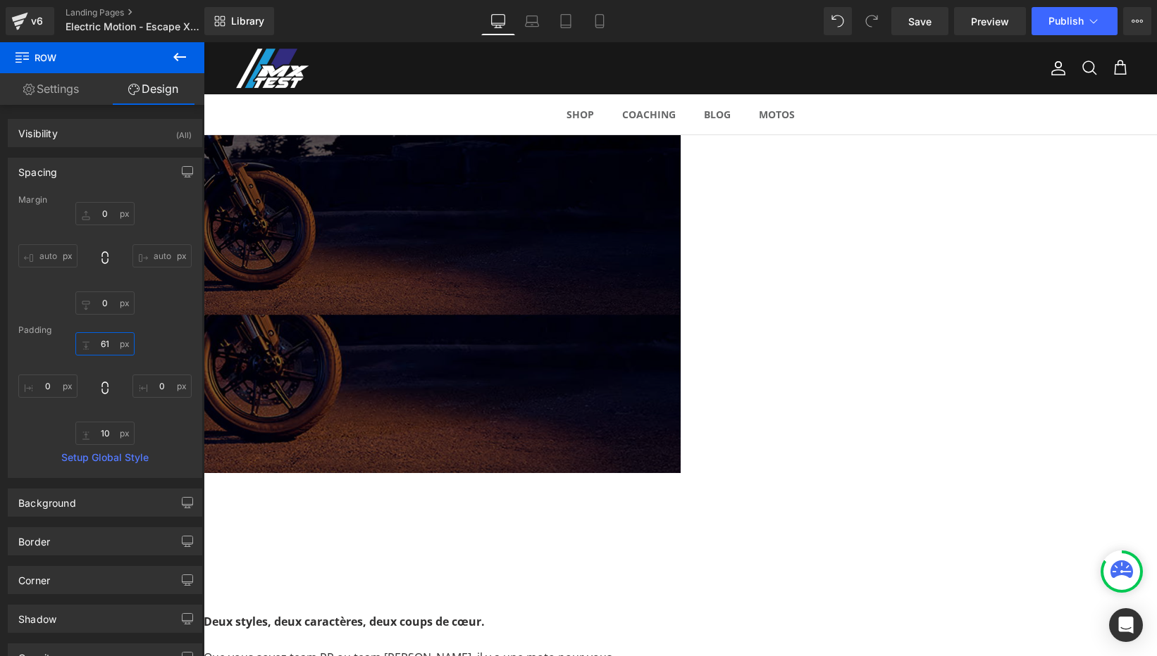
click at [102, 342] on input "61" at bounding box center [104, 343] width 59 height 23
type input "7"
click at [361, 218] on h1 "Speed Twin 900 vs Svartpilen 801 L" at bounding box center [44, 198] width 634 height 75
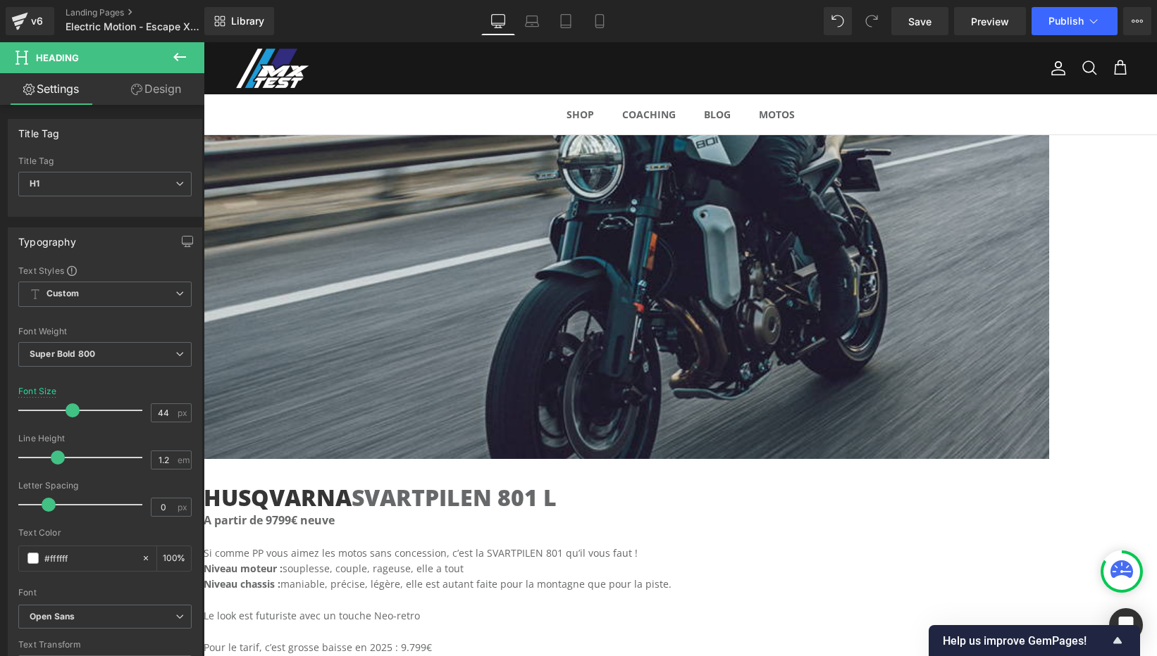
scroll to position [1656, 0]
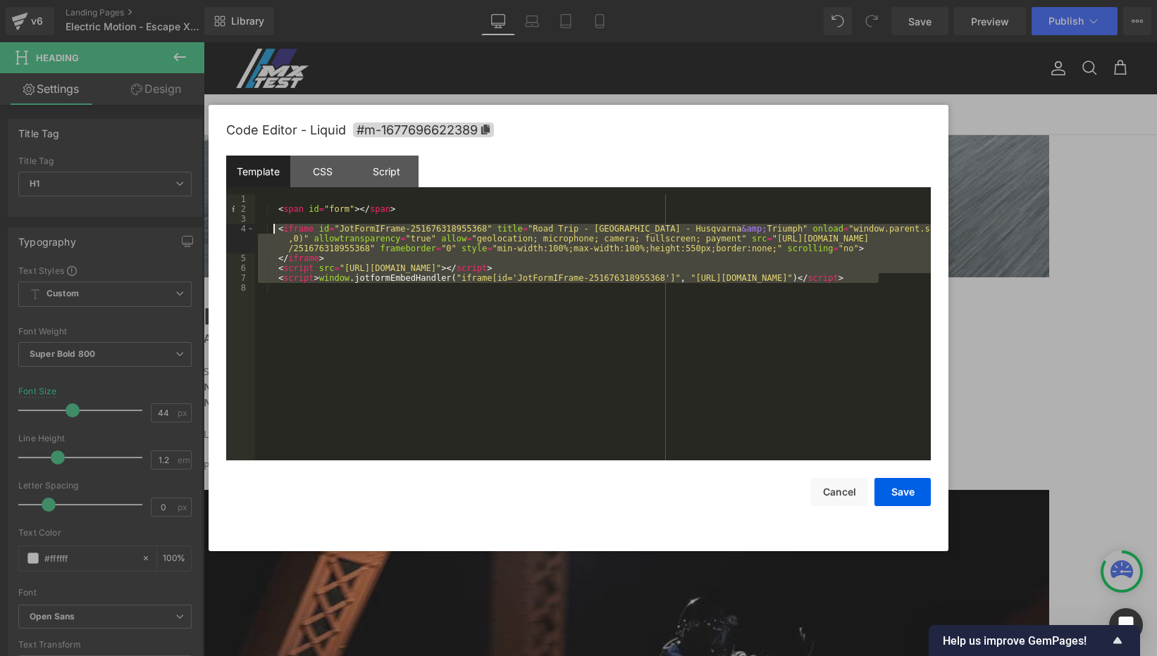
drag, startPoint x: 898, startPoint y: 278, endPoint x: 272, endPoint y: 230, distance: 628.0
click at [272, 230] on div "< span id = "form" > </ span > < iframe id = "JotFormIFrame-251676318955368" ti…" at bounding box center [592, 337] width 675 height 286
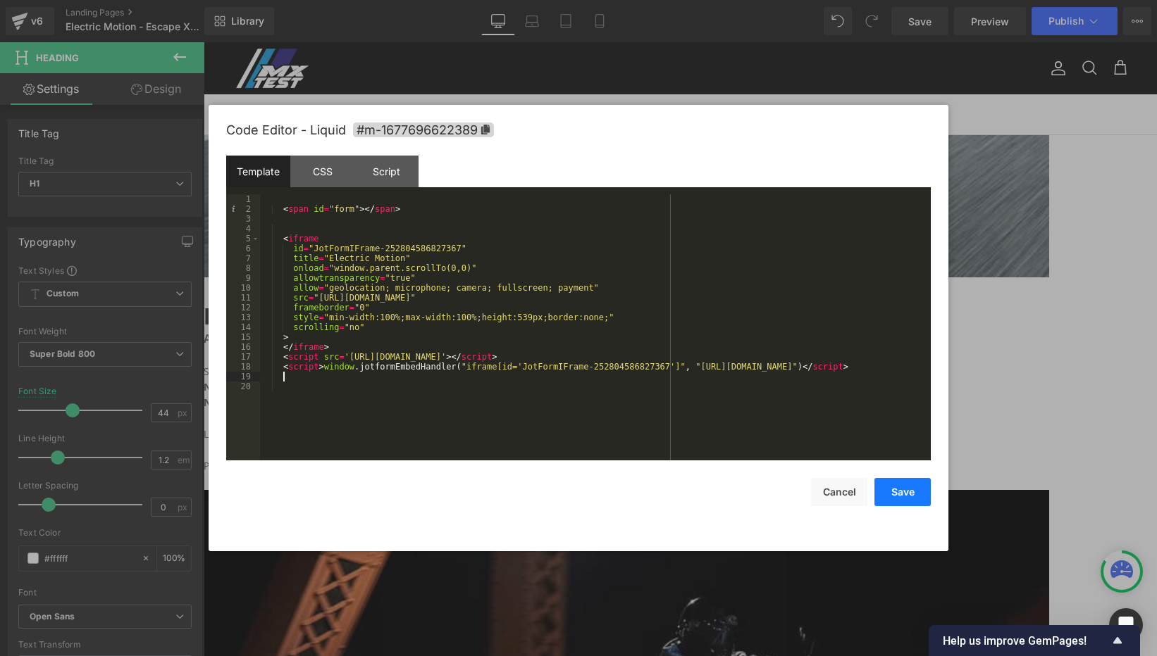
click at [901, 487] on button "Save" at bounding box center [902, 492] width 56 height 28
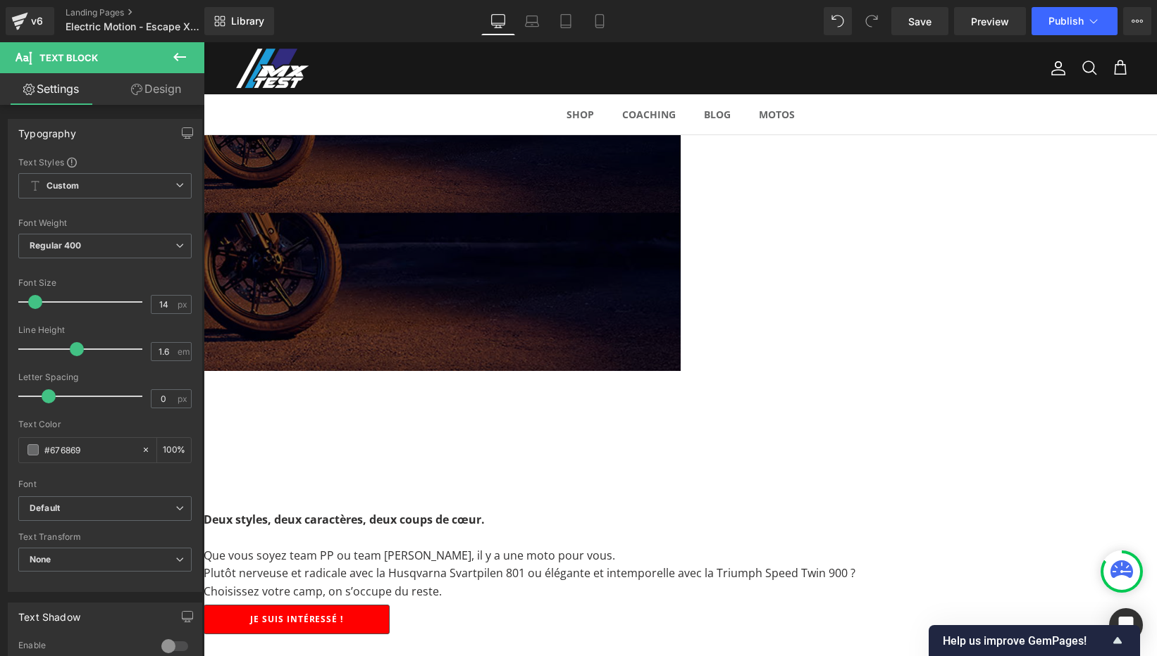
scroll to position [81, 0]
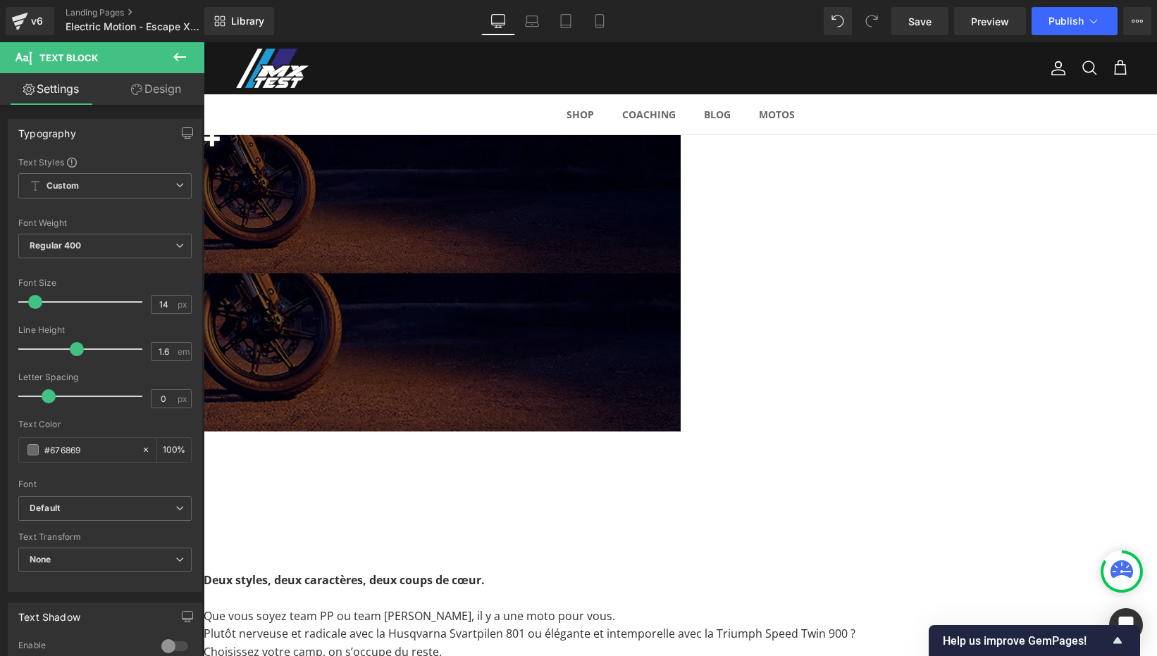
drag, startPoint x: 552, startPoint y: 401, endPoint x: 199, endPoint y: 1, distance: 533.9
click at [291, 173] on h1 "BALADE MOTO : LE CHOIX MX TEST !" at bounding box center [8, 184] width 563 height 22
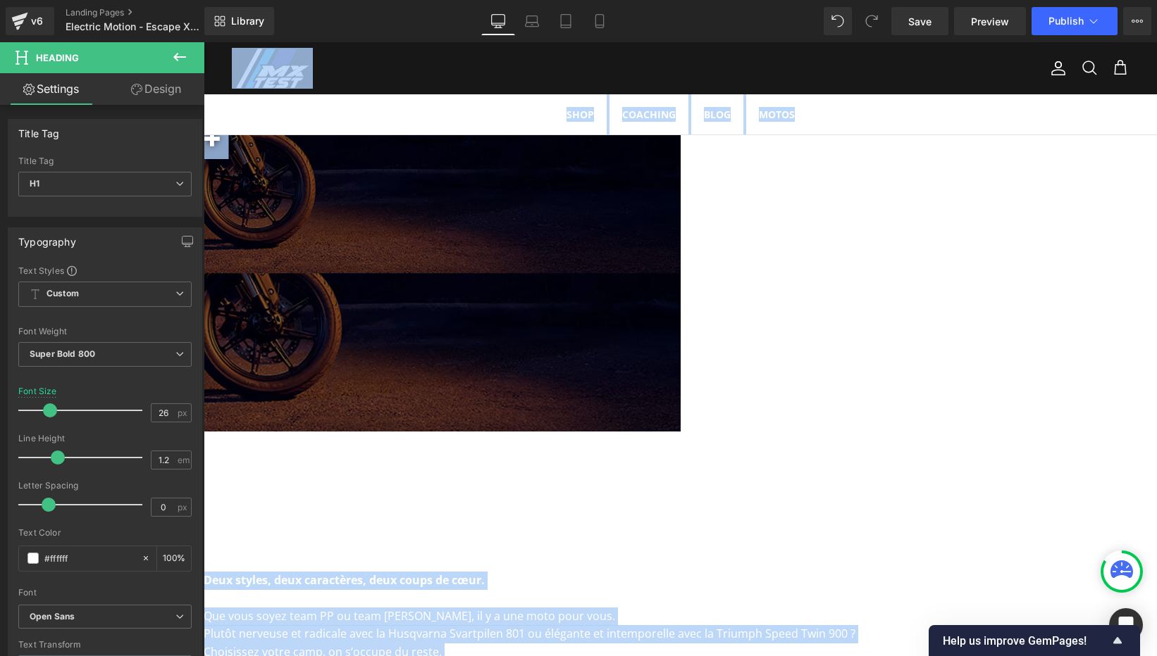
click at [291, 173] on h1 "BALADE MOTO : LE CHOIX MX TEST !" at bounding box center [8, 184] width 563 height 22
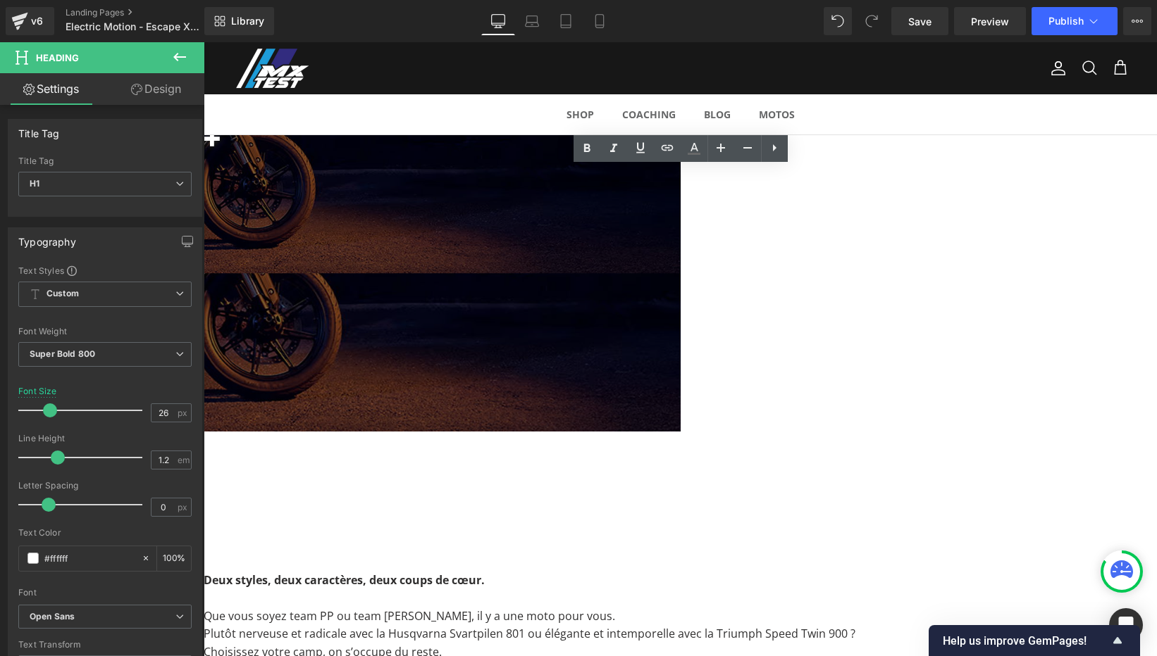
drag, startPoint x: 521, startPoint y: 176, endPoint x: 855, endPoint y: 179, distance: 334.6
click at [291, 179] on h1 "BALADE MOTO : LE CHOIX MX TEST !" at bounding box center [8, 184] width 563 height 22
paste div
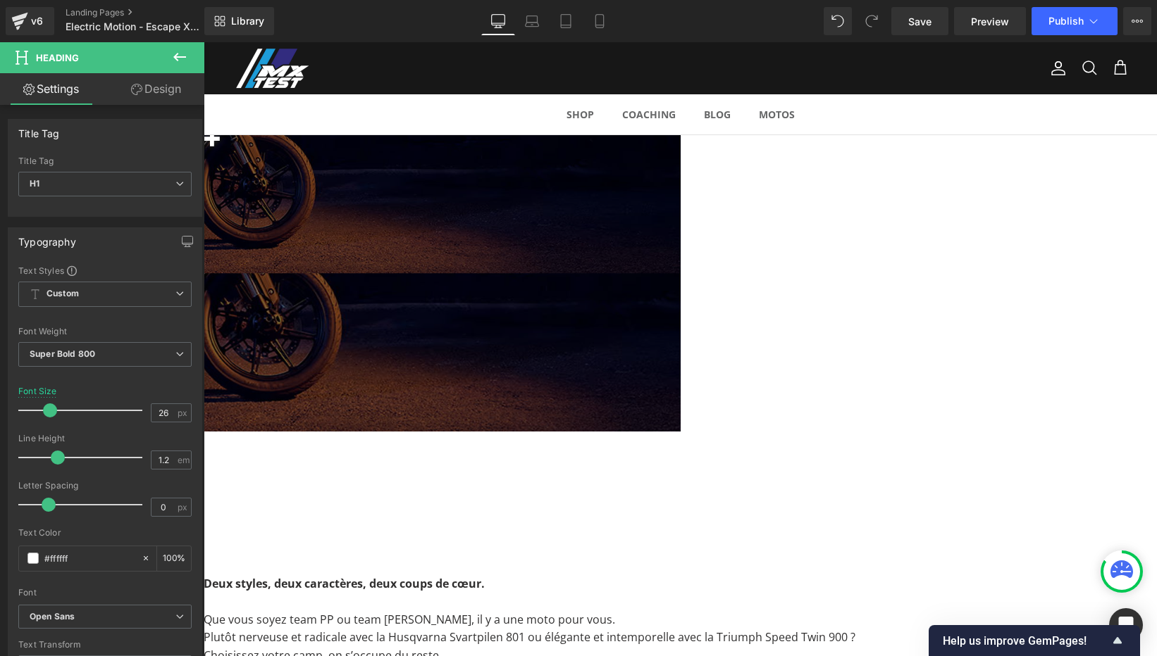
click at [968, 575] on p "Deux styles, deux caractères, deux coups de cœur." at bounding box center [680, 584] width 953 height 18
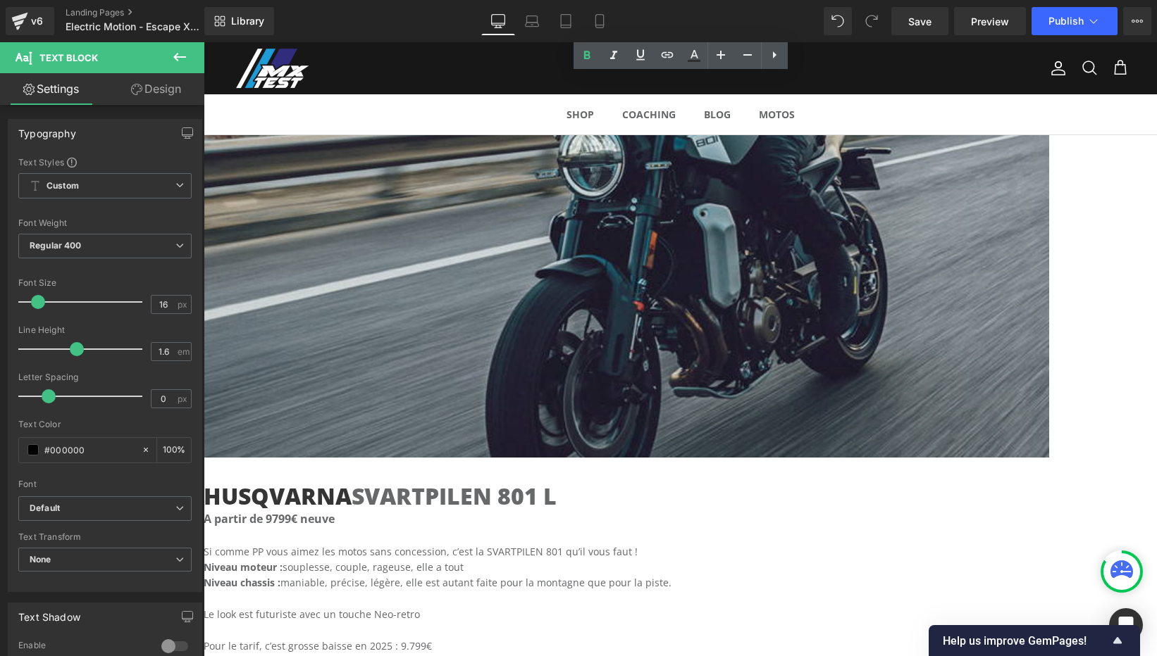
scroll to position [1257, 0]
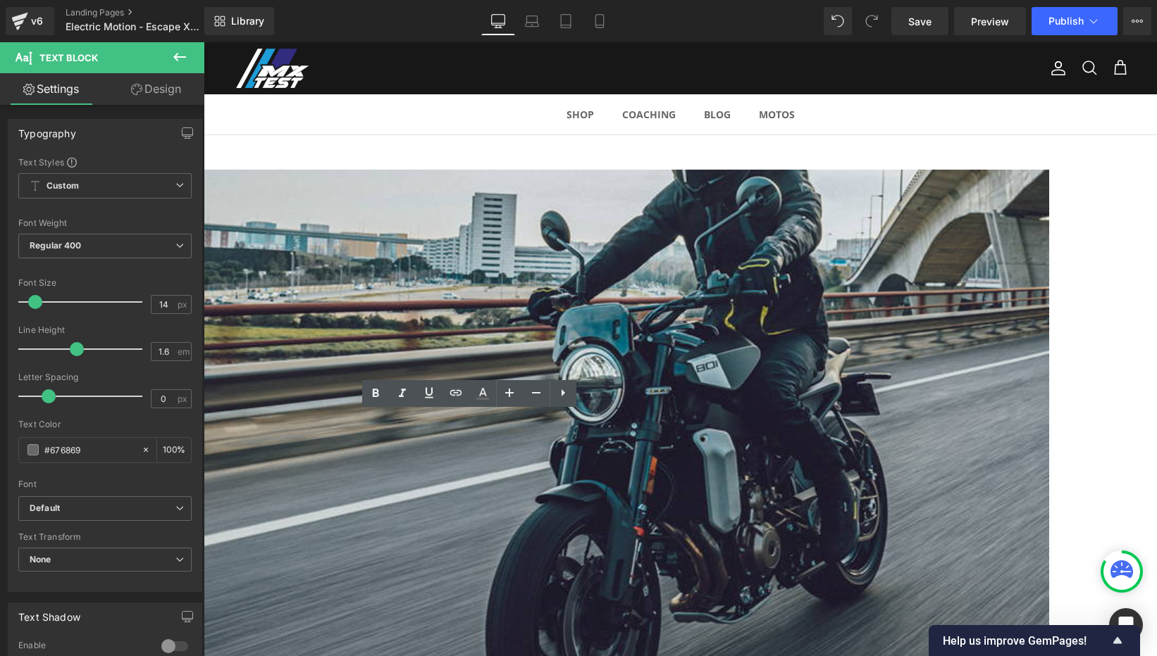
scroll to position [1200, 0]
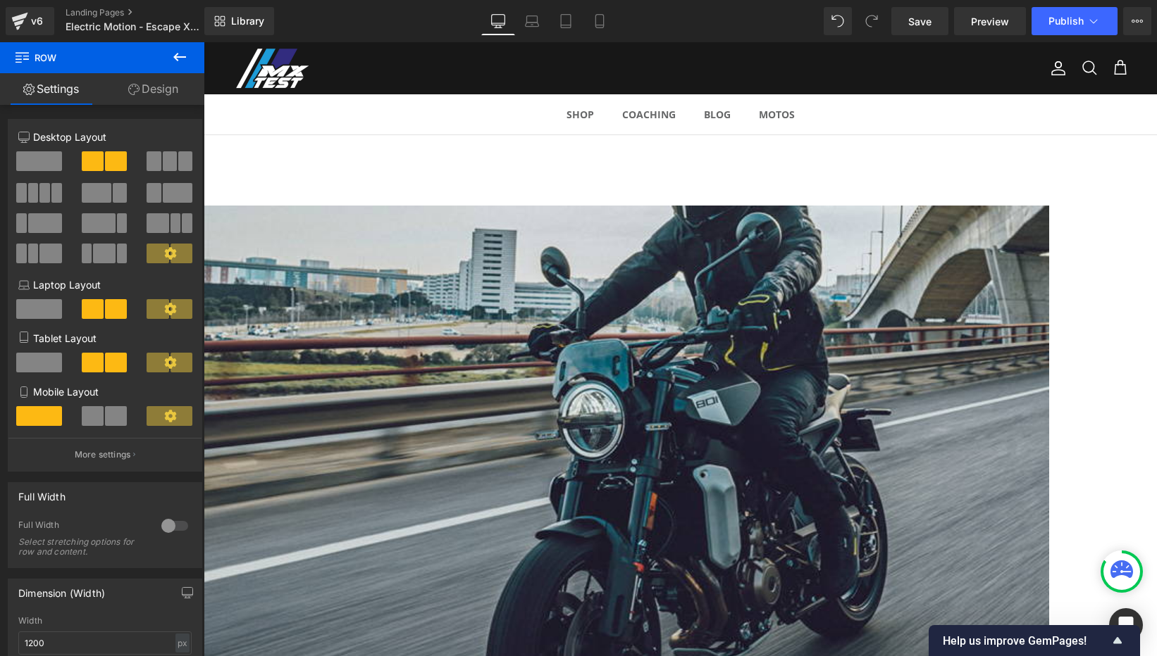
scroll to position [1214, 0]
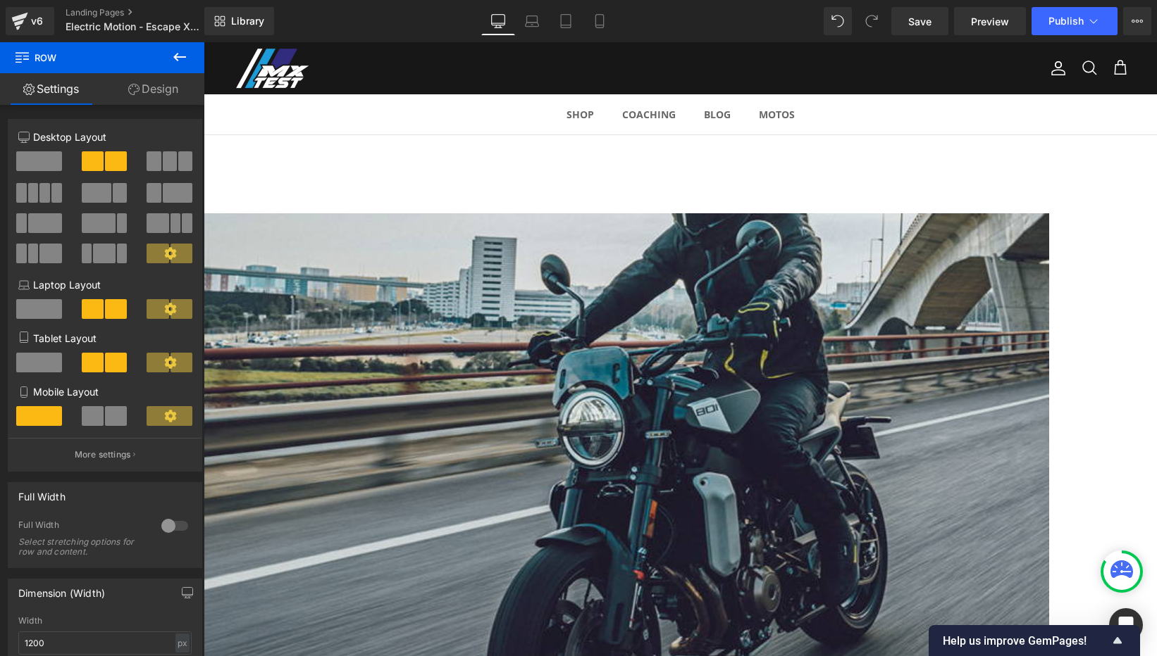
click at [204, 42] on span "Row" at bounding box center [204, 42] width 0 height 0
click at [40, 157] on span at bounding box center [39, 161] width 46 height 20
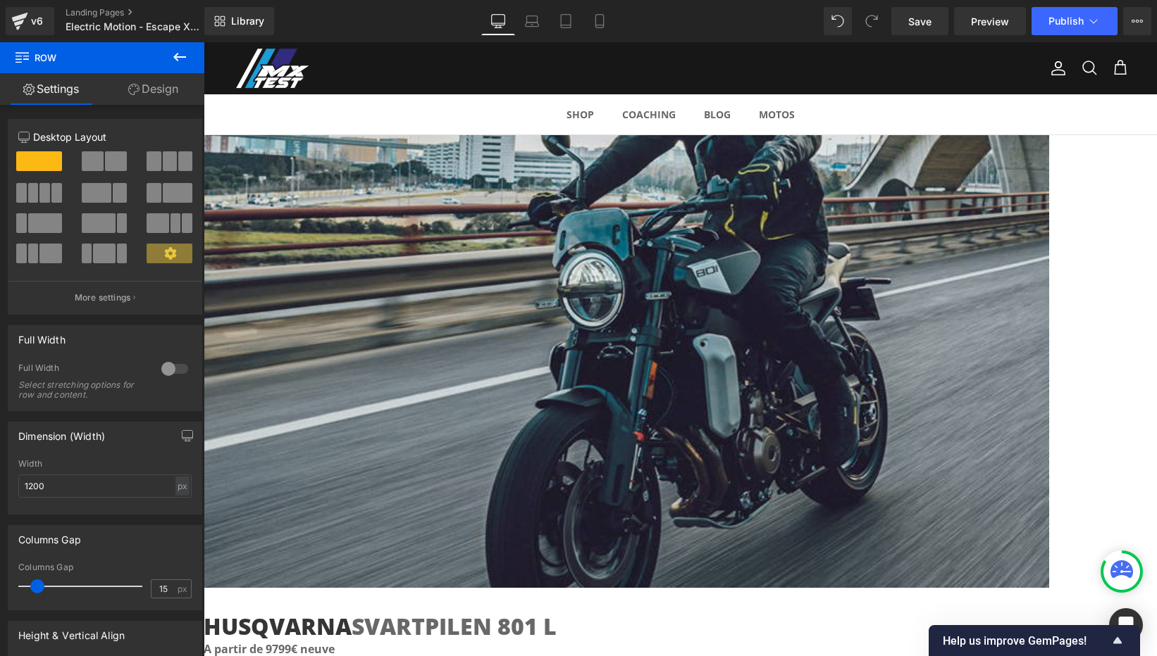
scroll to position [1207, 0]
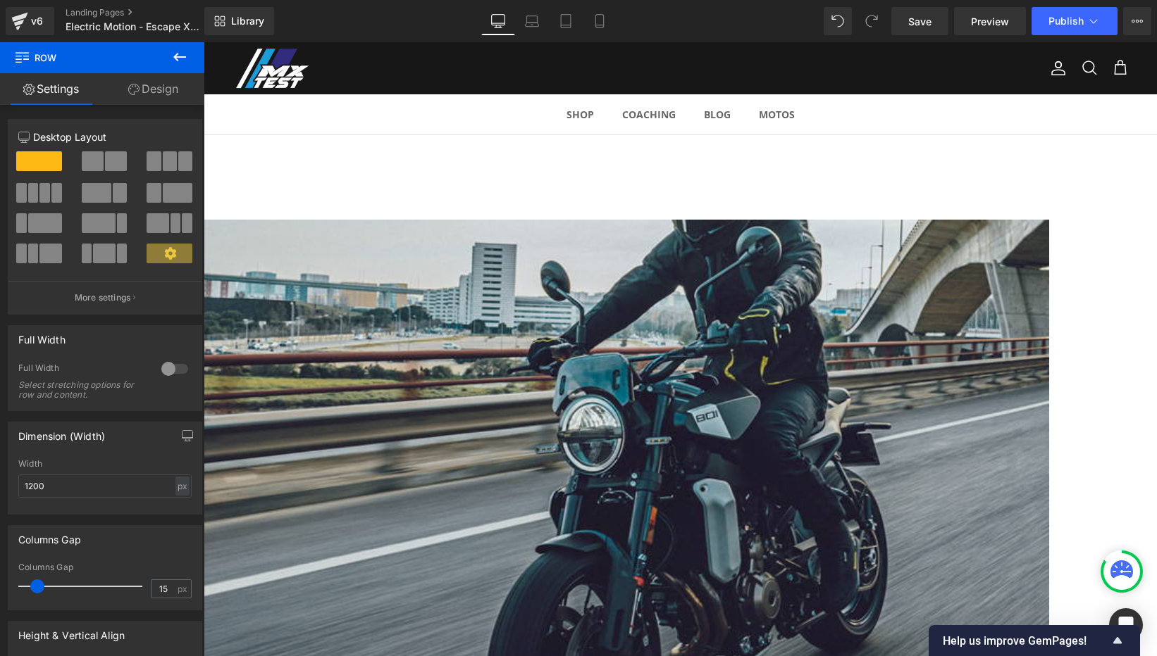
click at [106, 163] on span at bounding box center [116, 161] width 22 height 20
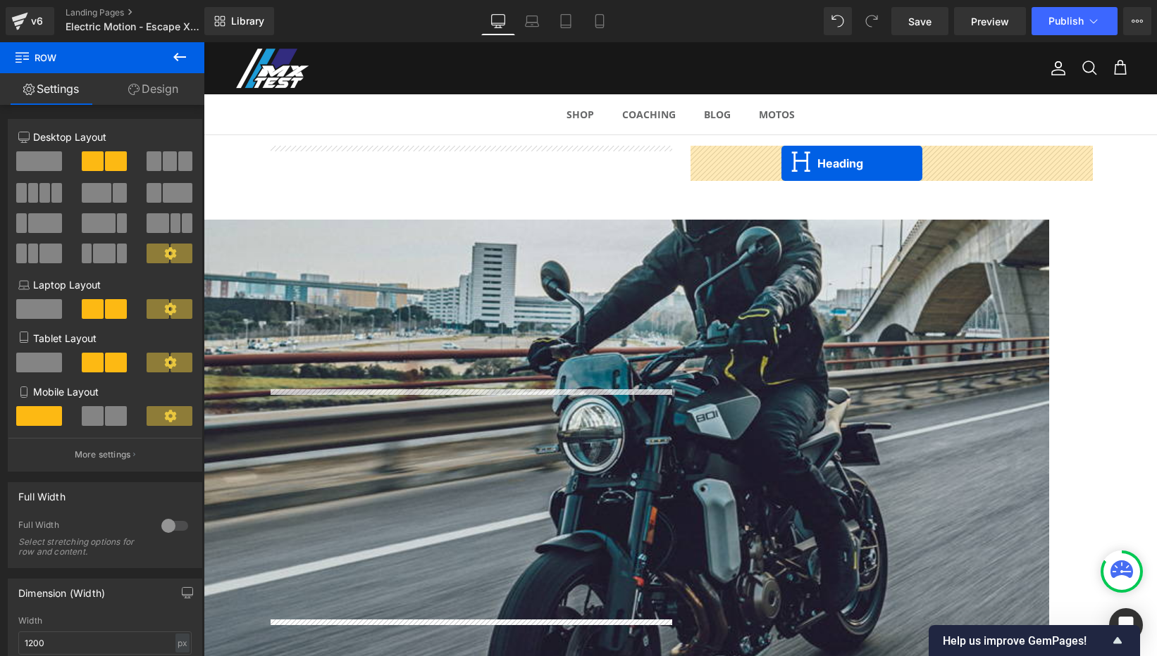
drag, startPoint x: 435, startPoint y: 433, endPoint x: 781, endPoint y: 163, distance: 439.2
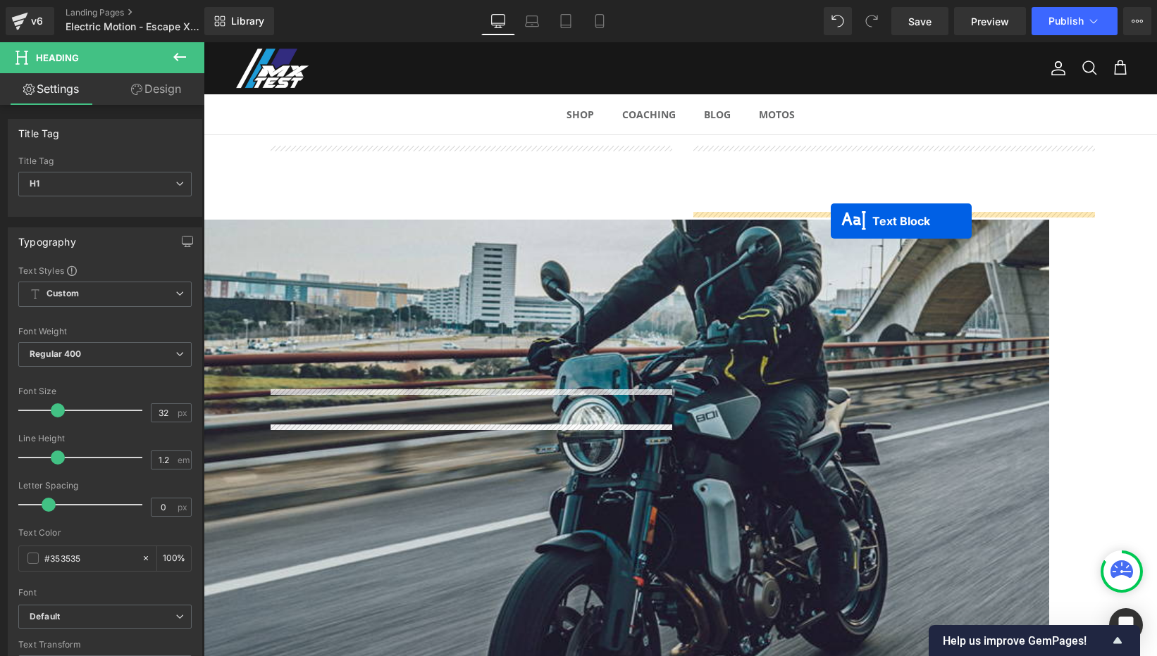
drag, startPoint x: 430, startPoint y: 476, endPoint x: 830, endPoint y: 221, distance: 474.4
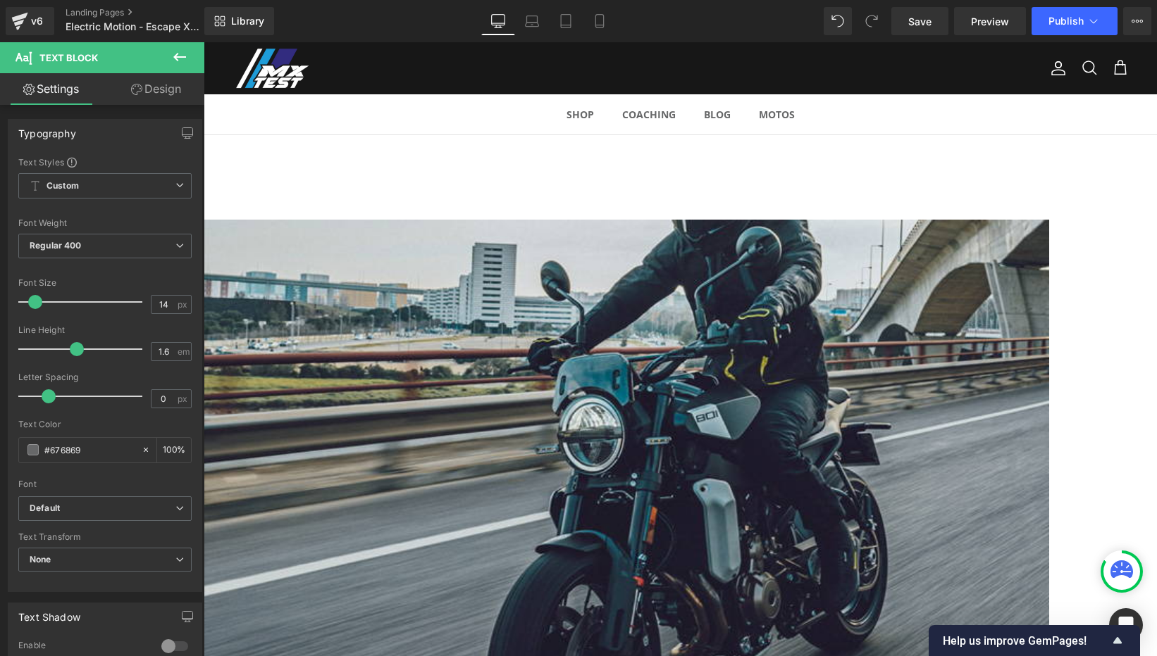
click at [204, 42] on link at bounding box center [204, 42] width 0 height 0
click at [204, 42] on icon at bounding box center [204, 42] width 0 height 0
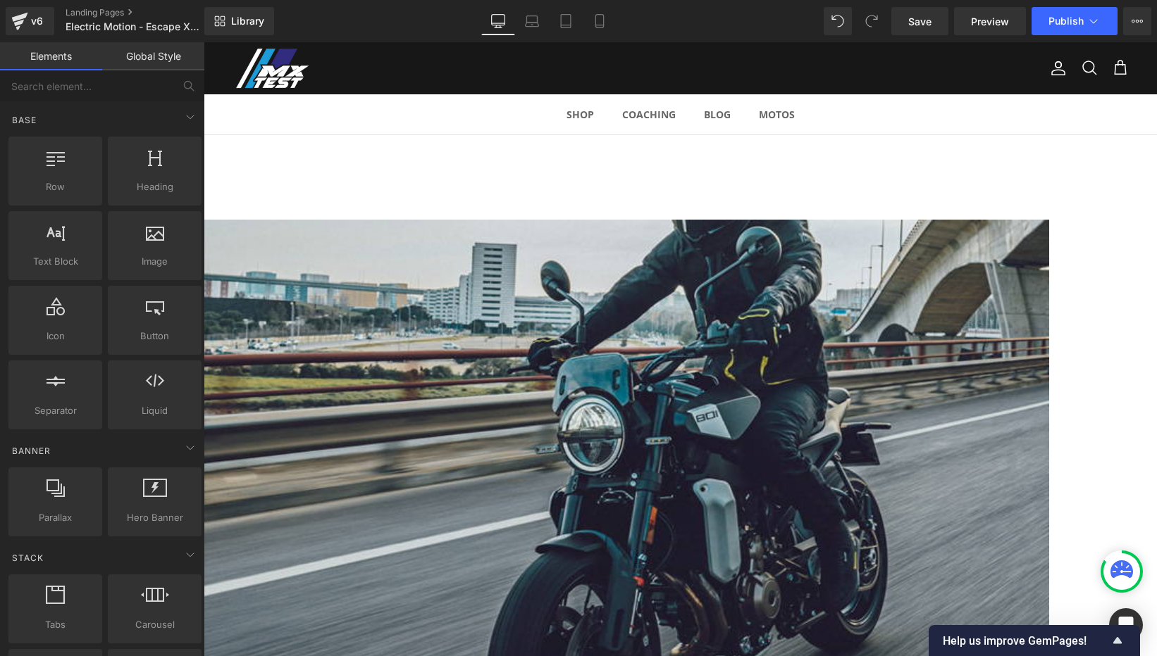
click at [204, 42] on icon at bounding box center [204, 42] width 0 height 0
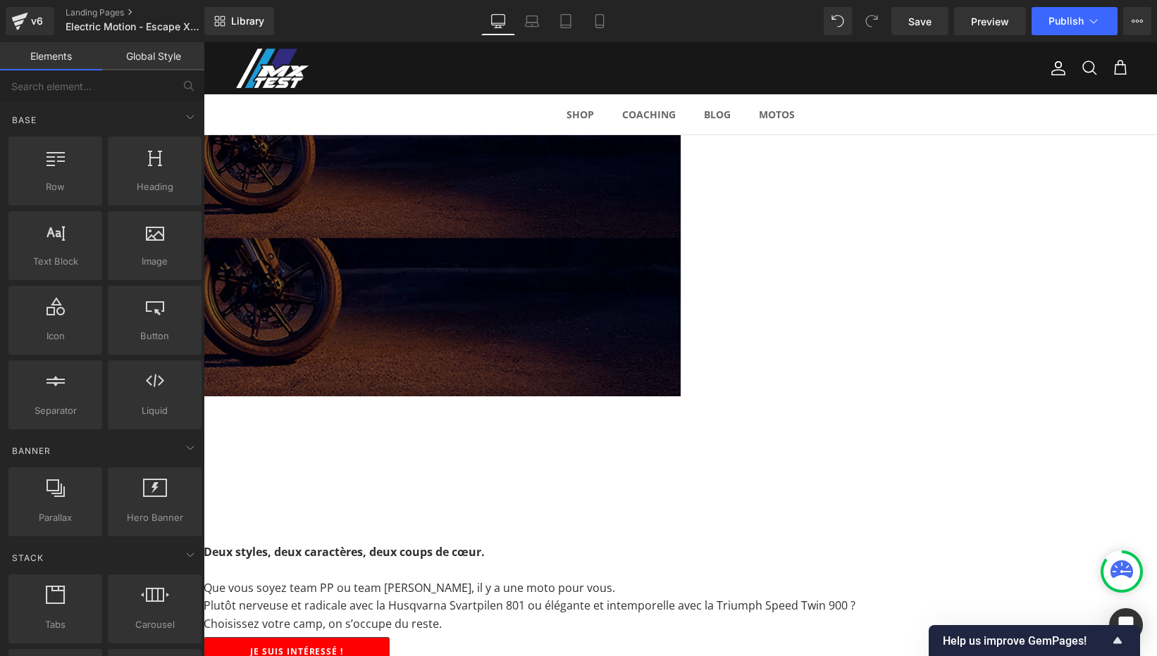
scroll to position [23, 0]
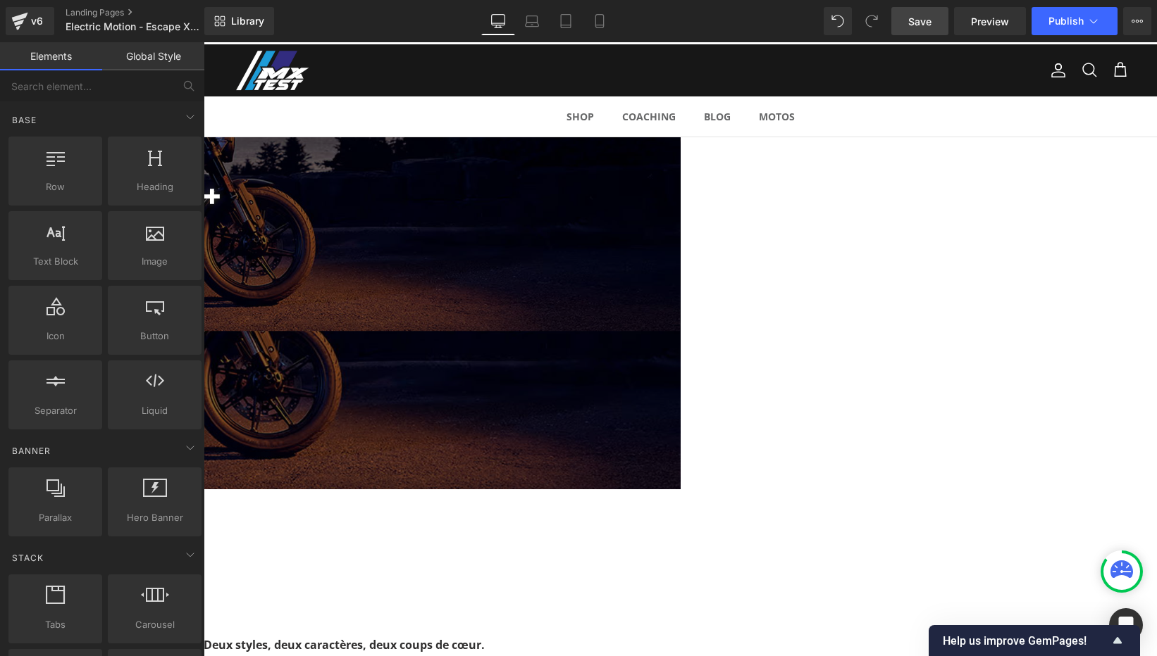
click at [923, 27] on span "Save" at bounding box center [919, 21] width 23 height 15
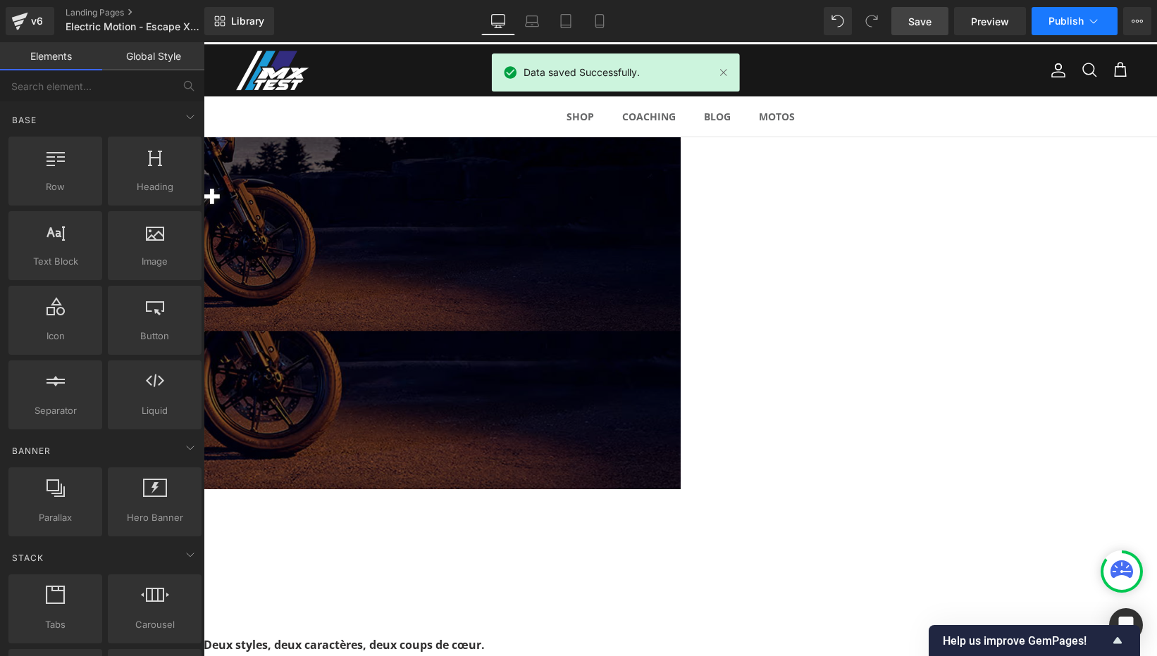
click at [1097, 24] on icon at bounding box center [1093, 21] width 14 height 14
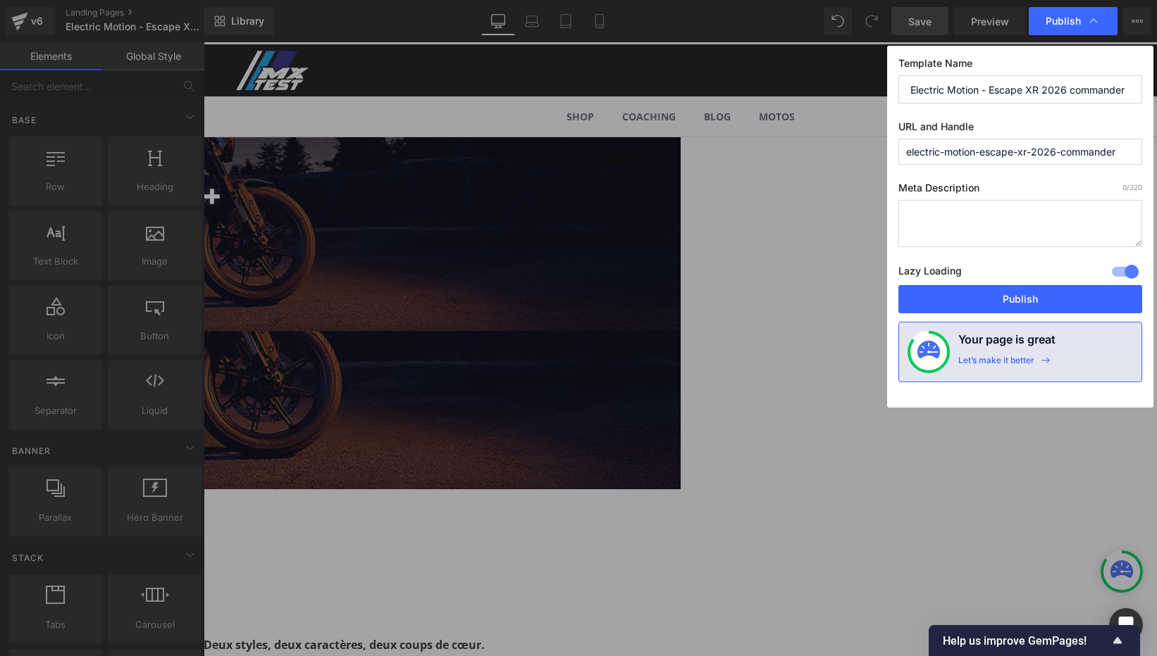
drag, startPoint x: 982, startPoint y: 151, endPoint x: 1155, endPoint y: 153, distance: 173.3
click at [1155, 153] on div "Publish Template Name Electric Motion - Escape XR 2026 commander URL and Handle…" at bounding box center [578, 328] width 1157 height 656
type input "electric-motion-xr-2026"
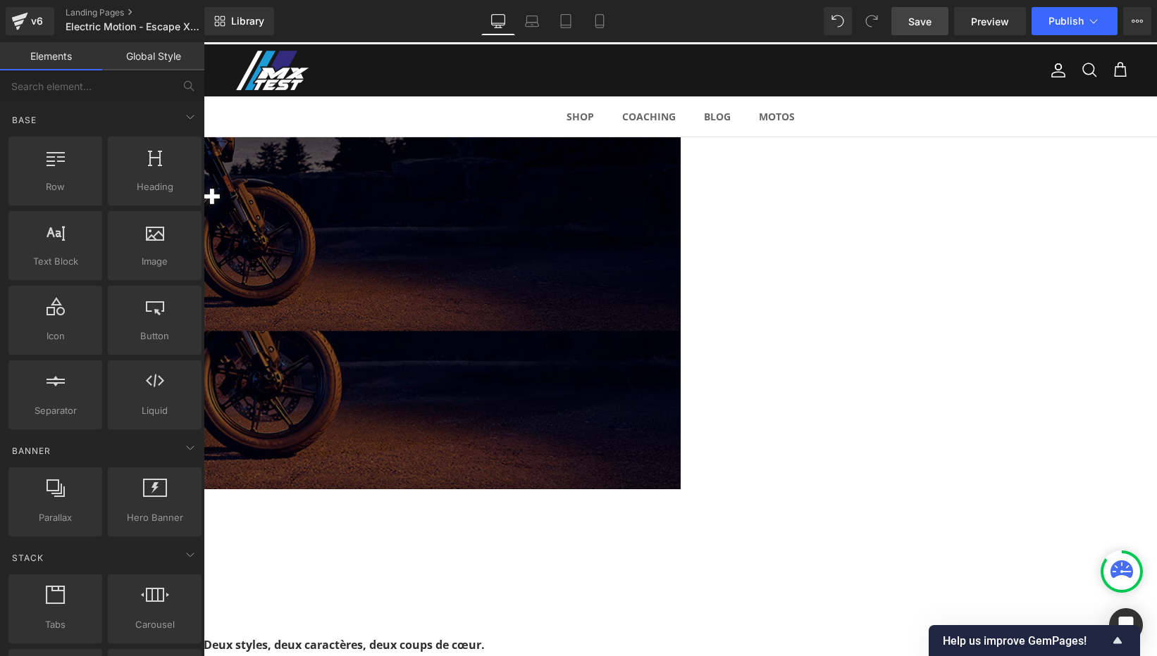
click at [897, 28] on link "Save" at bounding box center [919, 21] width 57 height 28
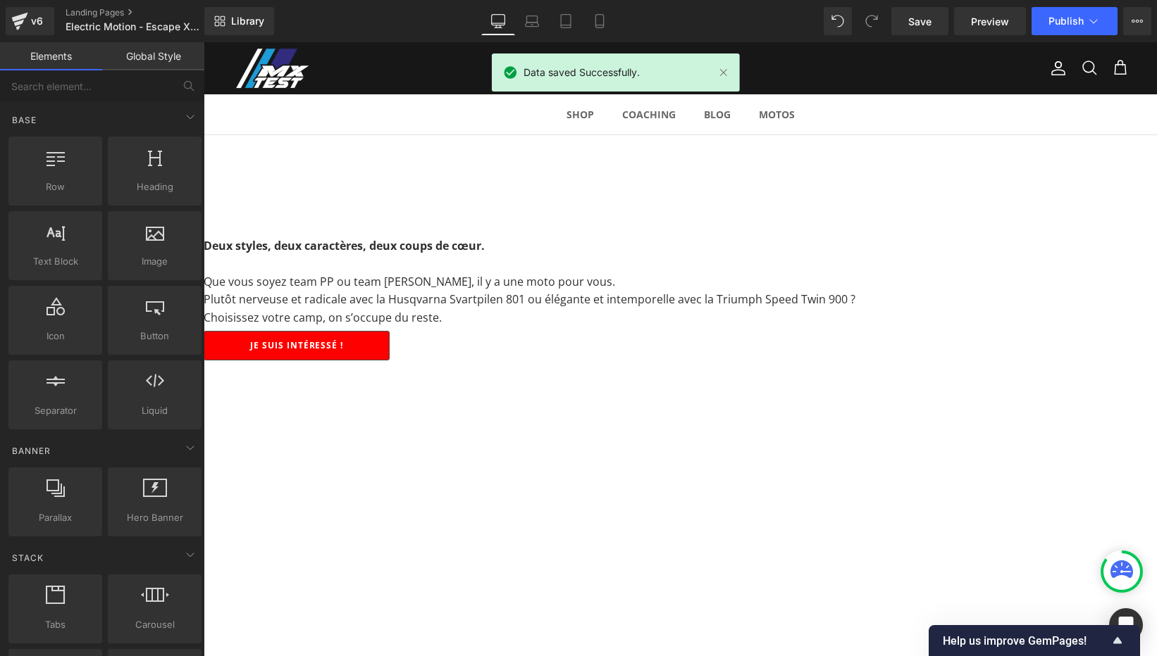
scroll to position [664, 0]
